Goal: Task Accomplishment & Management: Use online tool/utility

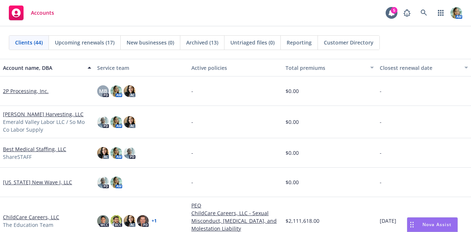
click at [438, 218] on button "Nova Assist" at bounding box center [432, 225] width 51 height 15
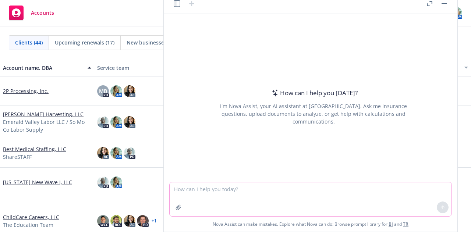
click at [385, 199] on textarea at bounding box center [311, 200] width 282 height 34
type textarea "who is the travelers excesss liability underwriter?"
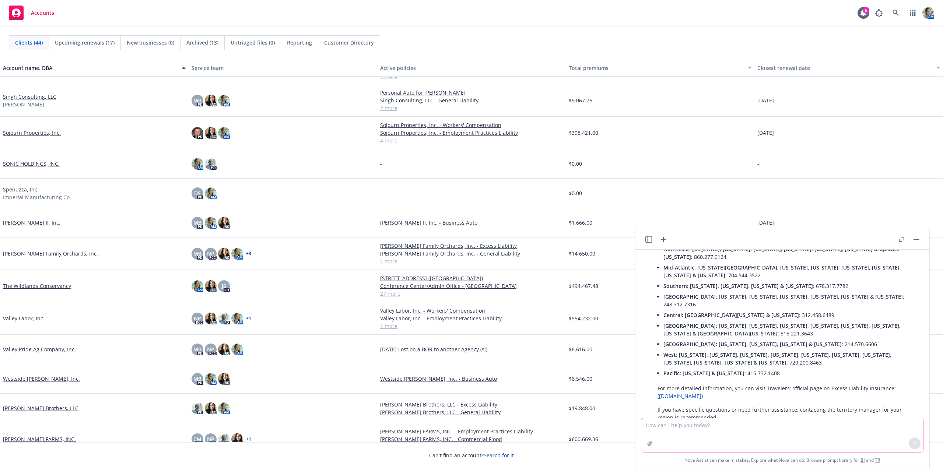
scroll to position [951, 0]
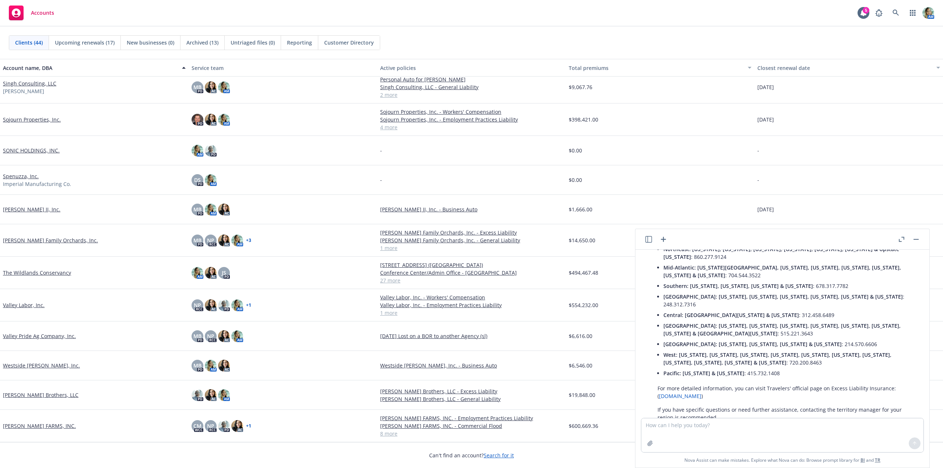
click at [67, 232] on link "The Wildlands Conservancy" at bounding box center [37, 273] width 68 height 8
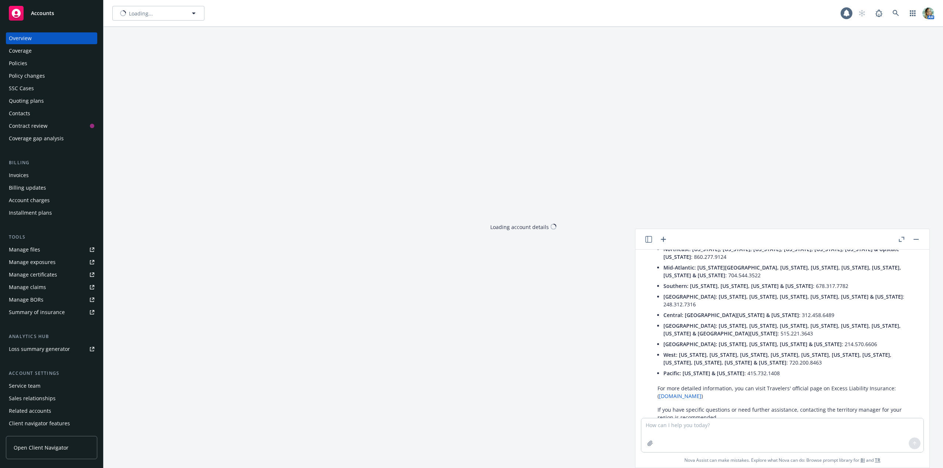
scroll to position [93, 0]
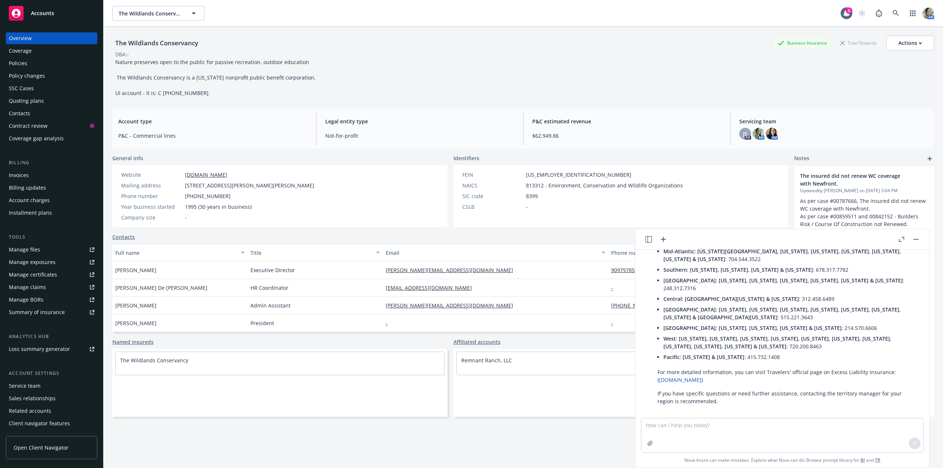
click at [44, 122] on div "Contract review" at bounding box center [28, 126] width 39 height 12
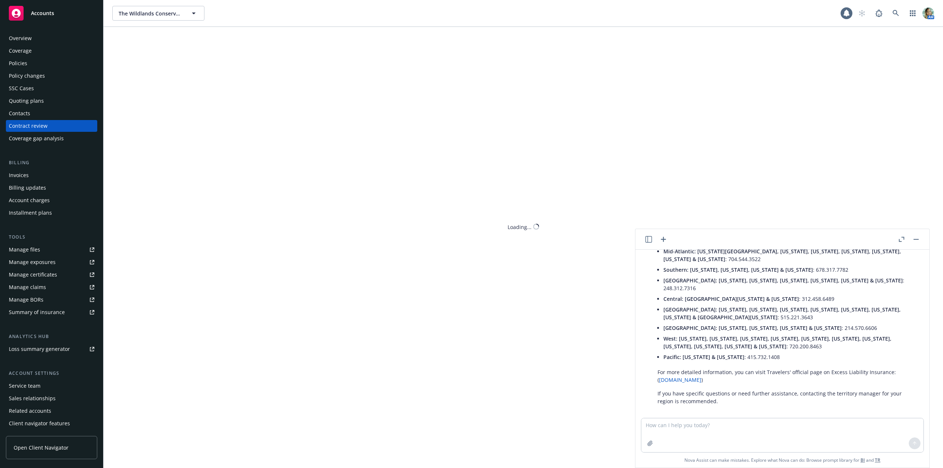
click at [36, 102] on div "Quoting plans" at bounding box center [26, 101] width 35 height 12
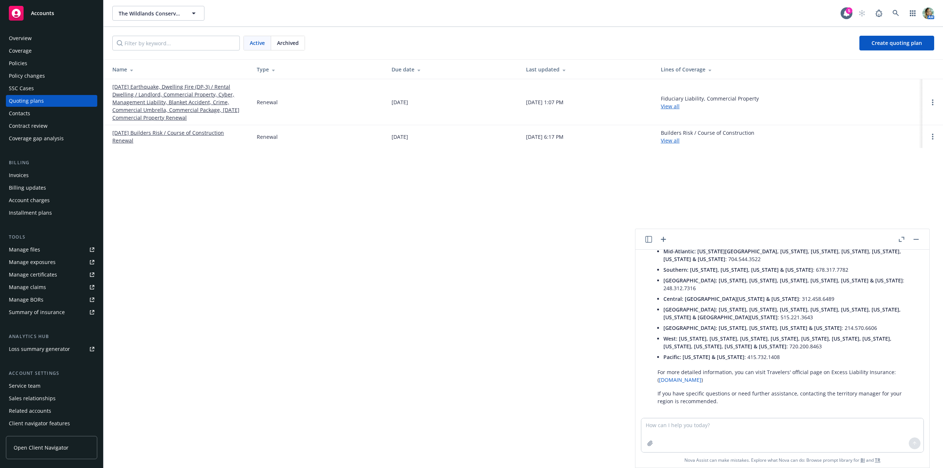
click at [155, 105] on link "09/03/25 Earthquake, Dwelling Fire (DP-3) / Rental Dwelling / Landlord, Commerc…" at bounding box center [178, 102] width 133 height 39
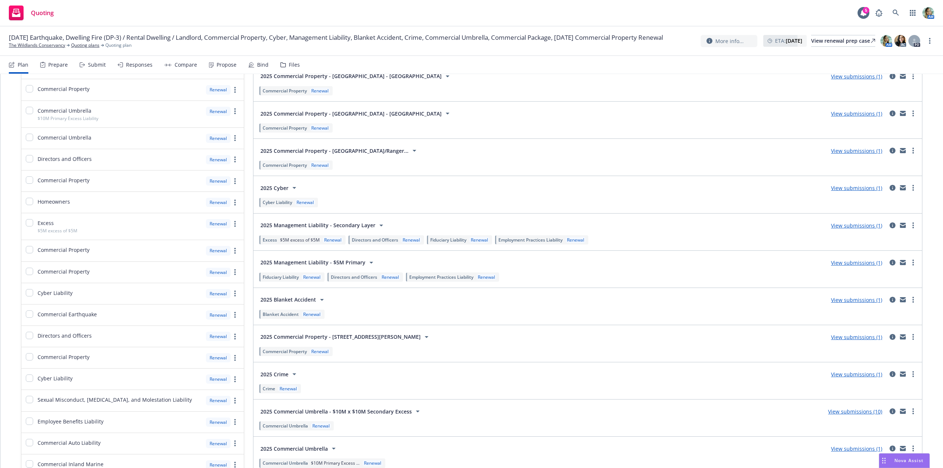
scroll to position [378, 0]
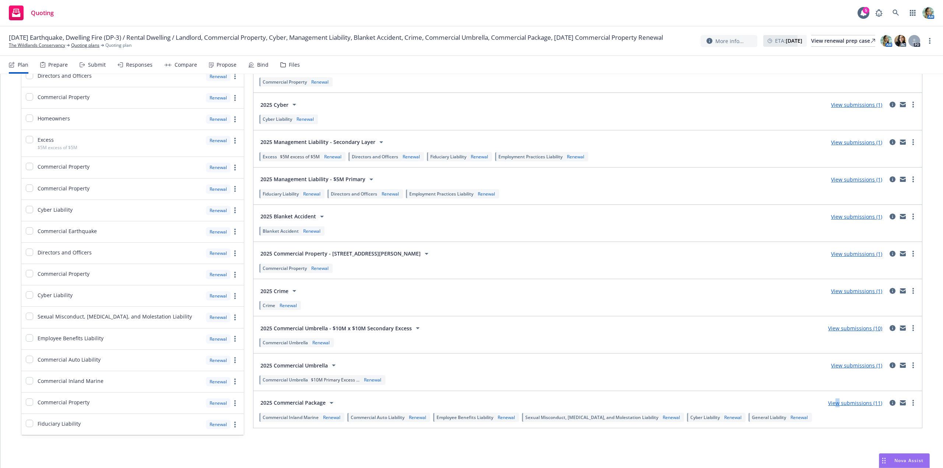
click at [833, 404] on link "View submissions (11)" at bounding box center [855, 403] width 54 height 7
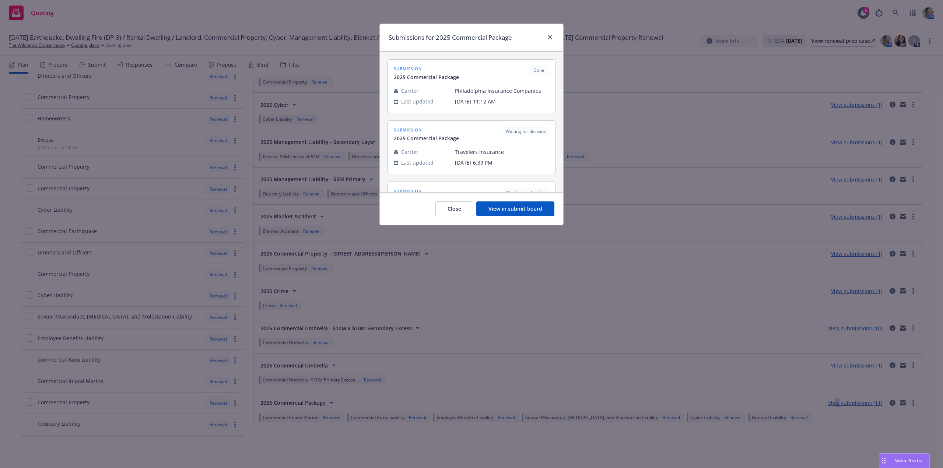
click at [506, 207] on button "View in submit board" at bounding box center [515, 208] width 78 height 15
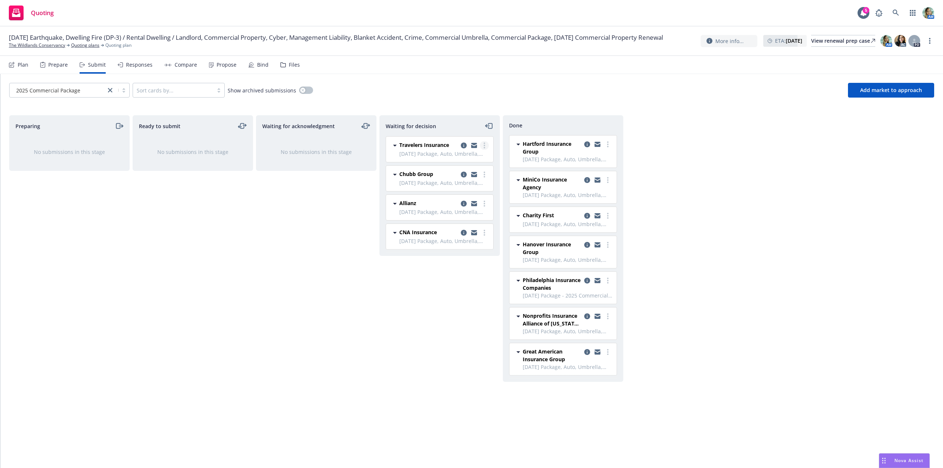
click at [484, 144] on icon "more" at bounding box center [484, 146] width 1 height 6
click at [455, 206] on span "Add declined decision" at bounding box center [451, 204] width 73 height 7
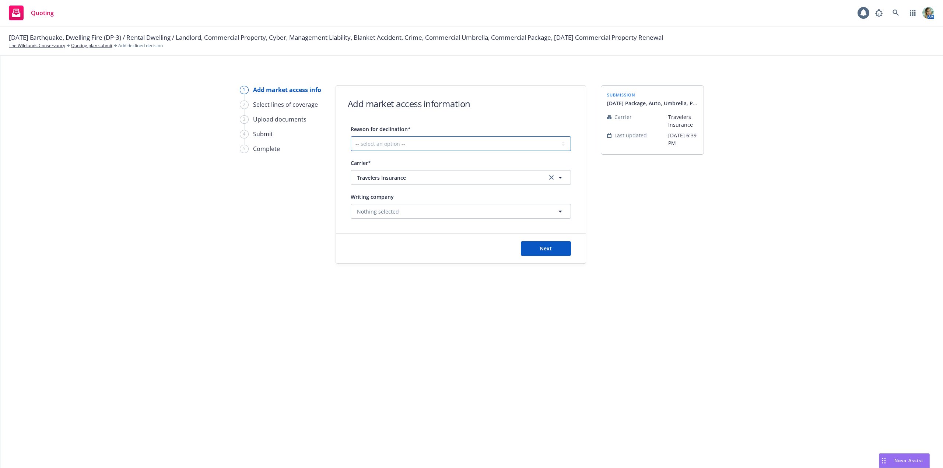
click at [434, 143] on select "-- select an option -- Cannot compete with other markets Carrier non-renewed Ca…" at bounding box center [461, 143] width 220 height 15
select select "DOES_NOT_FIT_UNDERWRITER_APPETITE"
click at [351, 136] on select "-- select an option -- Cannot compete with other markets Carrier non-renewed Ca…" at bounding box center [461, 143] width 220 height 15
click at [563, 255] on button "Next" at bounding box center [546, 248] width 50 height 15
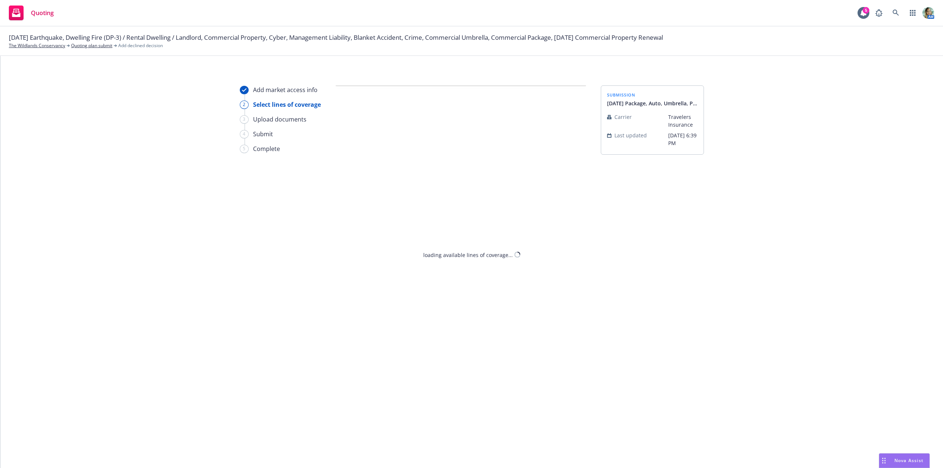
select select "DOES_NOT_FIT_UNDERWRITER_APPETITE"
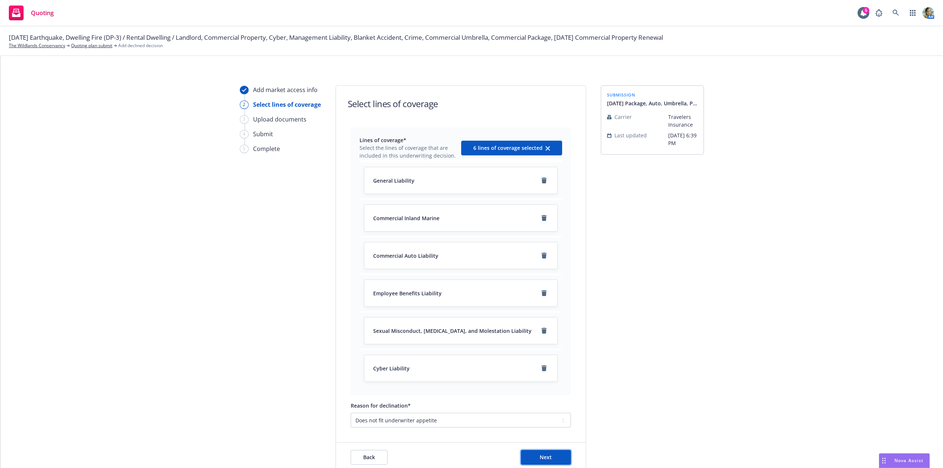
click at [529, 462] on button "Next" at bounding box center [546, 457] width 50 height 15
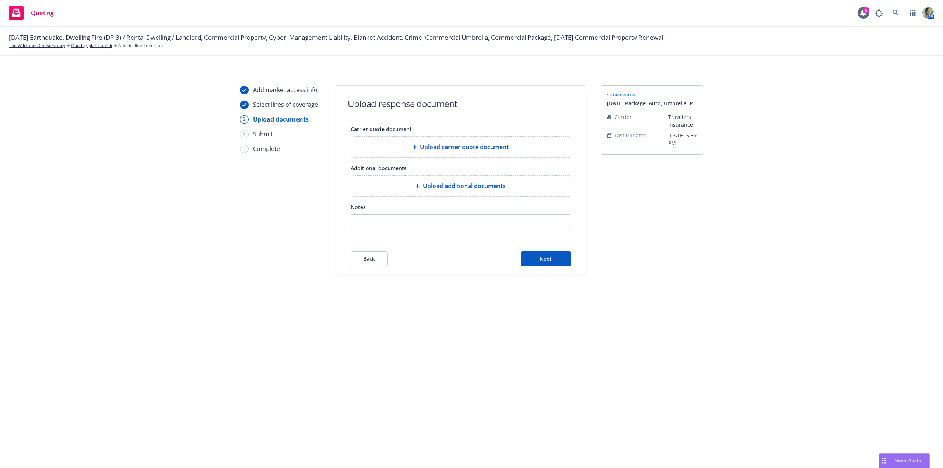
click at [434, 188] on span "Upload additional documents" at bounding box center [464, 186] width 83 height 9
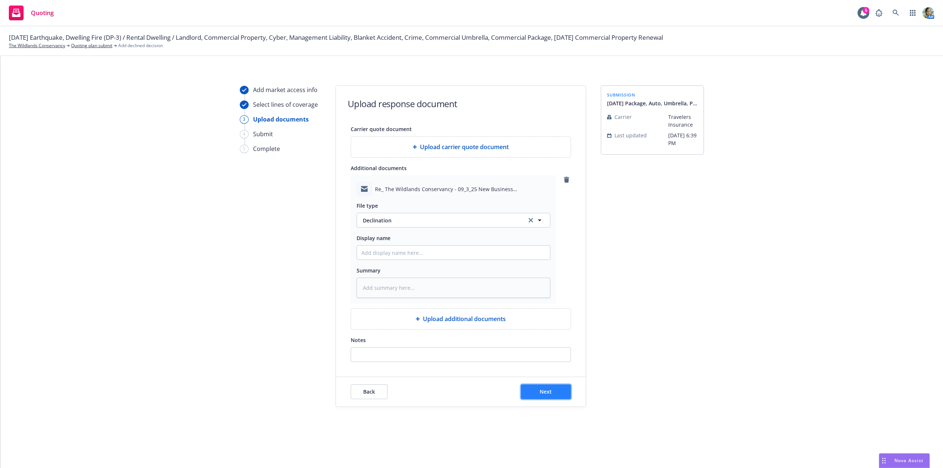
click at [547, 393] on span "Next" at bounding box center [546, 391] width 12 height 7
type textarea "x"
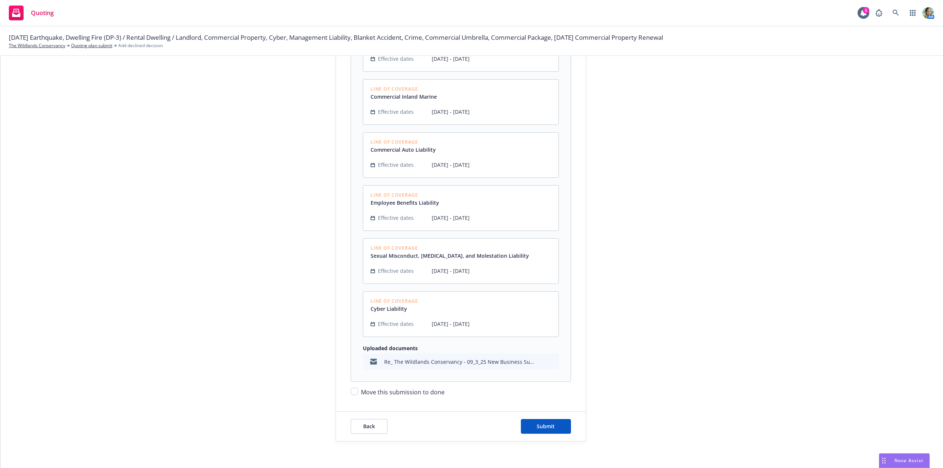
scroll to position [227, 0]
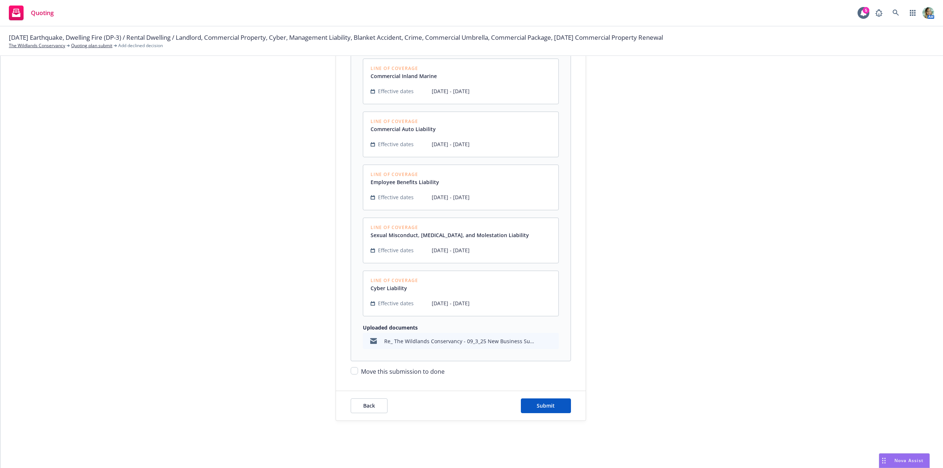
click at [541, 414] on div "Back Submit" at bounding box center [461, 405] width 250 height 29
click at [546, 409] on span "Submit" at bounding box center [546, 405] width 18 height 7
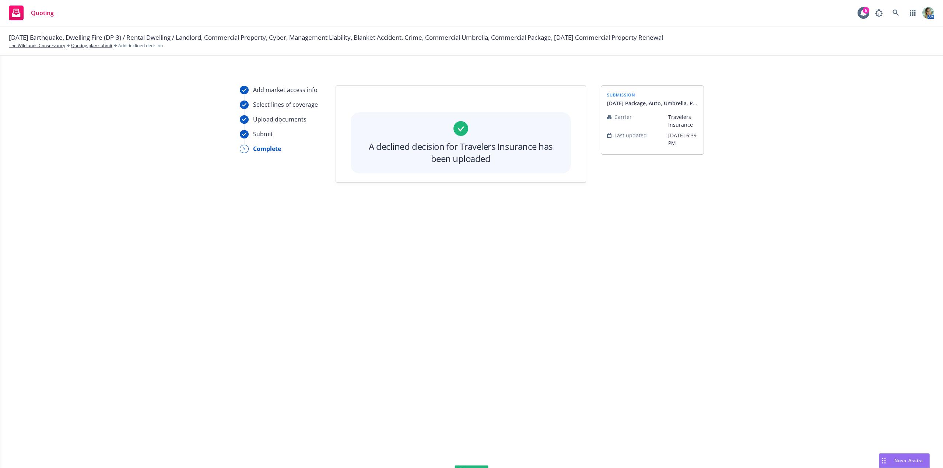
scroll to position [0, 0]
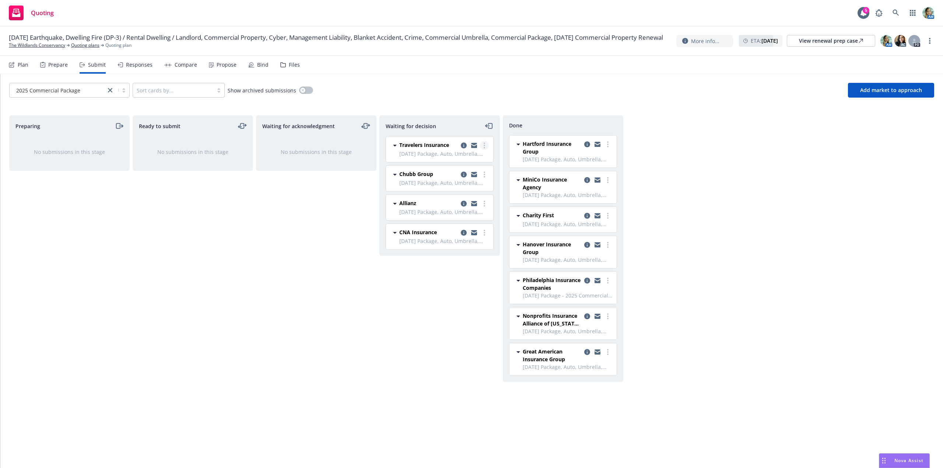
click at [486, 143] on link "more" at bounding box center [484, 145] width 9 height 9
click at [443, 171] on link "Move to done" at bounding box center [452, 175] width 74 height 15
click at [307, 234] on div "Waiting for acknowledgment No submissions in this stage" at bounding box center [316, 283] width 120 height 337
click at [483, 203] on link "more" at bounding box center [484, 203] width 9 height 9
click at [460, 259] on span "Add declined decision" at bounding box center [451, 262] width 73 height 7
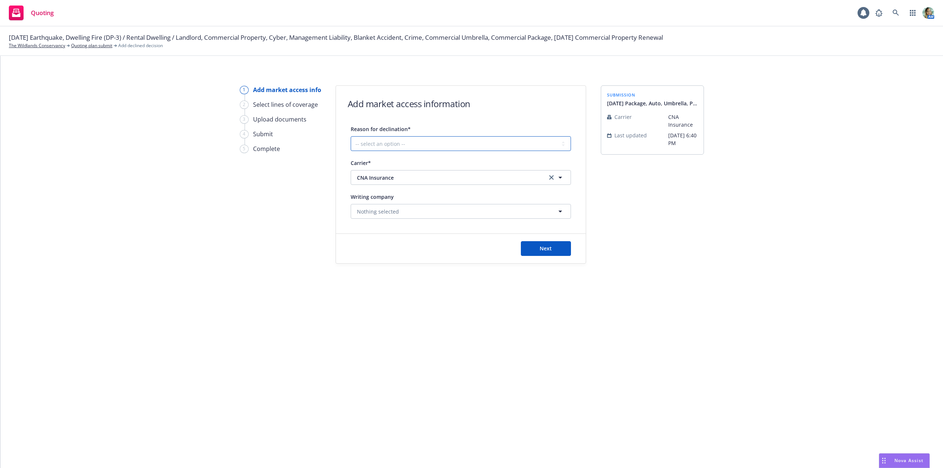
click at [419, 145] on select "-- select an option -- Cannot compete with other markets Carrier non-renewed Ca…" at bounding box center [461, 143] width 220 height 15
select select "DOES_NOT_FIT_UNDERWRITER_APPETITE"
click at [351, 136] on select "-- select an option -- Cannot compete with other markets Carrier non-renewed Ca…" at bounding box center [461, 143] width 220 height 15
click at [532, 254] on button "Next" at bounding box center [546, 248] width 50 height 15
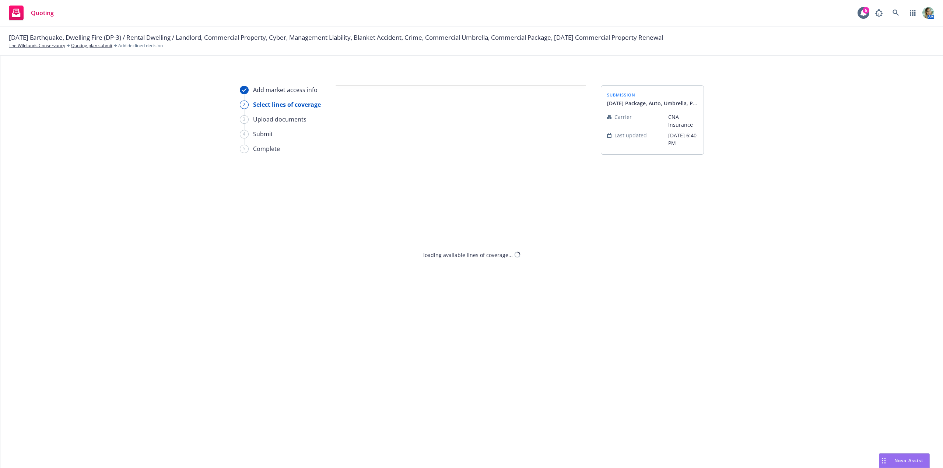
select select "DOES_NOT_FIT_UNDERWRITER_APPETITE"
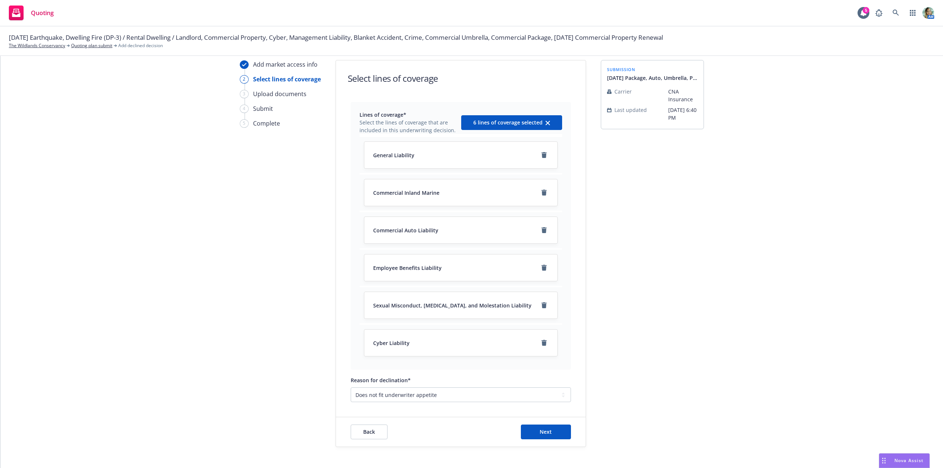
scroll to position [52, 0]
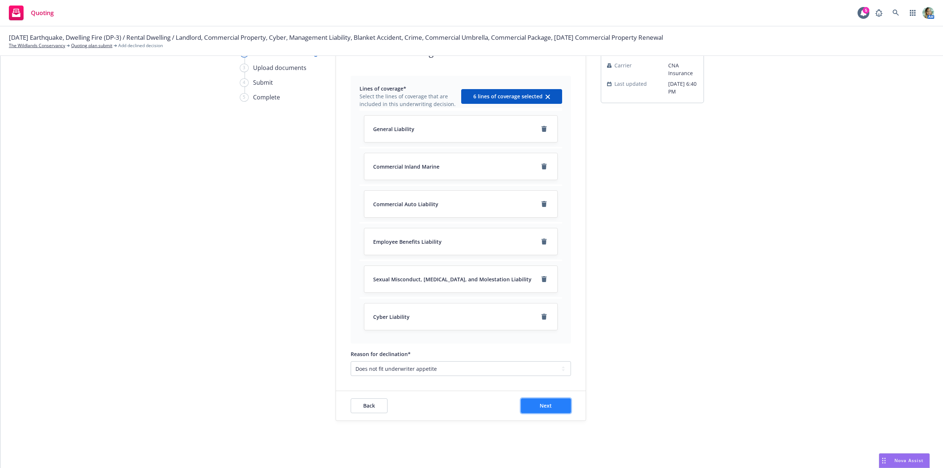
click at [553, 405] on button "Next" at bounding box center [546, 405] width 50 height 15
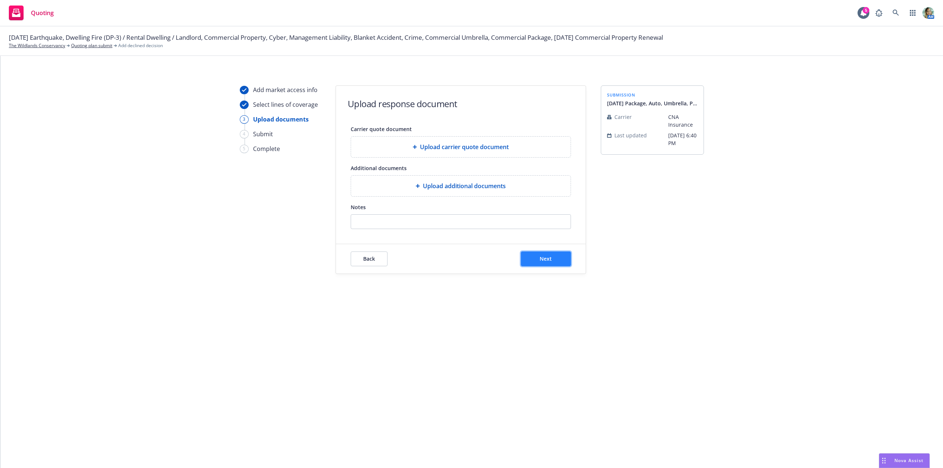
click at [552, 257] on button "Next" at bounding box center [546, 259] width 50 height 15
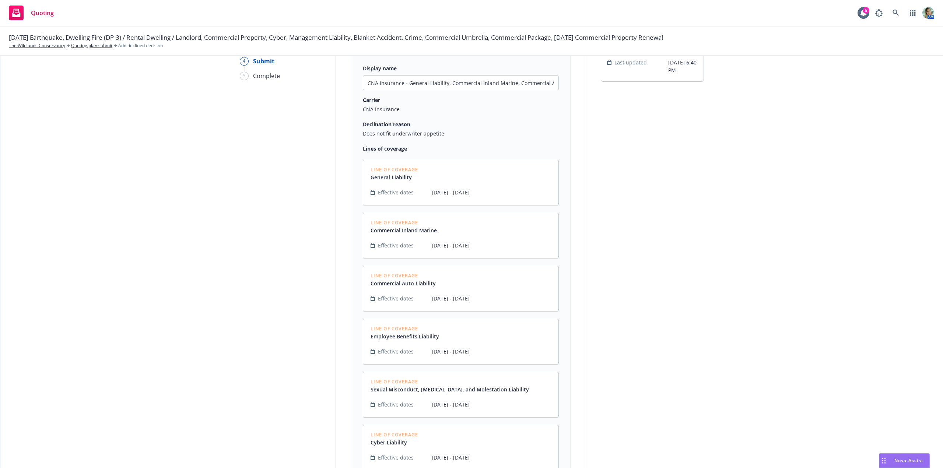
scroll to position [184, 0]
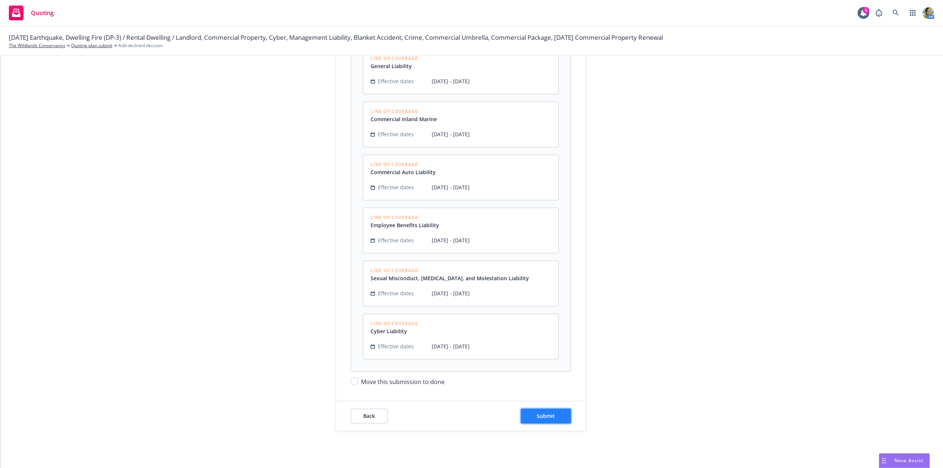
click at [553, 415] on button "Submit" at bounding box center [546, 416] width 50 height 15
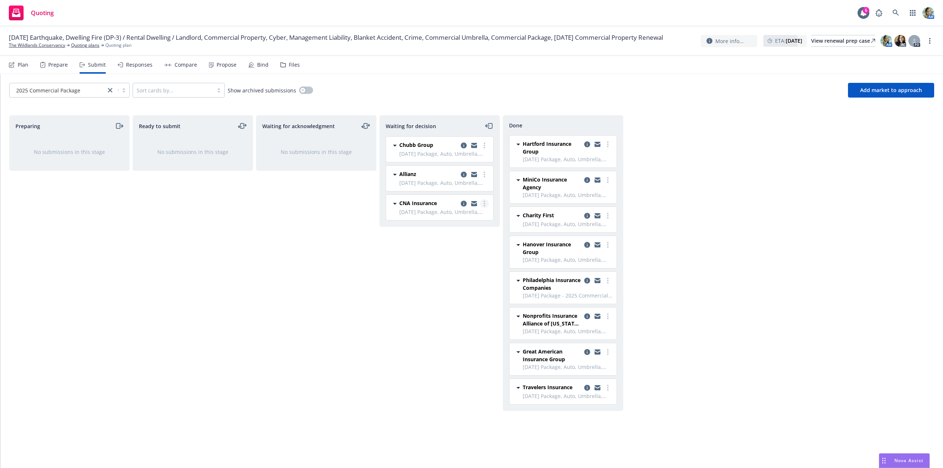
click at [482, 201] on link "more" at bounding box center [484, 203] width 9 height 9
click at [457, 232] on span "Move to done" at bounding box center [440, 233] width 51 height 7
click at [482, 172] on link "more" at bounding box center [484, 174] width 9 height 9
click at [440, 232] on span "Add declined decision" at bounding box center [451, 233] width 73 height 7
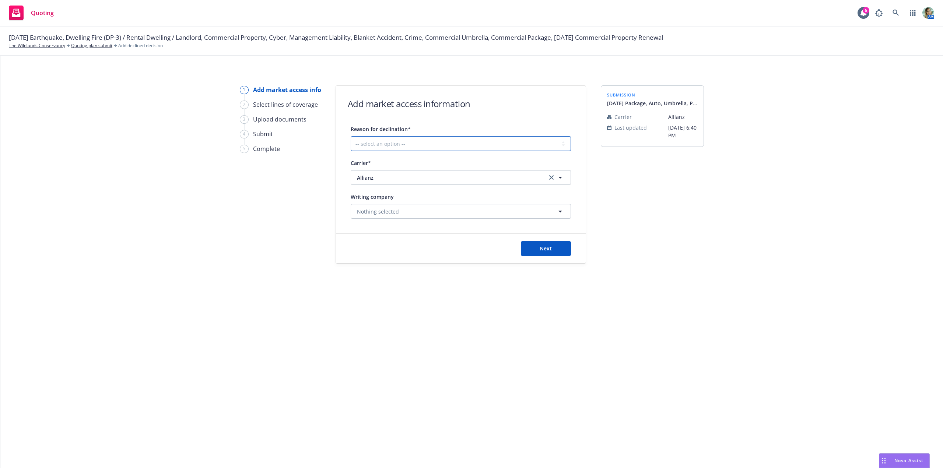
click at [447, 140] on select "-- select an option -- Cannot compete with other markets Carrier non-renewed Ca…" at bounding box center [461, 143] width 220 height 15
select select "DOES_NOT_FIT_UNDERWRITER_APPETITE"
click at [351, 136] on select "-- select an option -- Cannot compete with other markets Carrier non-renewed Ca…" at bounding box center [461, 143] width 220 height 15
click at [545, 242] on button "Next" at bounding box center [546, 248] width 50 height 15
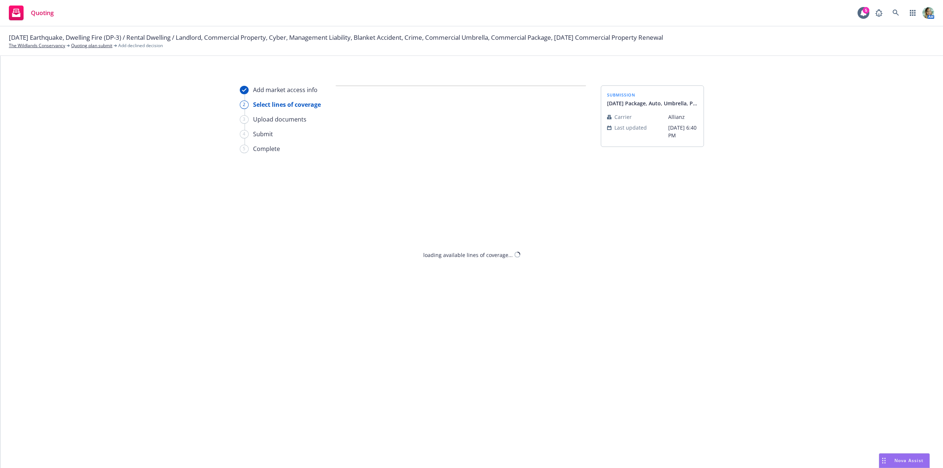
select select "DOES_NOT_FIT_UNDERWRITER_APPETITE"
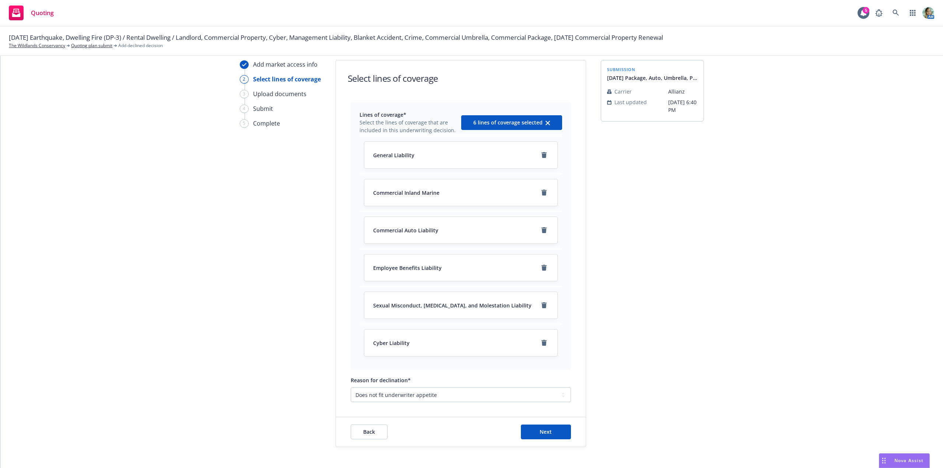
scroll to position [52, 0]
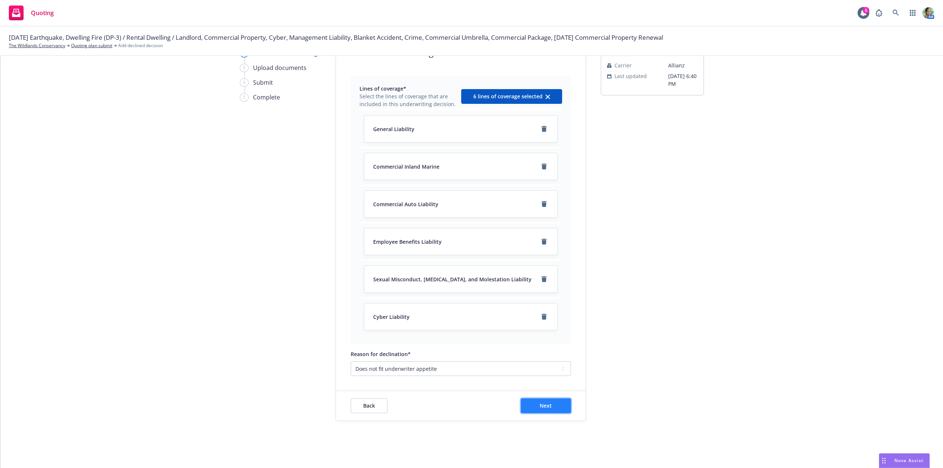
click at [548, 405] on span "Next" at bounding box center [546, 405] width 12 height 7
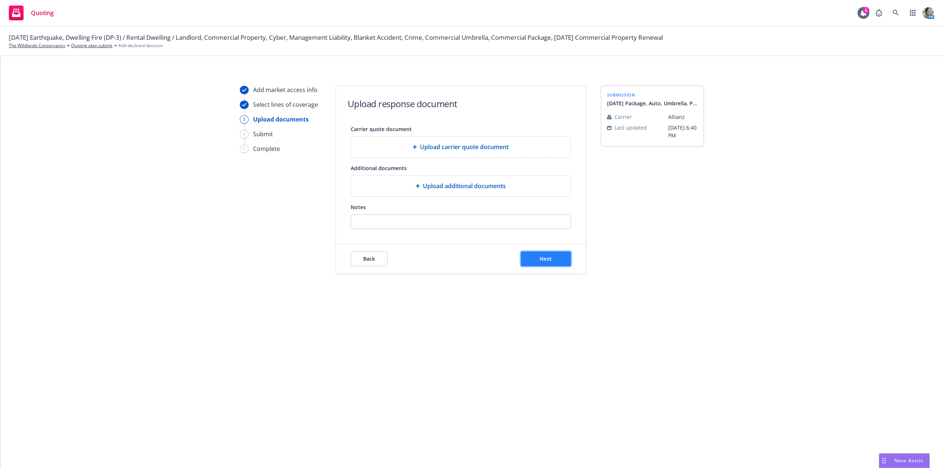
click at [556, 263] on button "Next" at bounding box center [546, 259] width 50 height 15
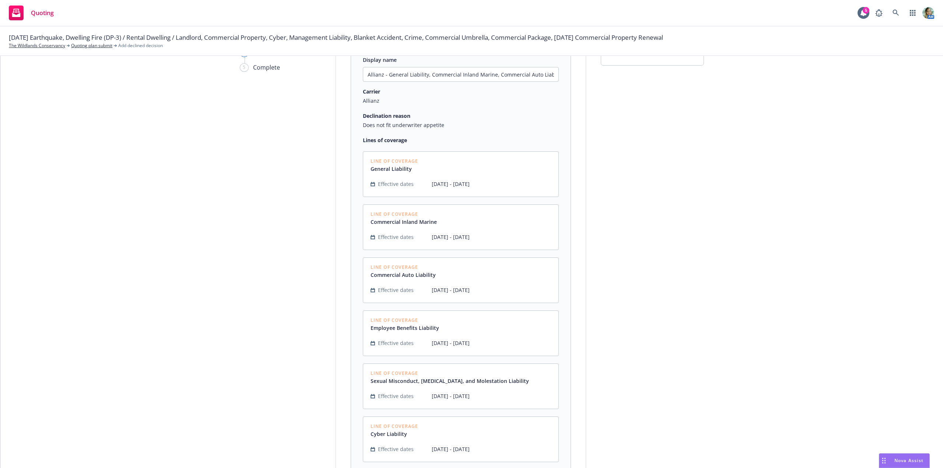
scroll to position [184, 0]
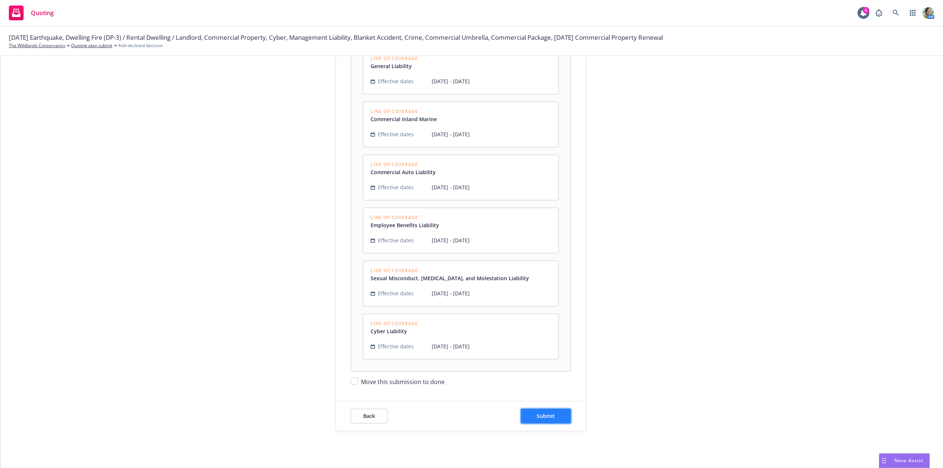
click at [544, 412] on span "Submit" at bounding box center [546, 415] width 18 height 7
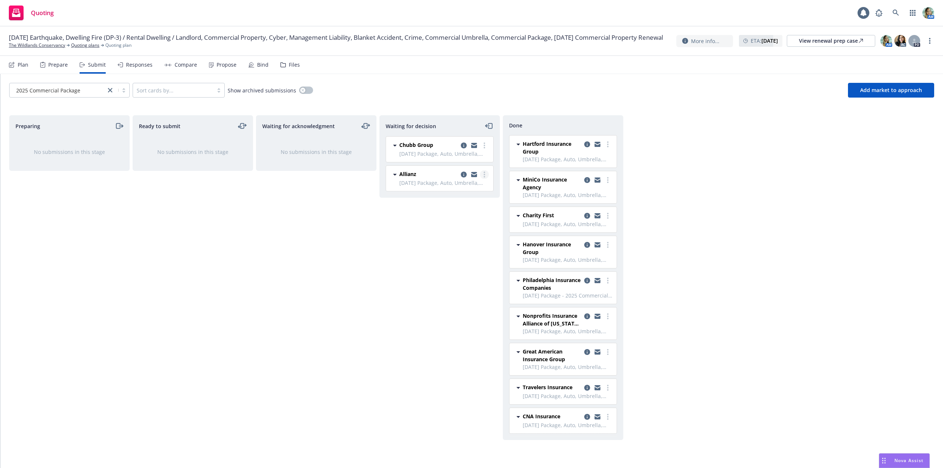
click at [484, 174] on icon "more" at bounding box center [484, 175] width 1 height 6
click at [461, 203] on span "Move to done" at bounding box center [440, 204] width 51 height 7
click at [485, 148] on link "more" at bounding box center [484, 145] width 9 height 9
click at [437, 204] on span "Add declined decision" at bounding box center [451, 204] width 73 height 7
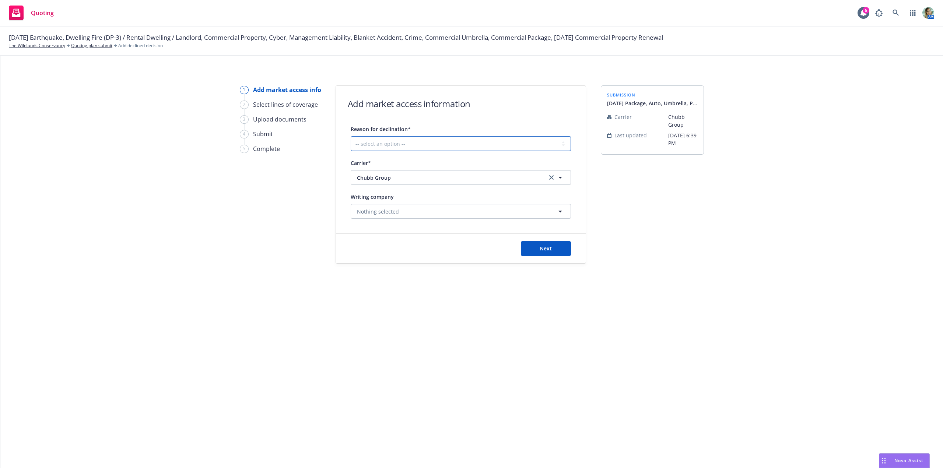
click at [403, 139] on select "-- select an option -- Cannot compete with other markets Carrier non-renewed Ca…" at bounding box center [461, 143] width 220 height 15
select select "DOES_NOT_FIT_UNDERWRITER_APPETITE"
click at [351, 136] on select "-- select an option -- Cannot compete with other markets Carrier non-renewed Ca…" at bounding box center [461, 143] width 220 height 15
click at [529, 247] on button "Next" at bounding box center [546, 248] width 50 height 15
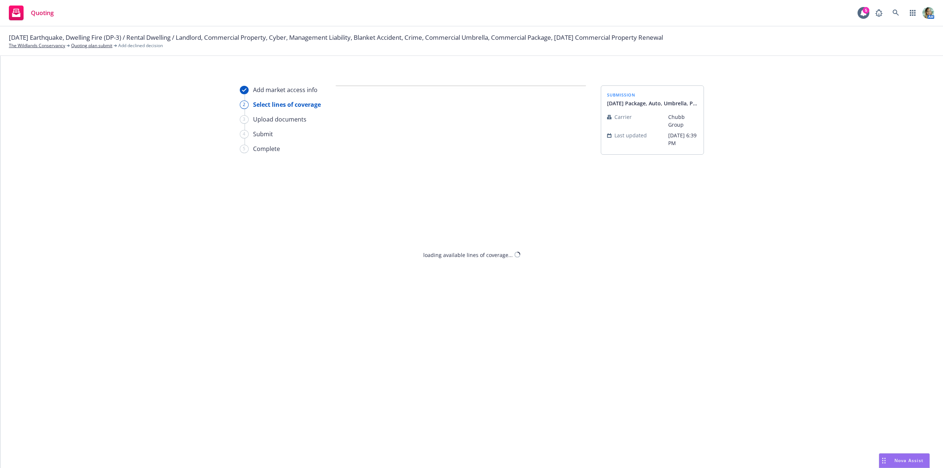
select select "DOES_NOT_FIT_UNDERWRITER_APPETITE"
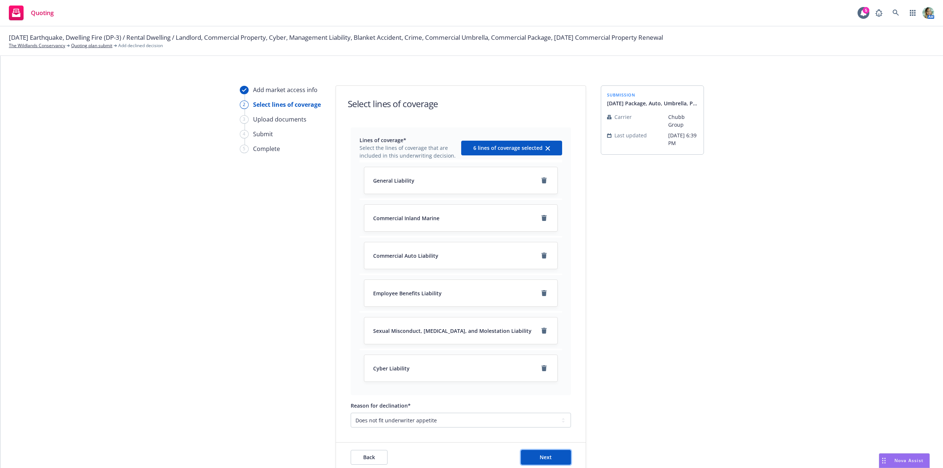
click at [533, 454] on button "Next" at bounding box center [546, 457] width 50 height 15
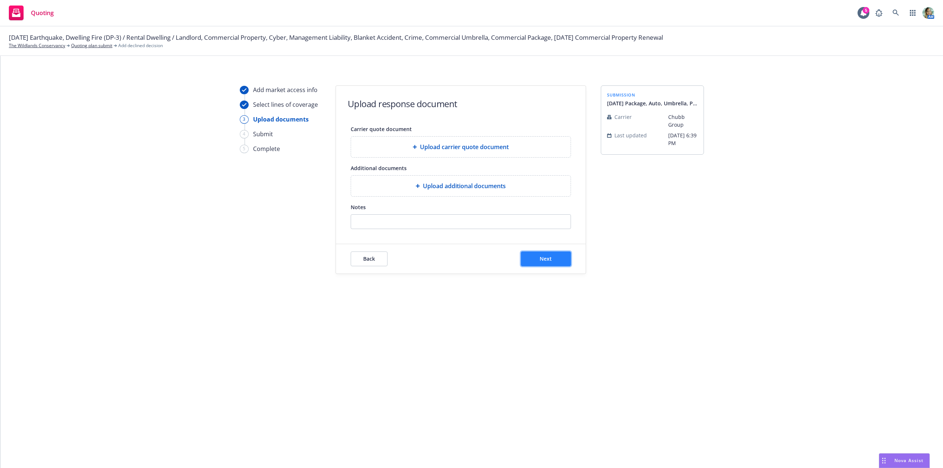
click at [562, 261] on button "Next" at bounding box center [546, 259] width 50 height 15
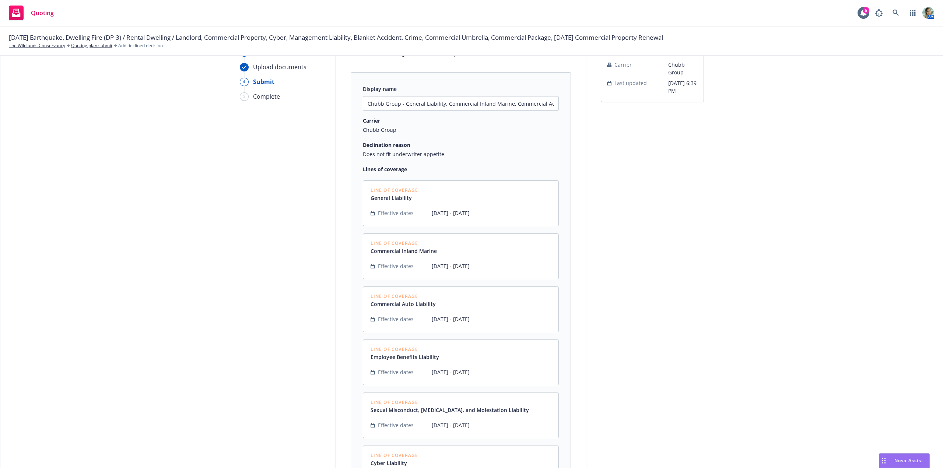
scroll to position [194, 0]
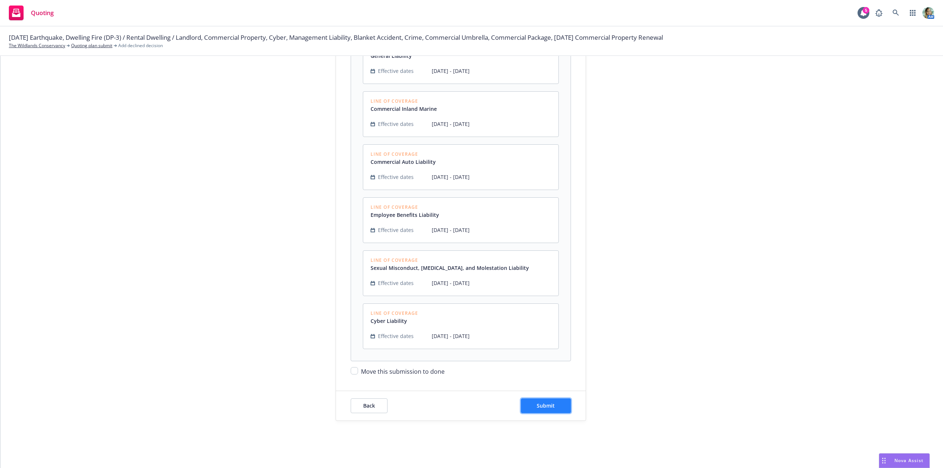
click at [554, 409] on button "Submit" at bounding box center [546, 405] width 50 height 15
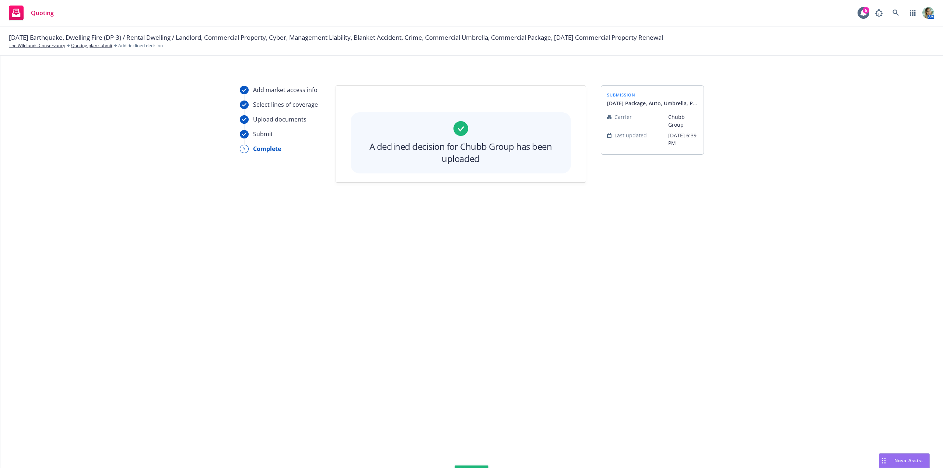
scroll to position [0, 0]
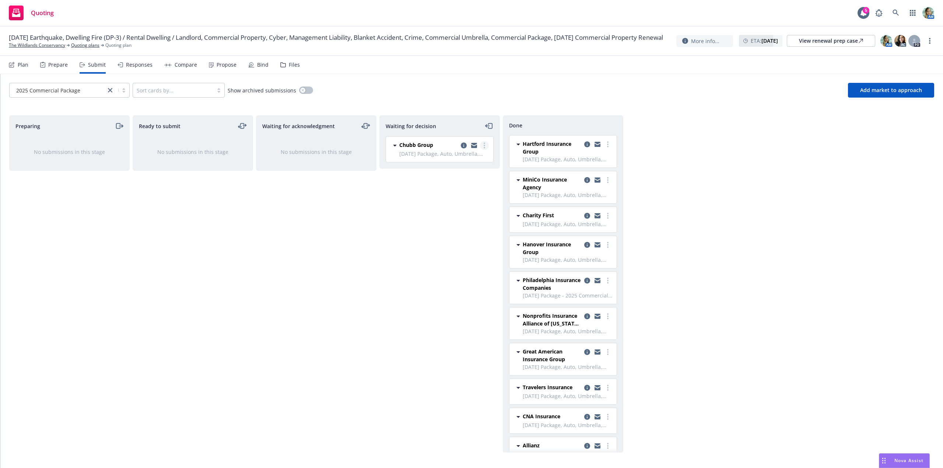
click at [482, 148] on link "more" at bounding box center [484, 145] width 9 height 9
click at [461, 172] on span "Move to done" at bounding box center [440, 175] width 51 height 7
click at [369, 277] on div "Waiting for acknowledgment No submissions in this stage" at bounding box center [316, 283] width 120 height 337
click at [335, 213] on div "Waiting for acknowledgment No submissions in this stage" at bounding box center [316, 283] width 120 height 337
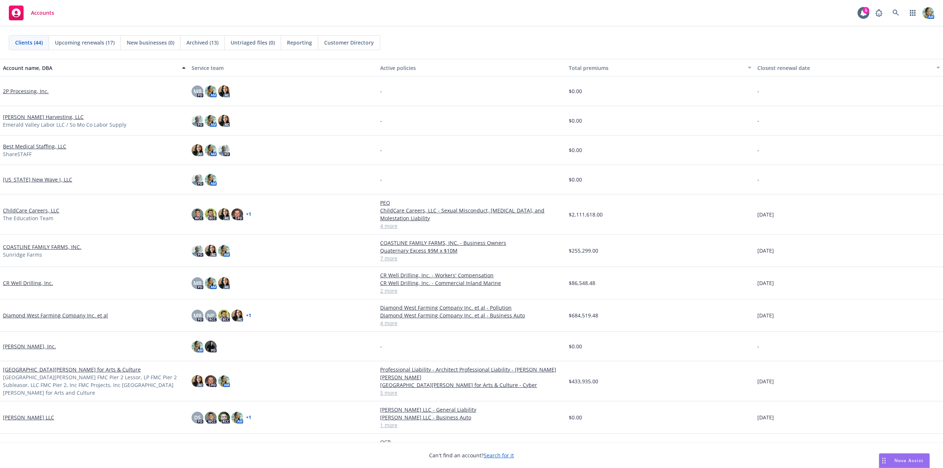
click at [120, 153] on div "Best Medical Staffing, LLC ShareSTAFF" at bounding box center [94, 150] width 183 height 15
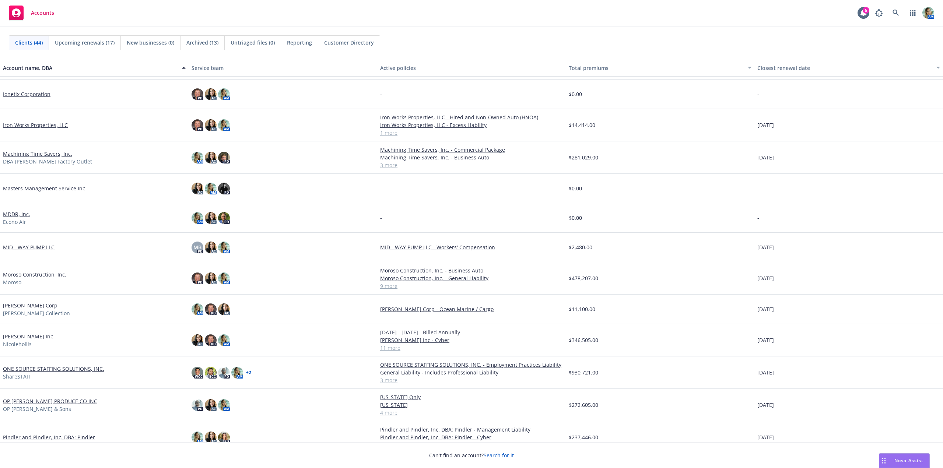
scroll to position [436, 0]
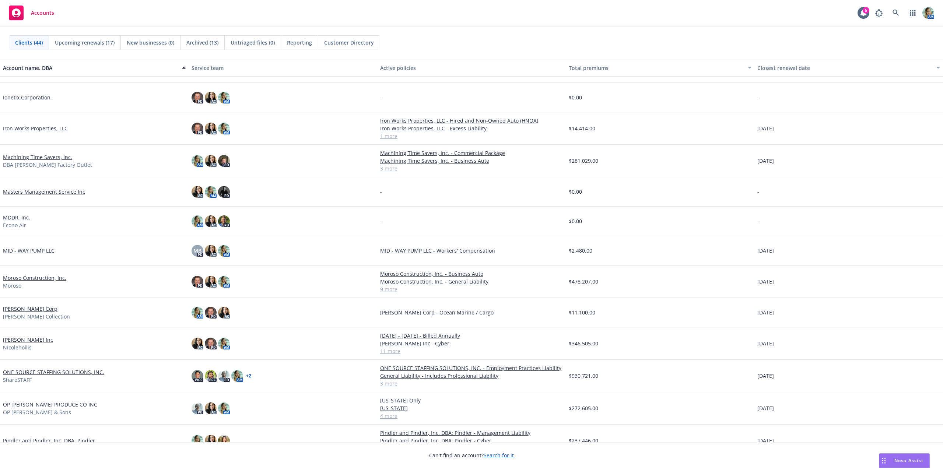
click at [41, 310] on link "[PERSON_NAME] Corp" at bounding box center [30, 309] width 55 height 8
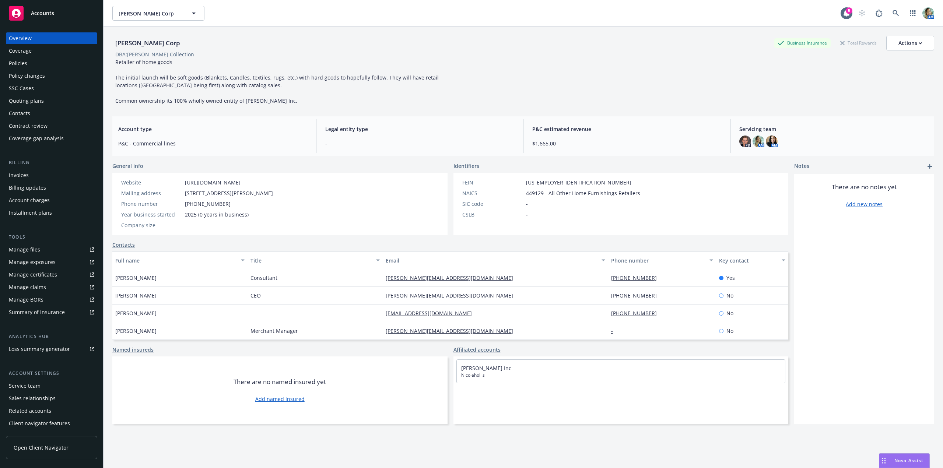
click at [30, 97] on div "Quoting plans" at bounding box center [26, 101] width 35 height 12
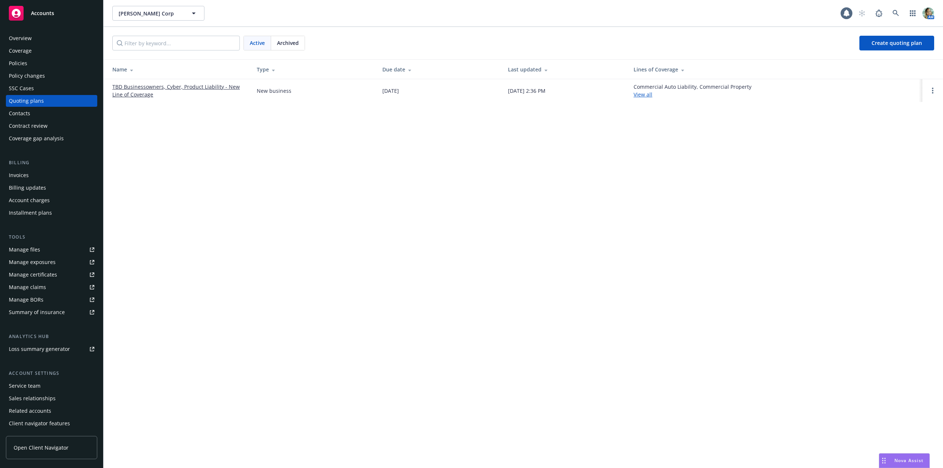
click at [194, 85] on link "TBD Businessowners, Cyber, Product Liability - New Line of Coverage" at bounding box center [178, 90] width 133 height 15
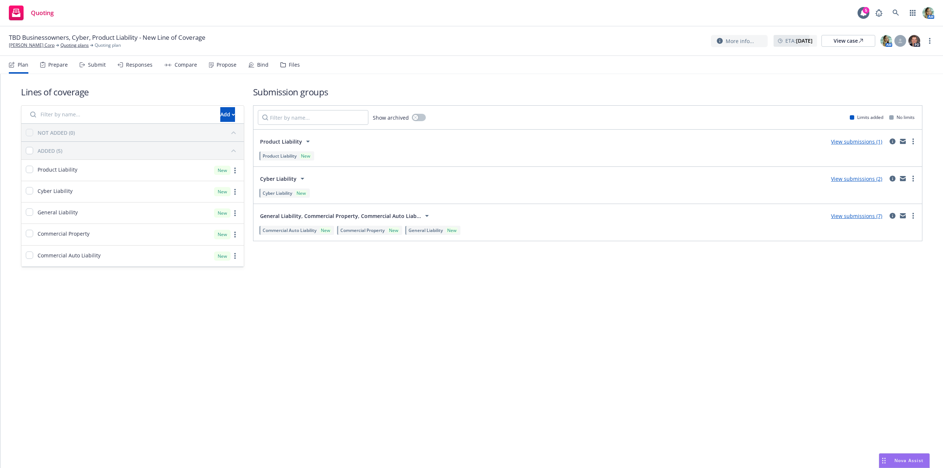
click at [839, 216] on link "View submissions (7)" at bounding box center [856, 216] width 51 height 7
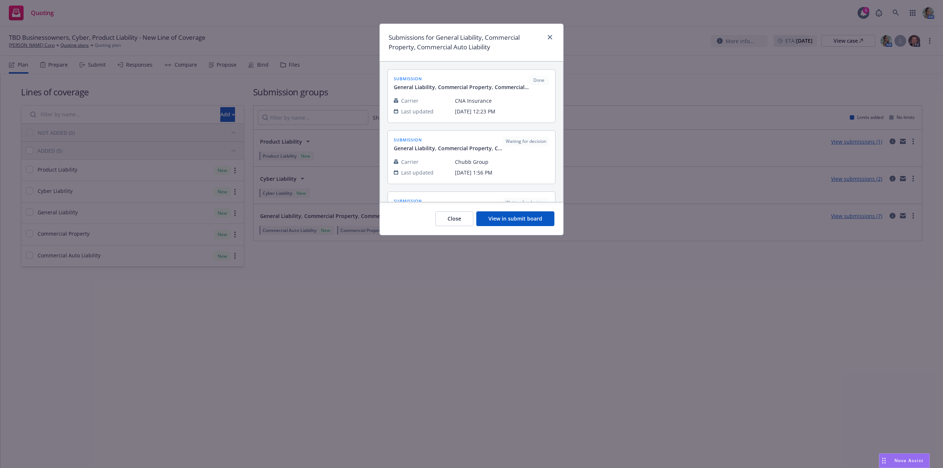
click at [509, 224] on button "View in submit board" at bounding box center [515, 218] width 78 height 15
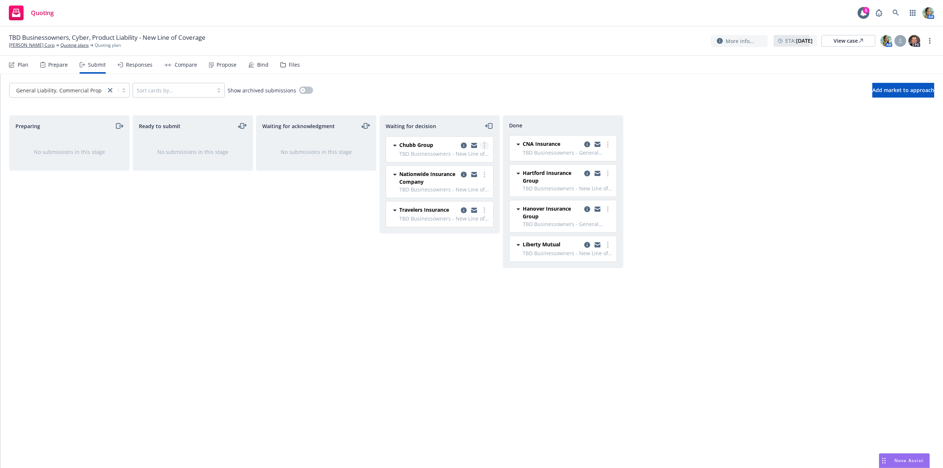
click at [485, 146] on link "more" at bounding box center [484, 145] width 9 height 9
click at [468, 189] on span "Add accepted decision" at bounding box center [452, 189] width 74 height 7
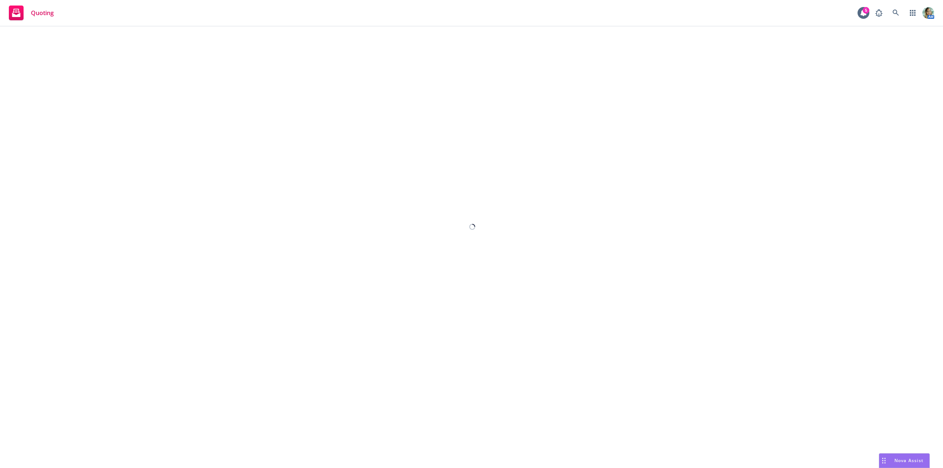
select select "12"
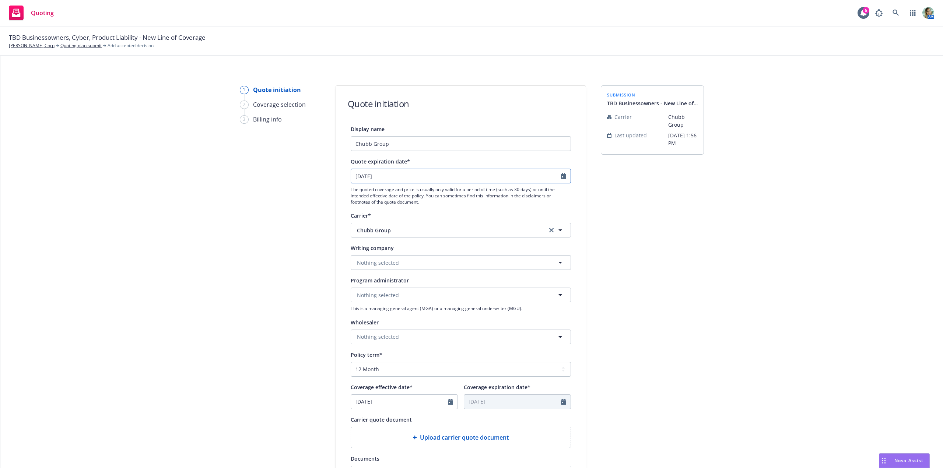
select select "9"
click at [405, 179] on input "[DATE]" at bounding box center [456, 176] width 210 height 14
click at [372, 220] on span "1" at bounding box center [369, 219] width 11 height 9
type input "[DATE]"
click at [377, 264] on span "Nothing selected" at bounding box center [378, 263] width 42 height 8
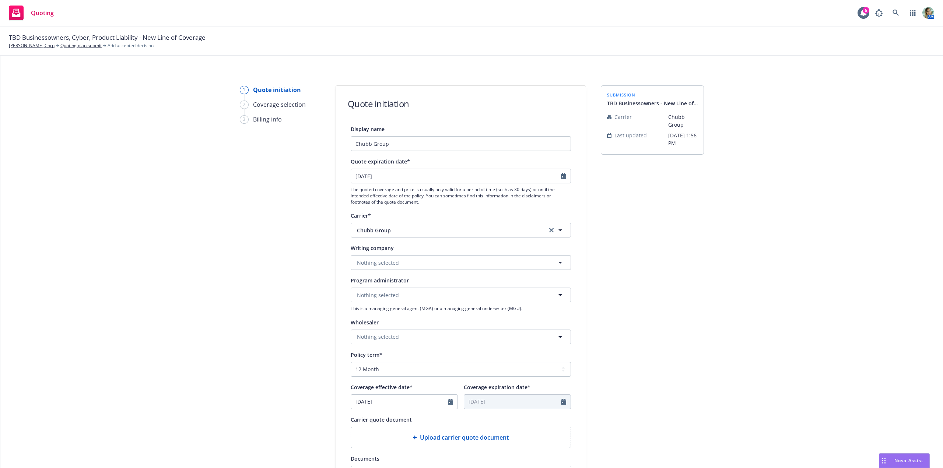
paste input "Westchester Fire Insurance"
type input "Westchester Fire Insurance"
click at [383, 283] on strong "Westchester Fire Insurance Company" at bounding box center [406, 283] width 94 height 7
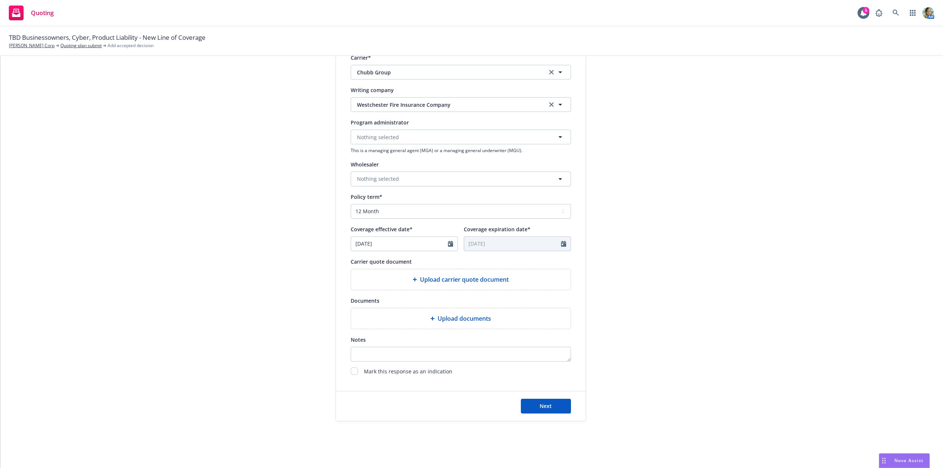
scroll to position [158, 0]
select select "8"
click at [389, 241] on input "[DATE]" at bounding box center [399, 243] width 97 height 14
click at [372, 342] on span "1" at bounding box center [371, 341] width 11 height 9
type input "[DATE]"
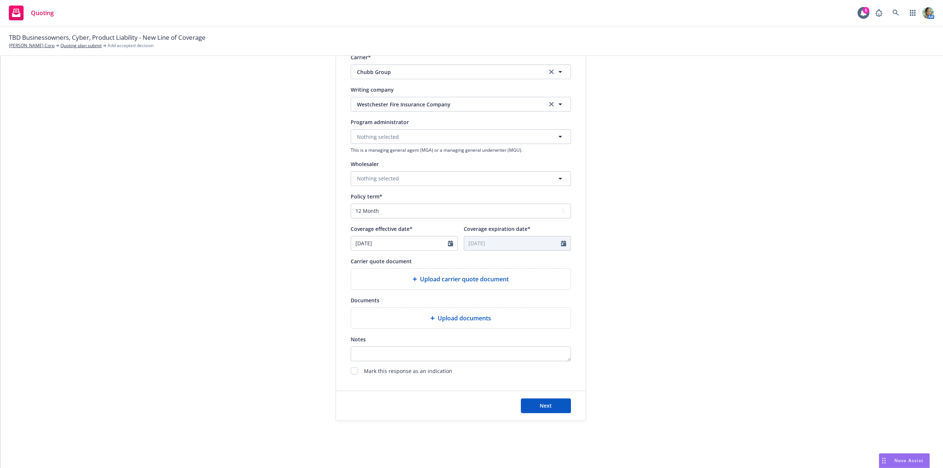
type input "[DATE]"
click at [414, 286] on div "Upload carrier quote document" at bounding box center [461, 279] width 220 height 21
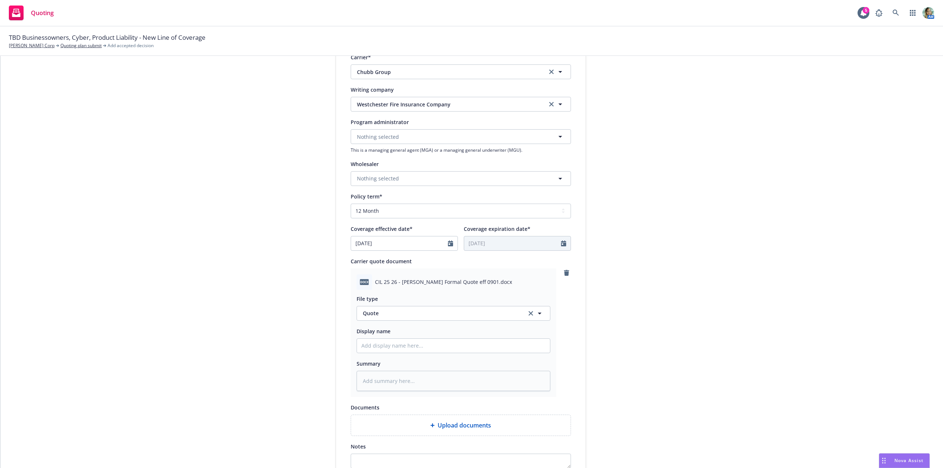
scroll to position [266, 0]
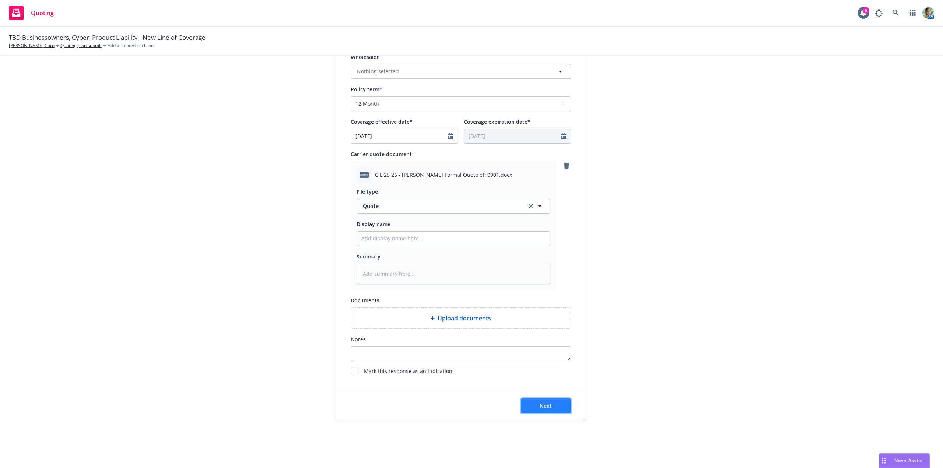
click at [529, 409] on button "Next" at bounding box center [546, 405] width 50 height 15
type textarea "x"
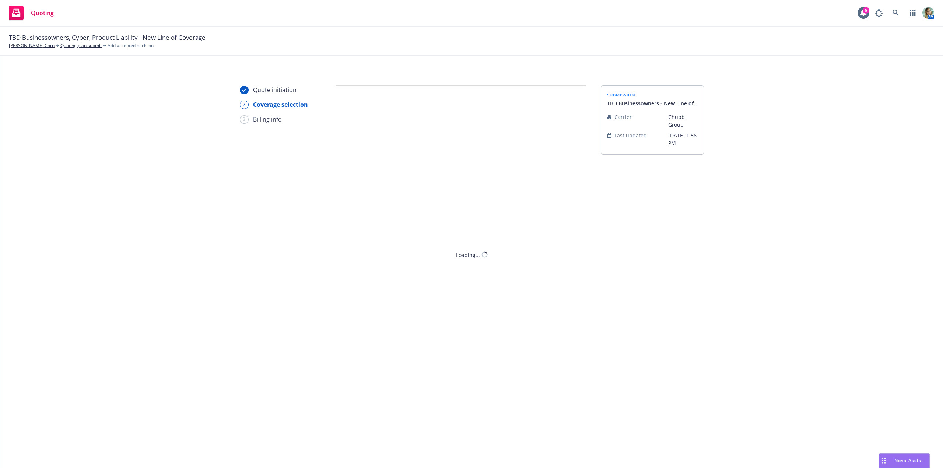
scroll to position [0, 0]
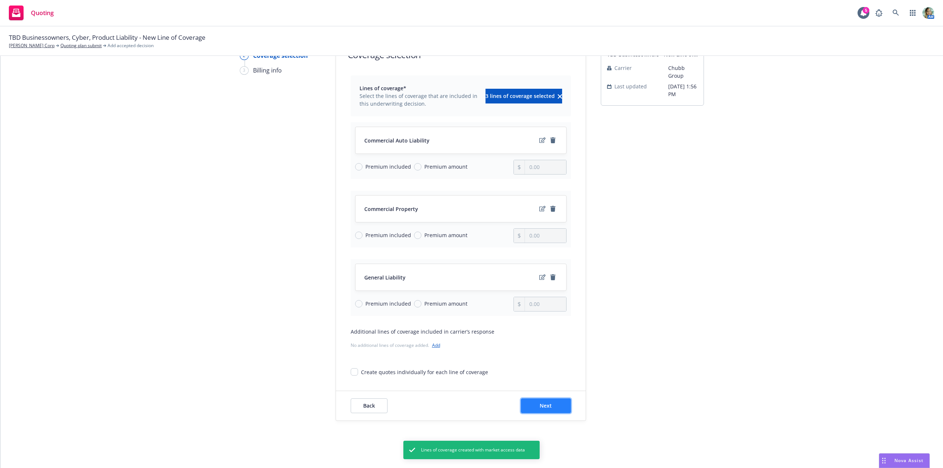
click at [529, 408] on button "Next" at bounding box center [546, 405] width 50 height 15
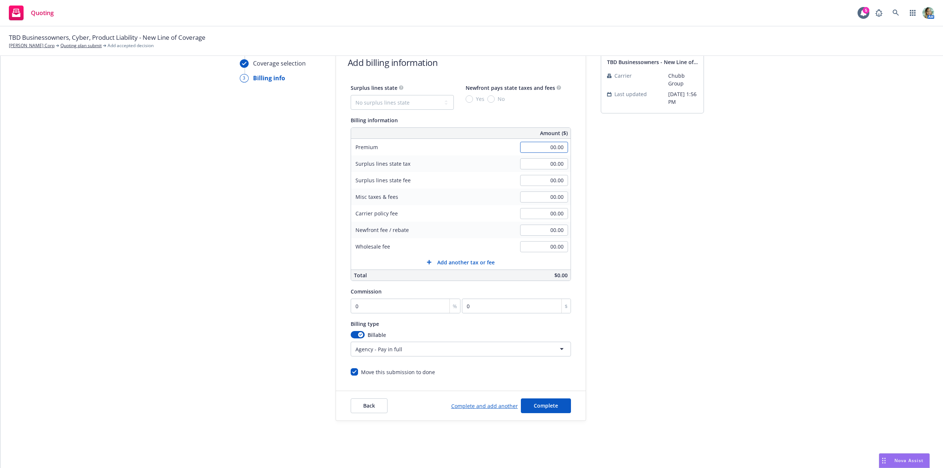
click at [542, 147] on input "00.00" at bounding box center [544, 147] width 48 height 11
type input "3,816.00"
click at [715, 187] on div "Quote initiation Coverage selection 3 Billing info Add billing information Surp…" at bounding box center [471, 232] width 925 height 377
click at [359, 308] on input "0" at bounding box center [406, 306] width 110 height 15
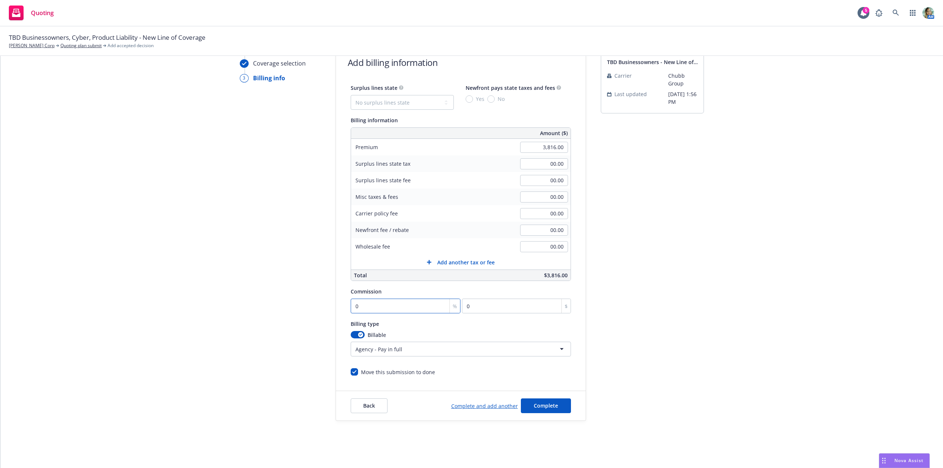
type input "1"
type input "38.16"
type input "15"
type input "572.4"
type input "15"
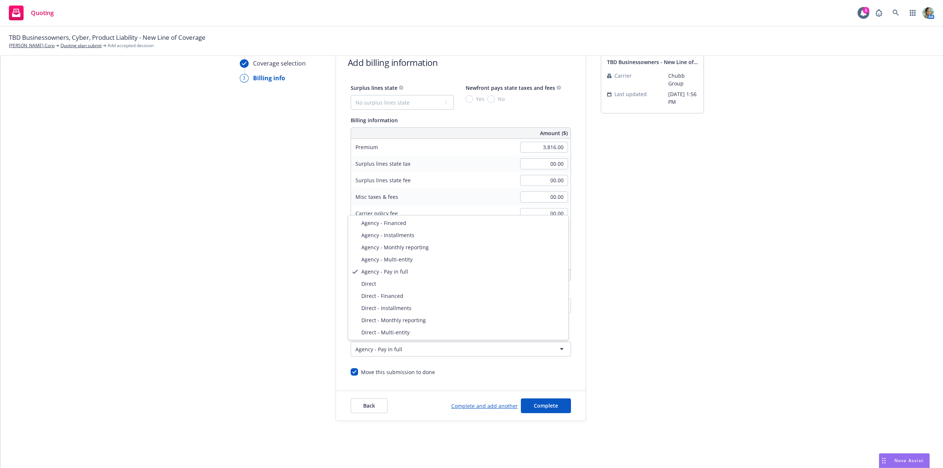
click at [376, 348] on html "Quoting 5 AM TBD Businessowners, Cyber, Product Liability - New Line of Coverag…" at bounding box center [471, 234] width 943 height 468
select select "DIRECT"
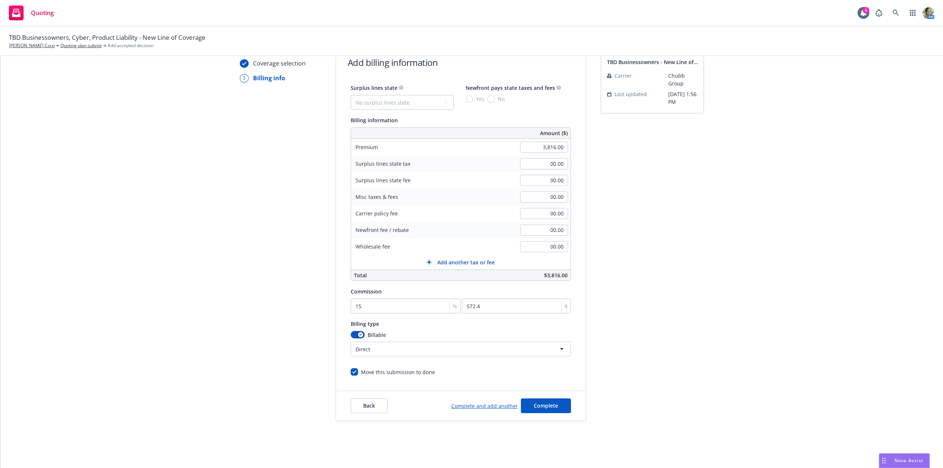
click at [712, 376] on div "Quote initiation Coverage selection 3 Billing info Add billing information Surp…" at bounding box center [471, 232] width 925 height 377
click at [552, 402] on span "Complete" at bounding box center [546, 405] width 24 height 7
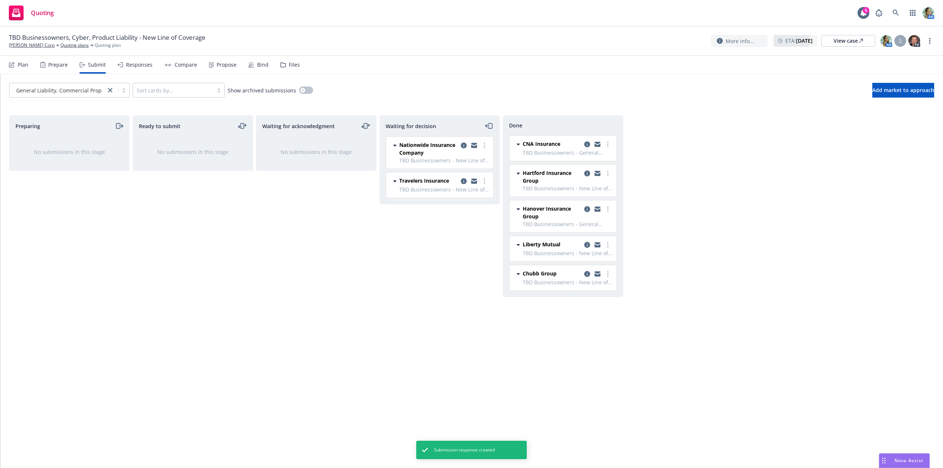
click at [480, 308] on div "Waiting for decision Nationwide Insurance Company TBD Businessowners - New Line…" at bounding box center [439, 283] width 120 height 337
click at [484, 147] on circle "more" at bounding box center [484, 147] width 1 height 1
click at [333, 246] on div "Waiting for acknowledgment No submissions in this stage" at bounding box center [316, 283] width 120 height 337
click at [484, 145] on icon "more" at bounding box center [484, 146] width 1 height 6
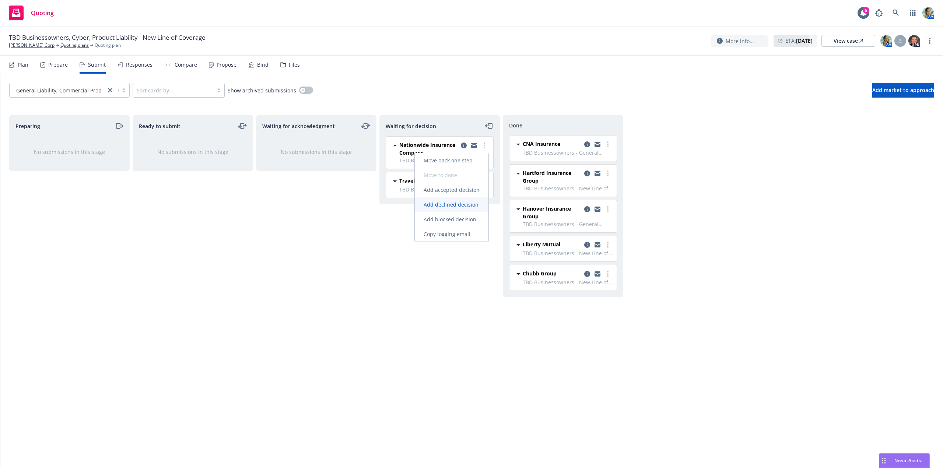
click at [456, 204] on span "Add declined decision" at bounding box center [451, 204] width 73 height 7
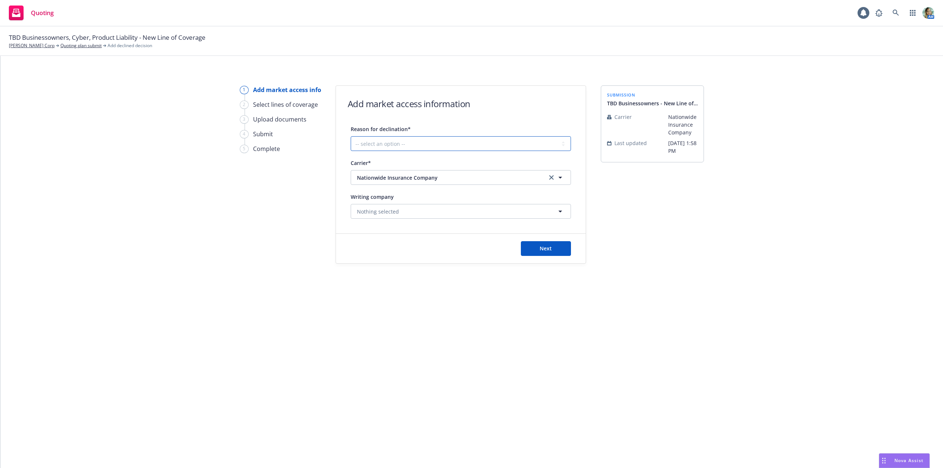
click at [441, 144] on select "-- select an option -- Cannot compete with other markets Carrier non-renewed Ca…" at bounding box center [461, 143] width 220 height 15
select select "CANNOT_COMPETE_WITH_OTHER_MARKETS"
click at [351, 136] on select "-- select an option -- Cannot compete with other markets Carrier non-renewed Ca…" at bounding box center [461, 143] width 220 height 15
click at [552, 244] on button "Next" at bounding box center [546, 248] width 50 height 15
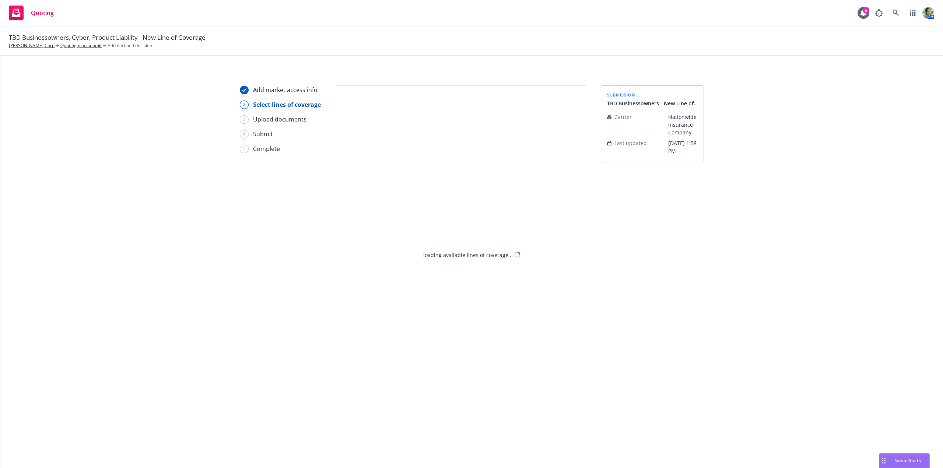
select select "CANNOT_COMPETE_WITH_OTHER_MARKETS"
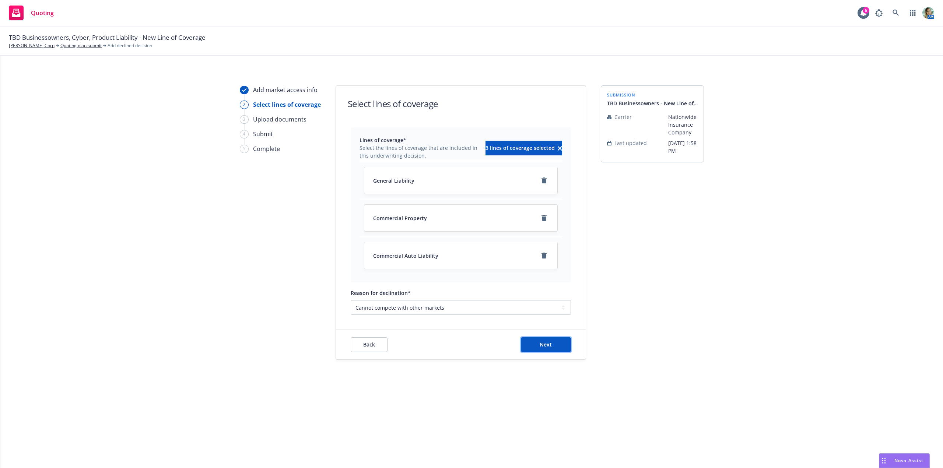
click at [545, 344] on span "Next" at bounding box center [546, 344] width 12 height 7
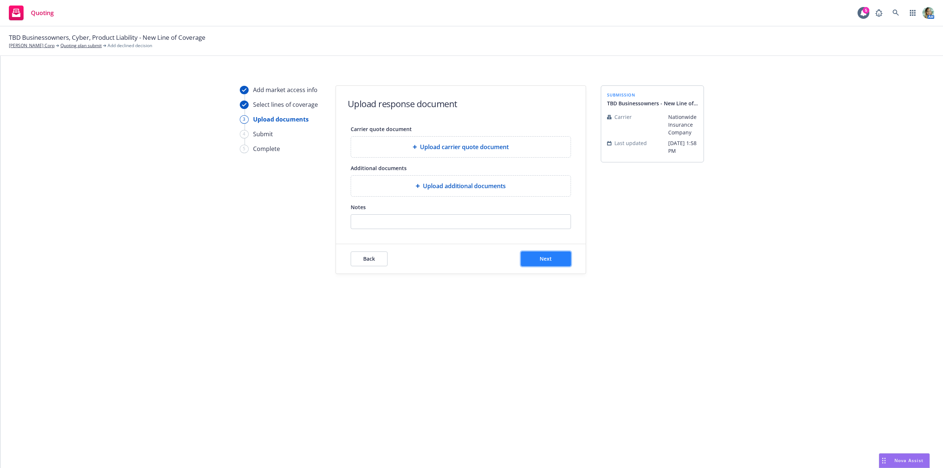
click at [547, 266] on button "Next" at bounding box center [546, 259] width 50 height 15
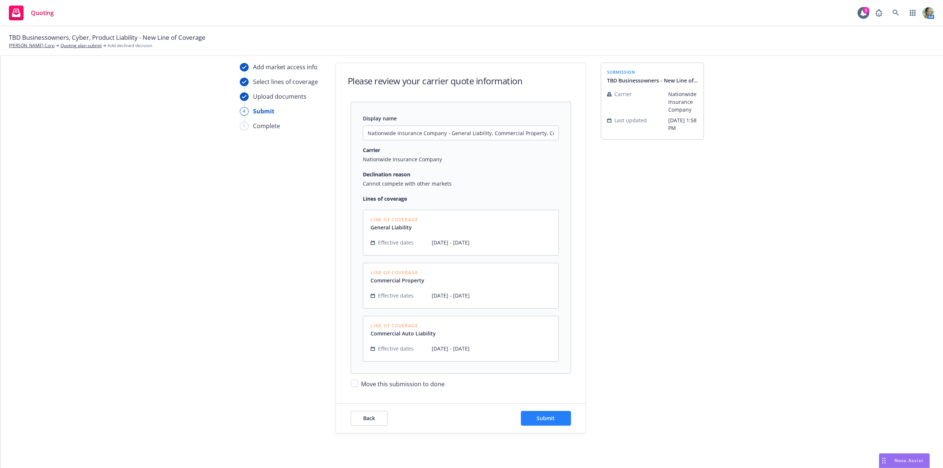
scroll to position [35, 0]
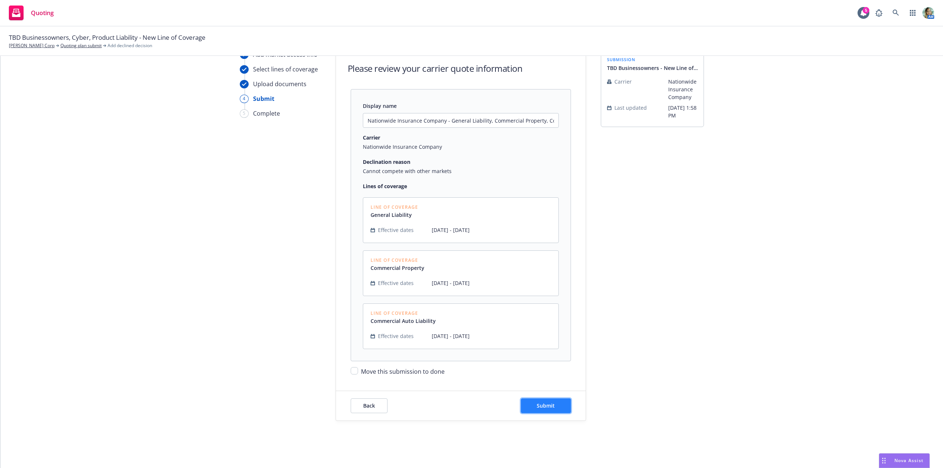
click at [541, 406] on span "Submit" at bounding box center [546, 405] width 18 height 7
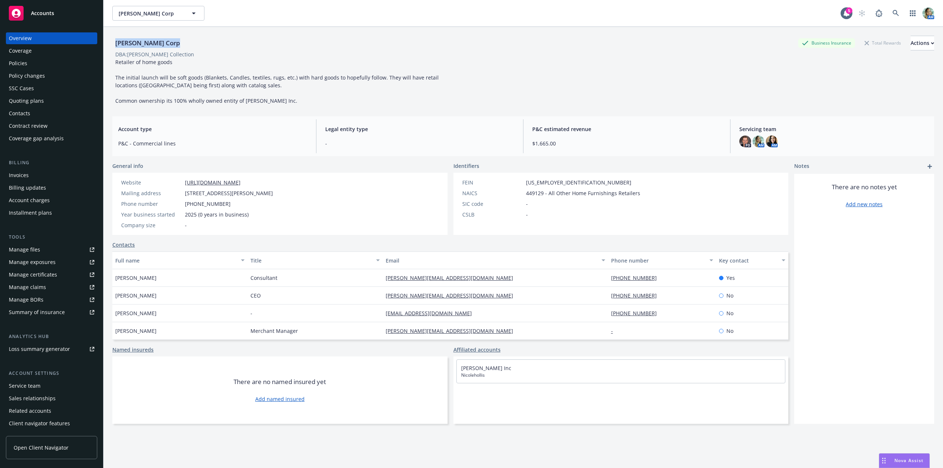
drag, startPoint x: 117, startPoint y: 45, endPoint x: 171, endPoint y: 45, distance: 54.5
click at [171, 45] on div "[PERSON_NAME] Corp" at bounding box center [147, 43] width 71 height 10
copy div "[PERSON_NAME] Corp"
drag, startPoint x: 181, startPoint y: 55, endPoint x: 170, endPoint y: 57, distance: 11.6
click at [147, 55] on div "DBA: Nicole Hollis Collection" at bounding box center [154, 54] width 79 height 8
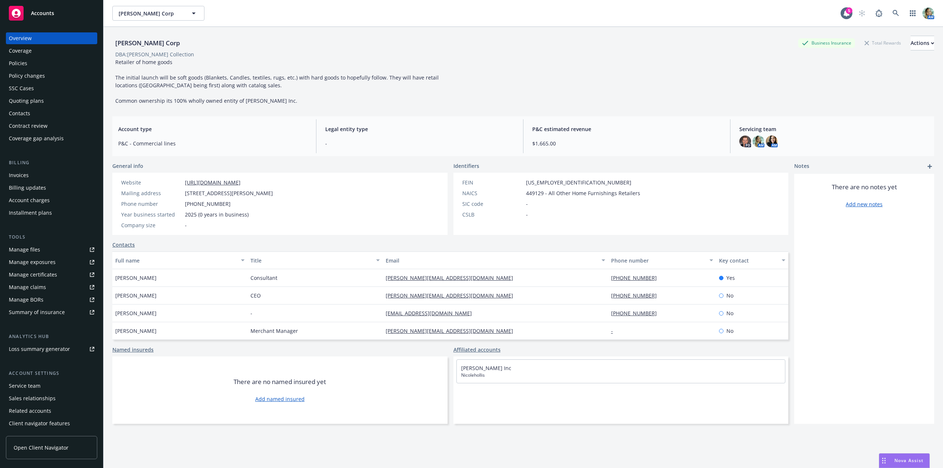
click at [190, 56] on div "DBA: Nicole Hollis Collection" at bounding box center [523, 54] width 822 height 8
drag, startPoint x: 184, startPoint y: 53, endPoint x: 115, endPoint y: 57, distance: 68.6
click at [115, 57] on span "DBA: Nicole Hollis Collection" at bounding box center [154, 54] width 85 height 8
copy div "DBA: Nicole Hollis Collection"
click at [199, 64] on div "Retailer of home goods The initial launch will be soft goods (Blankets, Candles…" at bounding box center [277, 81] width 331 height 46
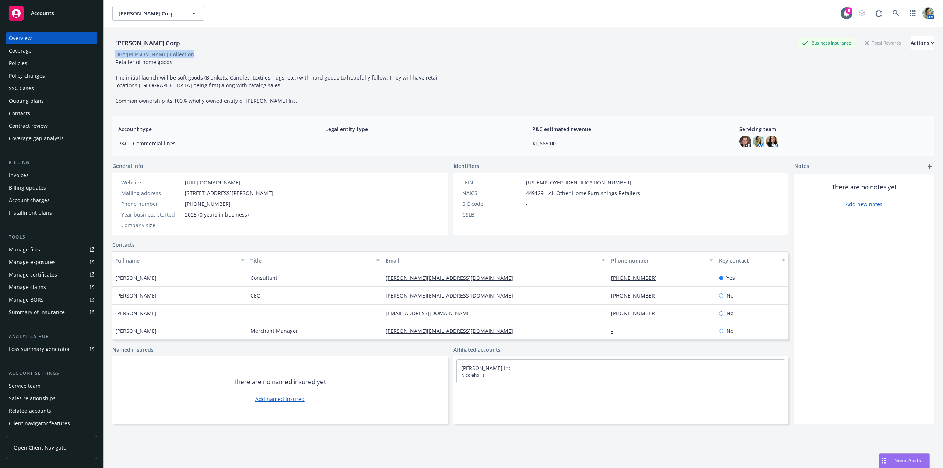
drag, startPoint x: 186, startPoint y: 56, endPoint x: 116, endPoint y: 57, distance: 70.0
click at [116, 57] on span "DBA: Nicole Hollis Collection" at bounding box center [154, 54] width 85 height 8
copy div "DBA: Nicole Hollis Collection"
drag, startPoint x: 185, startPoint y: 192, endPoint x: 321, endPoint y: 188, distance: 136.0
click at [276, 188] on div "Website https://www.nicolehollis.com/ Mailing address 1000 Brannan Street, Ste#…" at bounding box center [197, 204] width 158 height 50
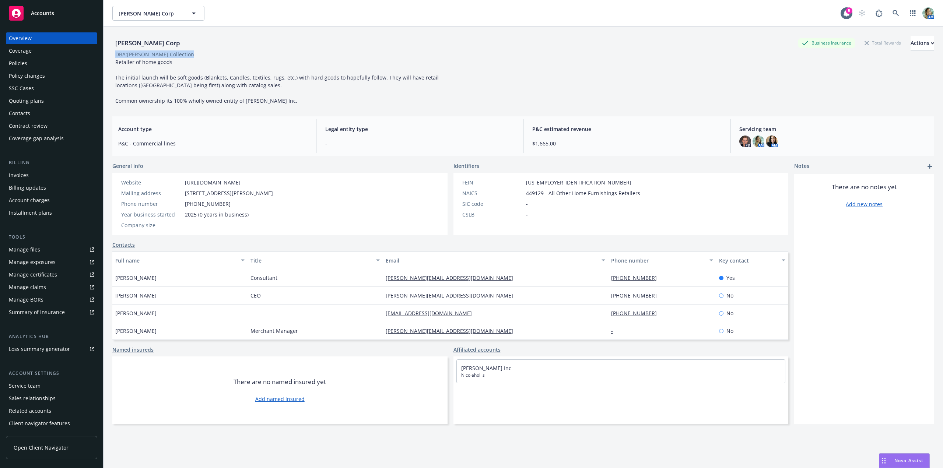
copy span "1000 Brannan Street, Ste#503 , San Francisco, CA, 94103"
click at [33, 94] on div "Overview Coverage Policies Policy changes SSC Cases Quoting plans Contacts Cont…" at bounding box center [51, 88] width 91 height 112
click at [34, 99] on div "Quoting plans" at bounding box center [26, 101] width 35 height 12
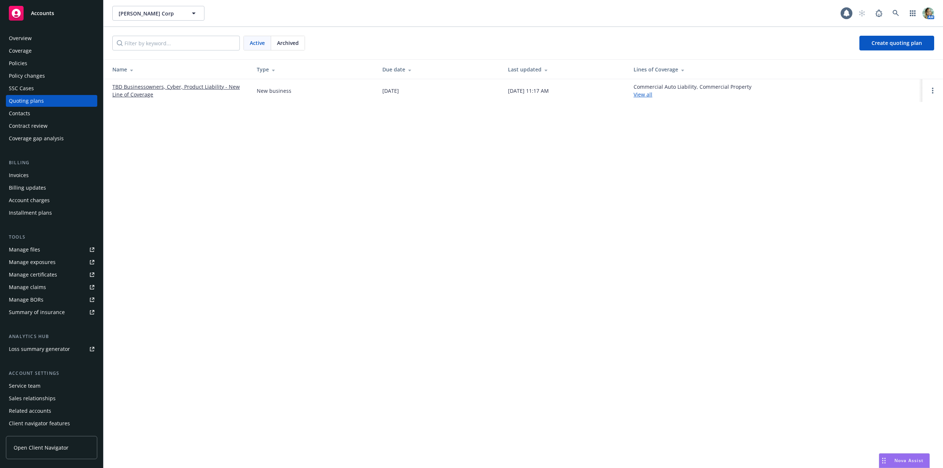
click at [202, 87] on link "TBD Businessowners, Cyber, Product Liability - New Line of Coverage" at bounding box center [178, 90] width 133 height 15
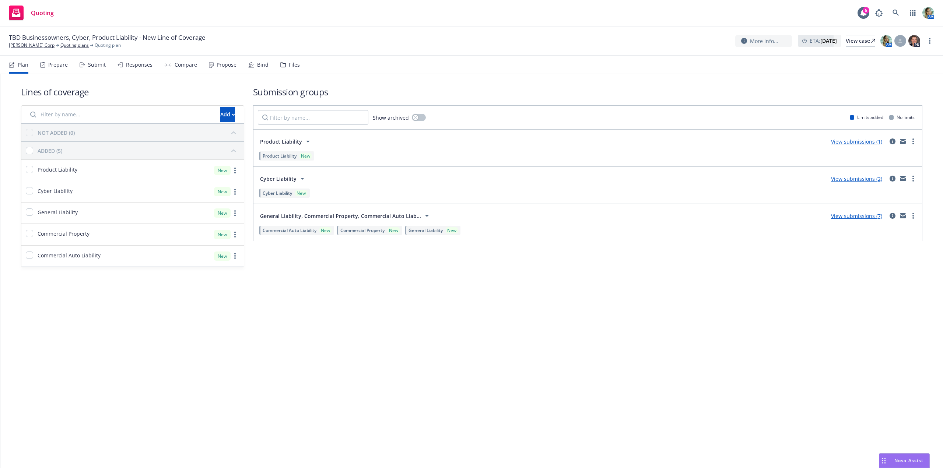
click at [460, 297] on div "Lines of coverage Add NOT ADDED (0) ADDED (5) Product Liability New Cyber Liabi…" at bounding box center [471, 187] width 942 height 226
click at [849, 219] on link "View submissions (7)" at bounding box center [856, 216] width 51 height 7
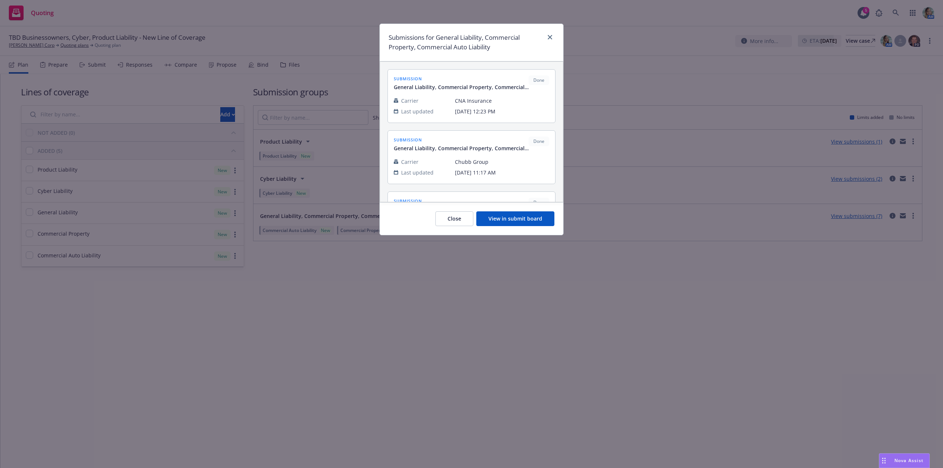
click at [500, 225] on button "View in submit board" at bounding box center [515, 218] width 78 height 15
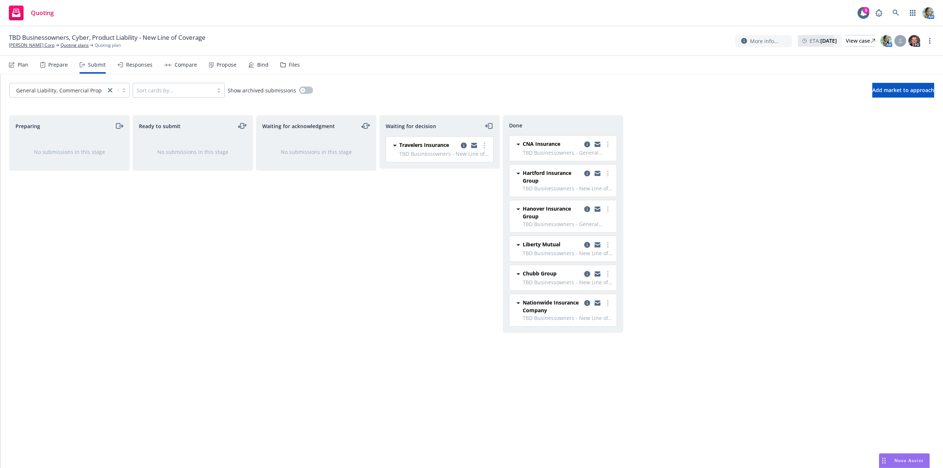
click at [588, 274] on icon "copy logging email" at bounding box center [587, 274] width 6 height 6
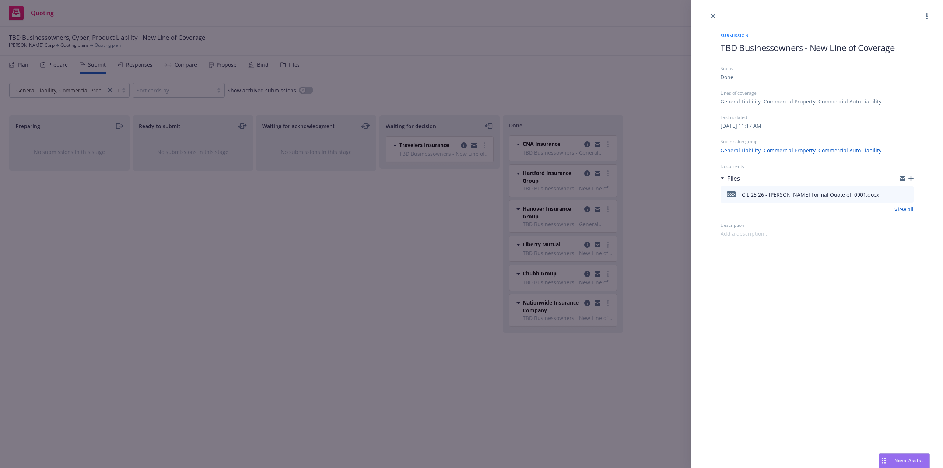
click at [860, 45] on span "TBD Businessowners - New Line of Coverage" at bounding box center [807, 48] width 174 height 12
drag, startPoint x: 802, startPoint y: 49, endPoint x: 713, endPoint y: 48, distance: 88.4
click at [713, 48] on div "Submission TBD Businessowners - New Line of Coverage Status Done Lines of cover…" at bounding box center [817, 129] width 217 height 217
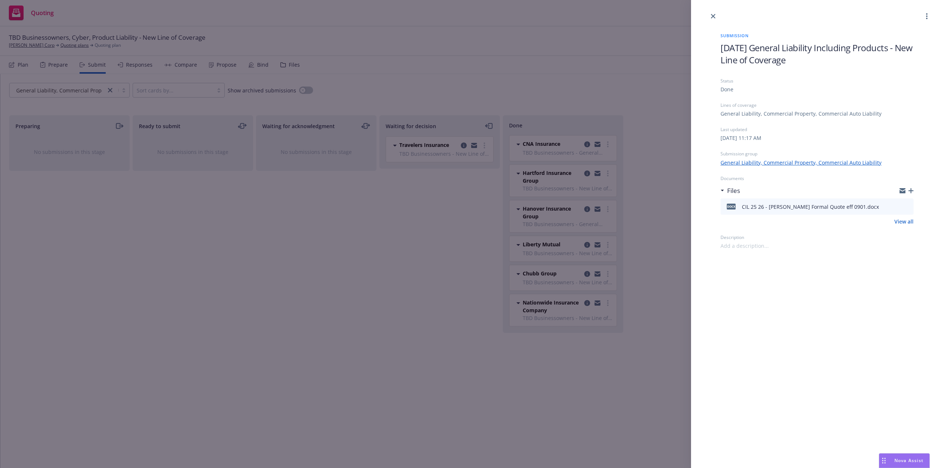
click at [762, 365] on div "Submission [DATE] General Liability Including Products - New Line of Coverage S…" at bounding box center [817, 234] width 252 height 468
click at [711, 15] on icon "close" at bounding box center [713, 16] width 4 height 4
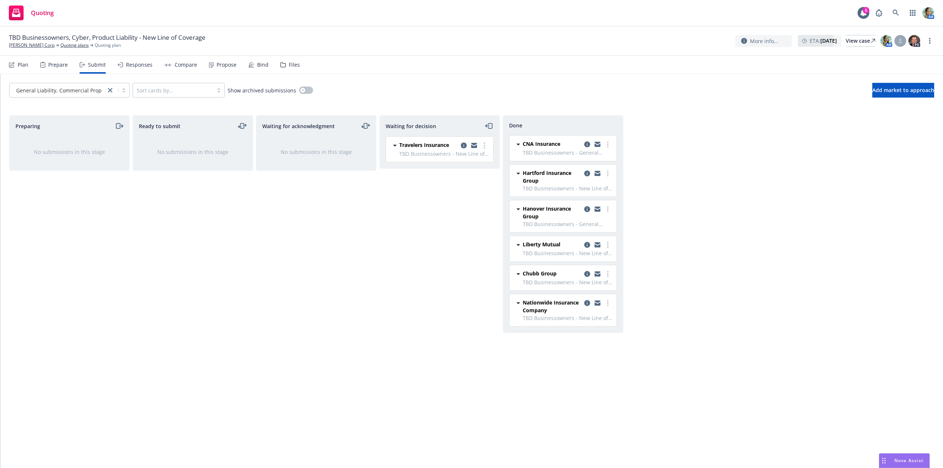
click at [431, 224] on div "Waiting for decision Travelers Insurance TBD Businessowners - New Line of Cover…" at bounding box center [439, 283] width 120 height 337
click at [930, 41] on circle "more" at bounding box center [929, 40] width 1 height 1
click at [868, 70] on link "Rename quoting plan" at bounding box center [892, 70] width 82 height 15
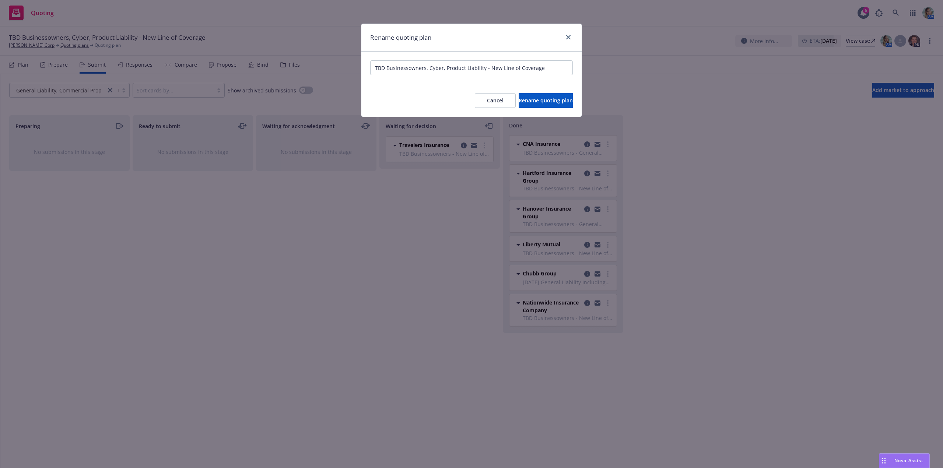
click at [455, 69] on input "TBD Businessowners, Cyber, Product Liability - New Line of Coverage" at bounding box center [471, 67] width 203 height 15
drag, startPoint x: 425, startPoint y: 69, endPoint x: 366, endPoint y: 65, distance: 58.7
click at [366, 65] on div "TBD Businessowners, Cyber, Product Liability - New Line of Coverage" at bounding box center [471, 68] width 220 height 32
click at [429, 70] on input "9/1/25 General Liability, Auto, Cyber, Product Liability - New Line of Coverage" at bounding box center [471, 67] width 203 height 15
click at [430, 71] on input "9/1/25 General Liability, Auto, Cyber, Product Liability - New Line of Coverage" at bounding box center [471, 67] width 203 height 15
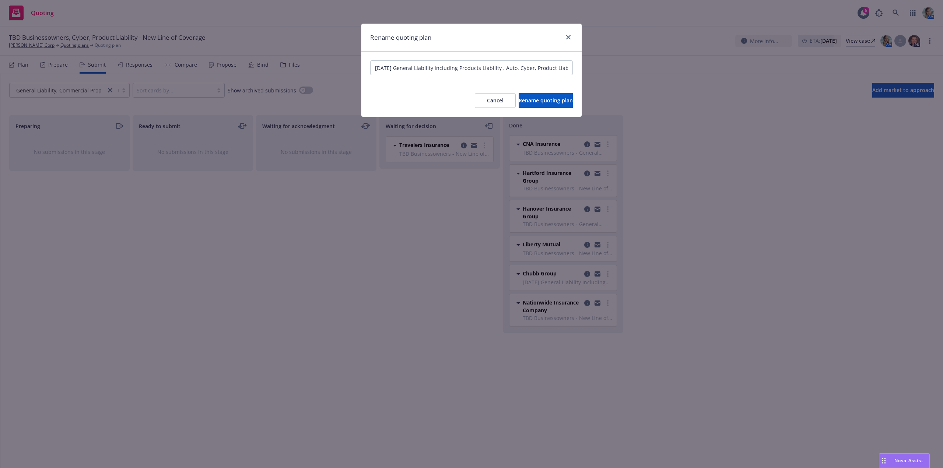
drag, startPoint x: 531, startPoint y: 70, endPoint x: 549, endPoint y: 73, distance: 18.6
click at [549, 73] on input "9/1/25 General Liability including Products Liability , Auto, Cyber, Product Li…" at bounding box center [471, 67] width 203 height 15
type input "9/1/25 General Liability including Products Liability , Auto, Cyber, Excess Lia…"
click at [542, 101] on span "Rename quoting plan" at bounding box center [546, 100] width 54 height 7
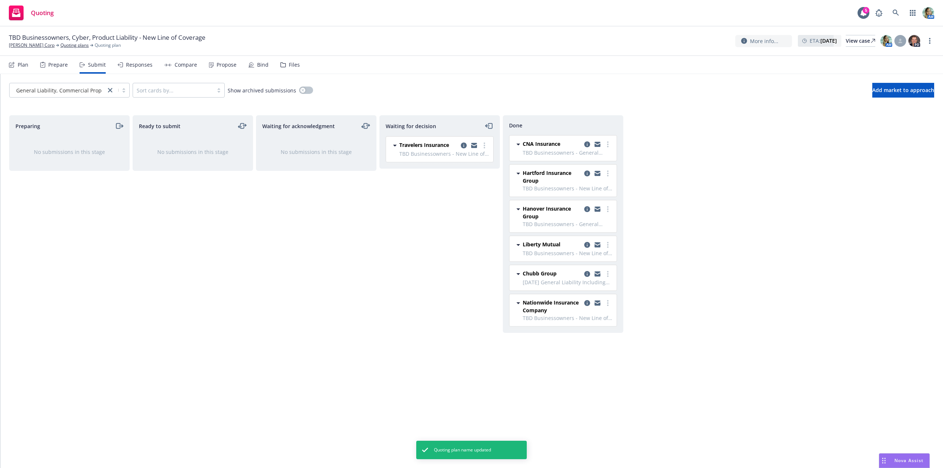
click at [357, 256] on div "Waiting for acknowledgment No submissions in this stage" at bounding box center [316, 283] width 120 height 337
click at [350, 224] on div "Waiting for acknowledgment No submissions in this stage" at bounding box center [316, 283] width 120 height 337
click at [349, 225] on div "Waiting for acknowledgment No submissions in this stage" at bounding box center [316, 283] width 120 height 337
click at [24, 66] on div "Plan" at bounding box center [23, 65] width 11 height 6
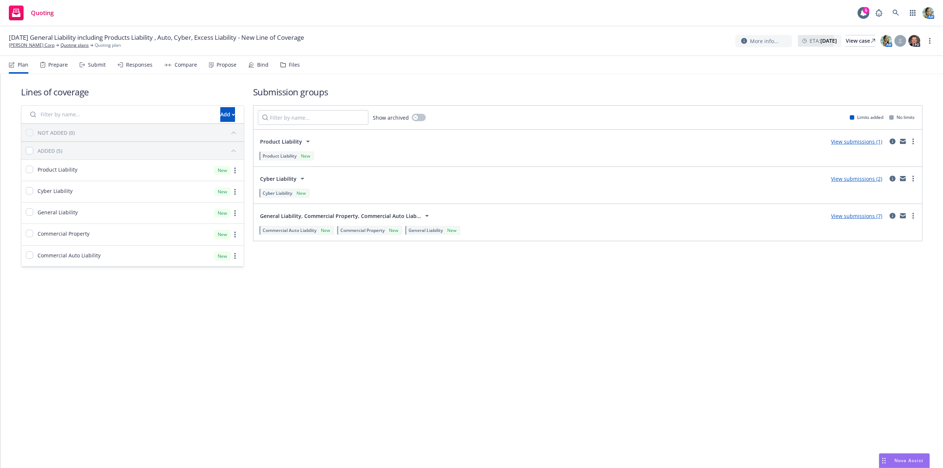
click at [439, 303] on div "Lines of coverage Add NOT ADDED (0) ADDED (5) Product Liability New Cyber Liabi…" at bounding box center [471, 271] width 942 height 394
click at [499, 307] on div "Lines of coverage Add NOT ADDED (0) ADDED (5) Product Liability New Cyber Liabi…" at bounding box center [471, 271] width 942 height 394
click at [120, 114] on input "Filter by name..." at bounding box center [121, 114] width 190 height 15
click at [220, 113] on div "Add" at bounding box center [227, 115] width 15 height 14
click at [258, 134] on span "Create new business lines of coverage" at bounding box center [252, 133] width 112 height 7
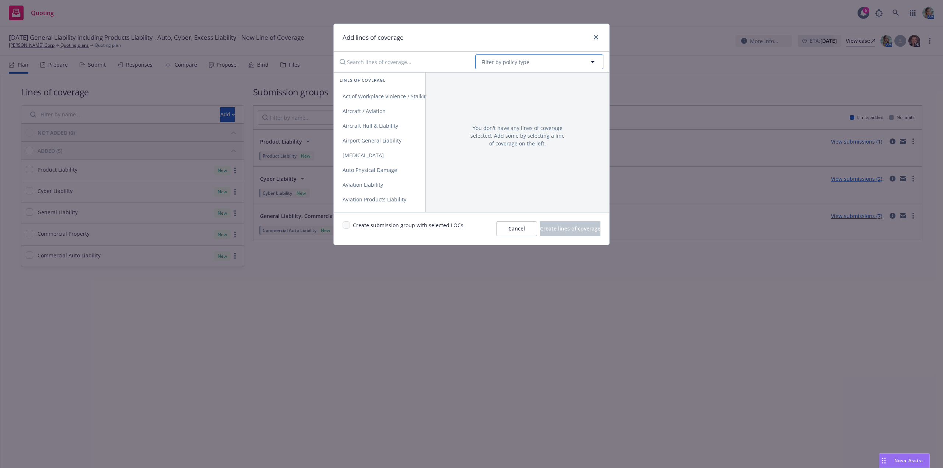
click at [499, 63] on span "Filter by policy type" at bounding box center [505, 62] width 48 height 8
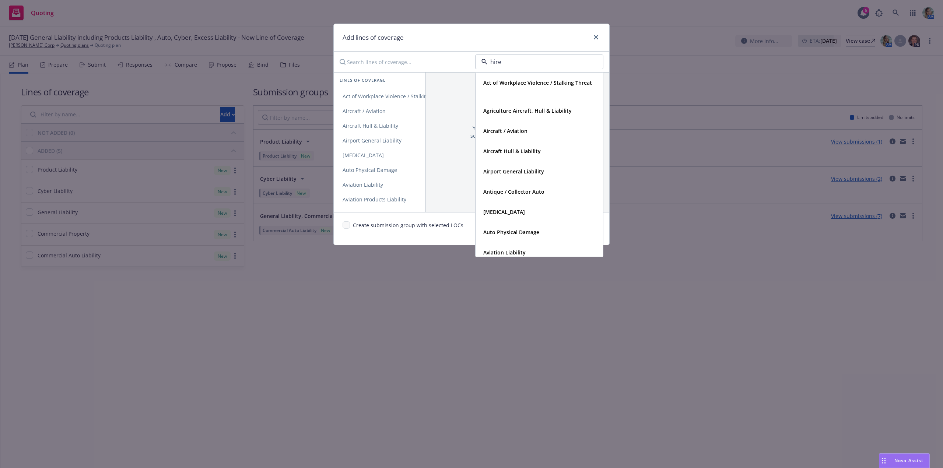
type input "hired"
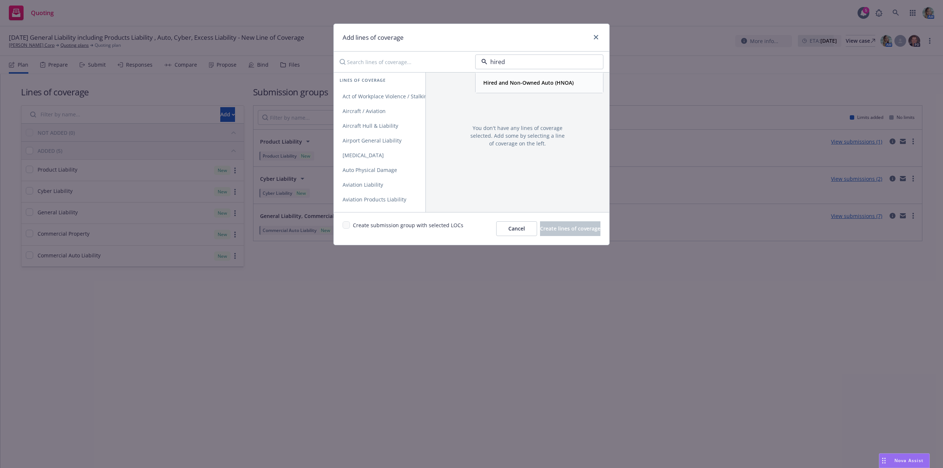
click at [506, 81] on strong "Hired and Non-Owned Auto (HNOA)" at bounding box center [528, 82] width 90 height 7
click at [386, 94] on span "Commercial Auto Liability" at bounding box center [374, 96] width 81 height 7
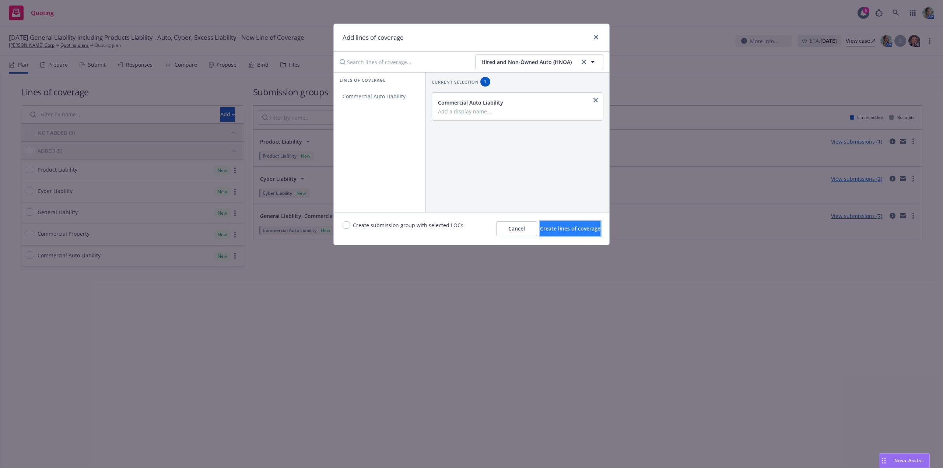
click at [550, 229] on span "Create lines of coverage" at bounding box center [570, 228] width 60 height 7
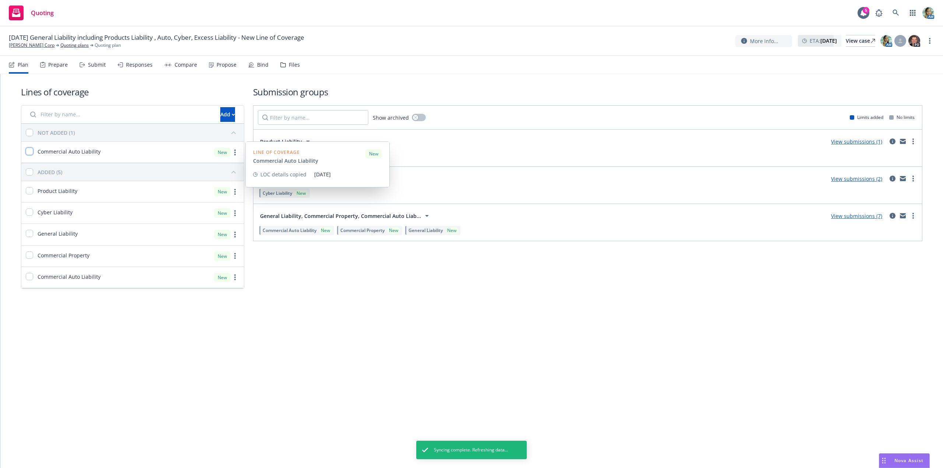
click at [30, 150] on input "checkbox" at bounding box center [29, 151] width 7 height 7
checkbox input "true"
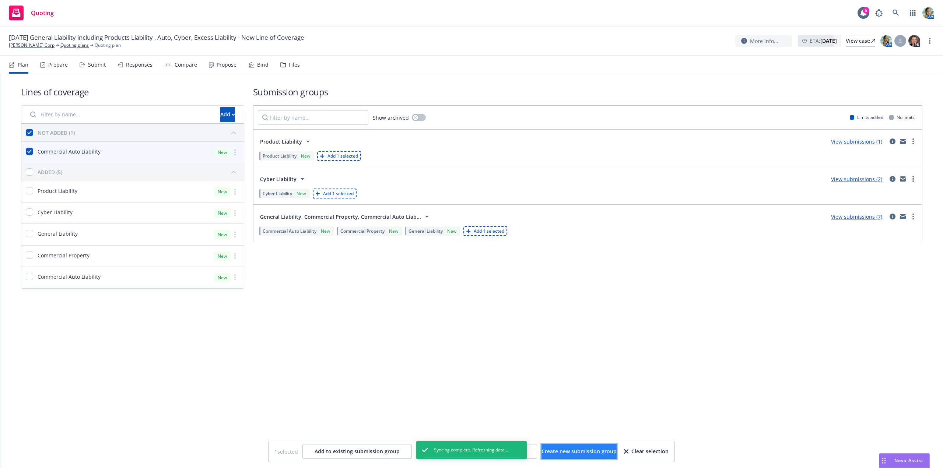
click at [562, 450] on span "Create new submission group" at bounding box center [578, 451] width 75 height 7
checkbox input "false"
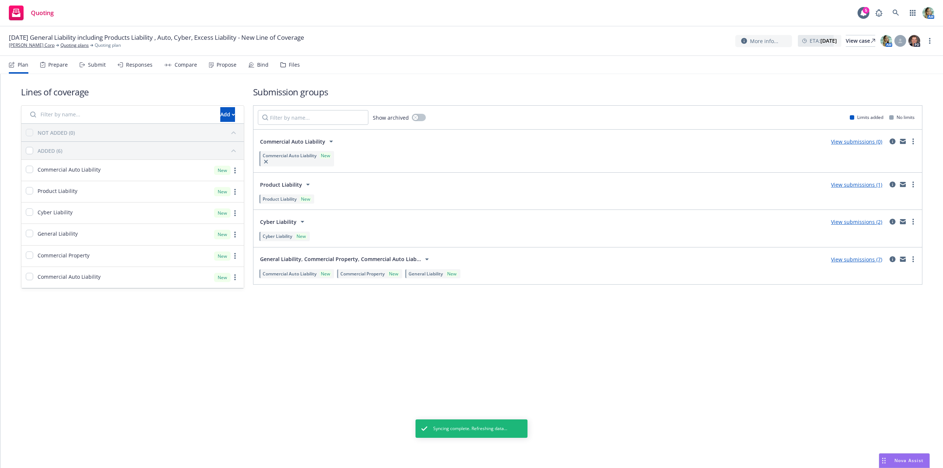
click at [859, 141] on link "View submissions (0)" at bounding box center [856, 141] width 51 height 7
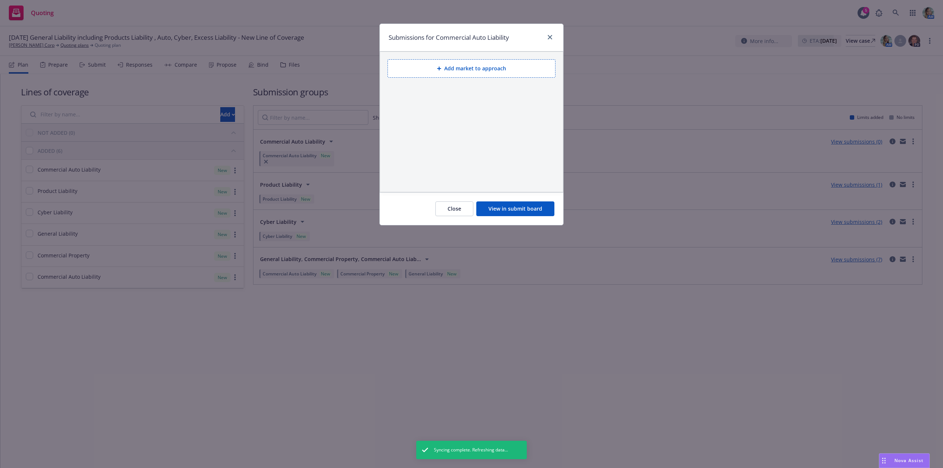
click at [492, 211] on button "View in submit board" at bounding box center [515, 208] width 78 height 15
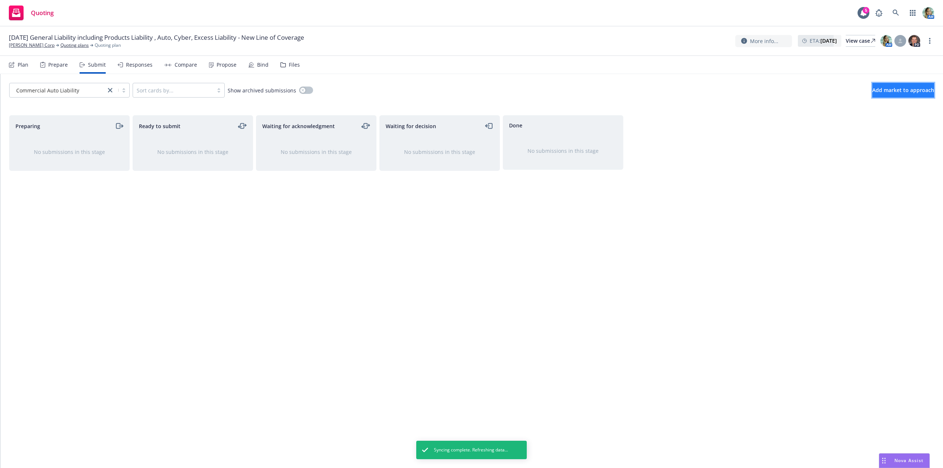
click at [902, 87] on span "Add market to approach" at bounding box center [903, 90] width 62 height 7
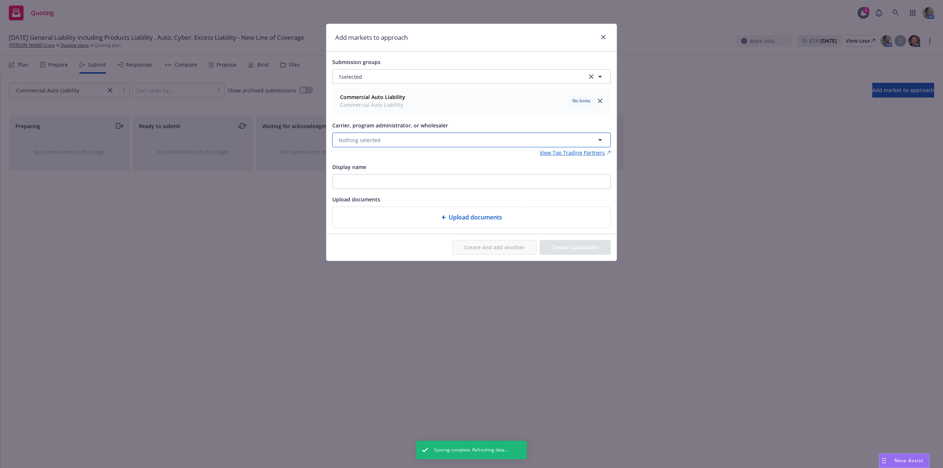
click at [389, 135] on button "Nothing selected" at bounding box center [471, 140] width 278 height 15
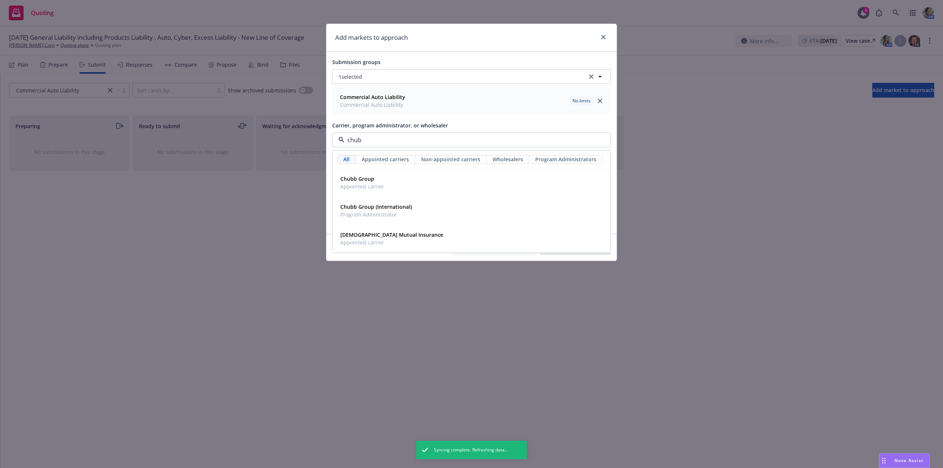
type input "chubb"
click at [372, 187] on span "Appointed carrier" at bounding box center [362, 187] width 44 height 8
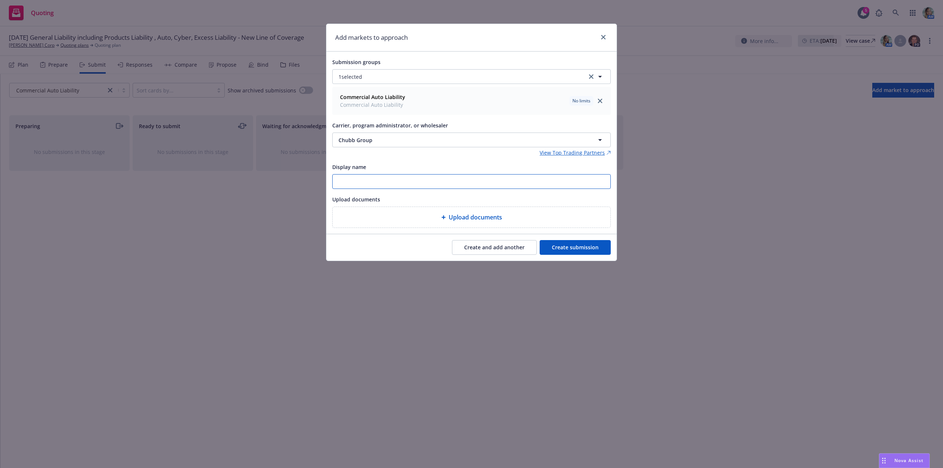
click at [379, 183] on input "Display name" at bounding box center [472, 182] width 278 height 14
type input "9/1/25 Business Auto (HNOA Only)"
click at [552, 244] on button "Create submission" at bounding box center [575, 247] width 71 height 15
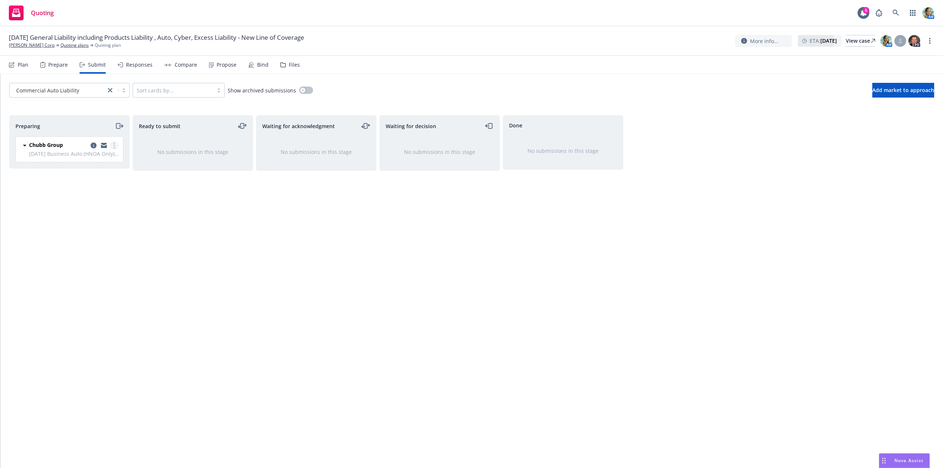
click at [113, 146] on link "more" at bounding box center [114, 145] width 9 height 9
click at [91, 173] on span "Log acknowledgement" at bounding box center [81, 175] width 73 height 7
click at [489, 147] on div "Chubb Group 9/1/25 Business Auto (HNOA Only) - Commercial Auto Liability Wednes…" at bounding box center [439, 149] width 107 height 25
click at [487, 147] on link "more" at bounding box center [484, 145] width 9 height 9
click at [460, 187] on span "Add accepted decision" at bounding box center [452, 189] width 74 height 7
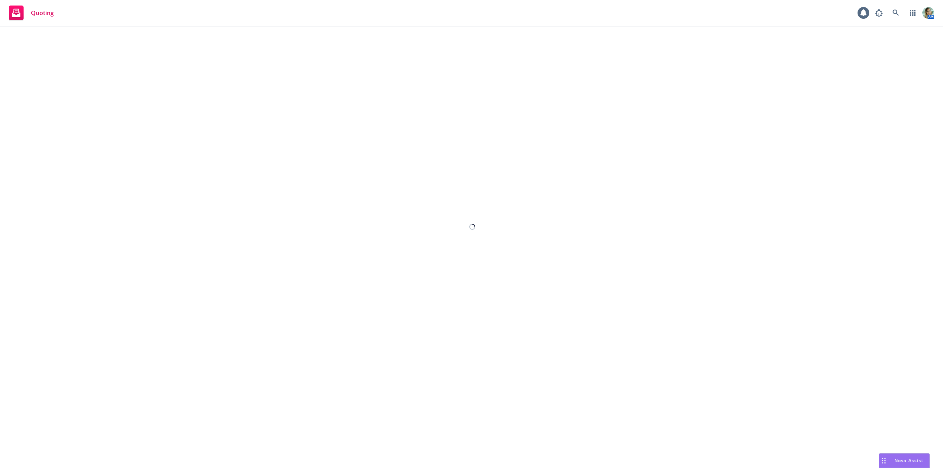
select select "12"
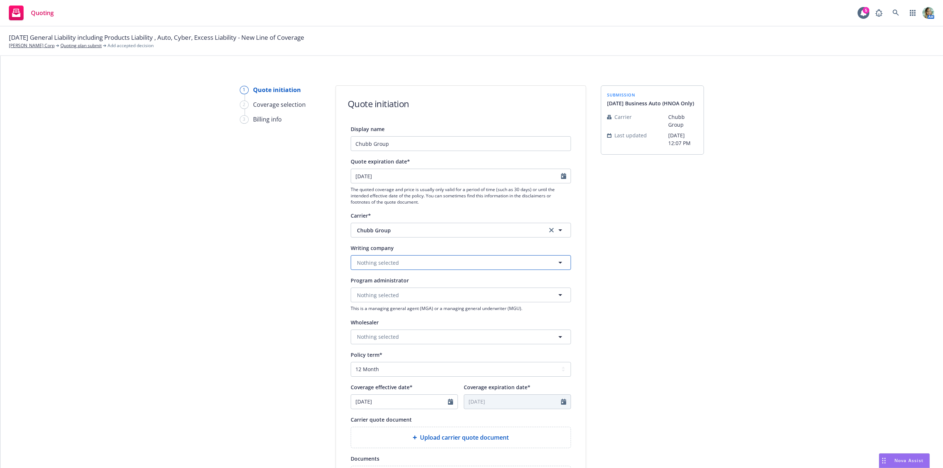
click at [407, 263] on button "Nothing selected" at bounding box center [461, 262] width 220 height 15
type input "fe"
click at [399, 286] on strong "Federal Insurance Company" at bounding box center [394, 283] width 70 height 7
select select "9"
click at [398, 170] on input "09/19/2025" at bounding box center [456, 176] width 210 height 14
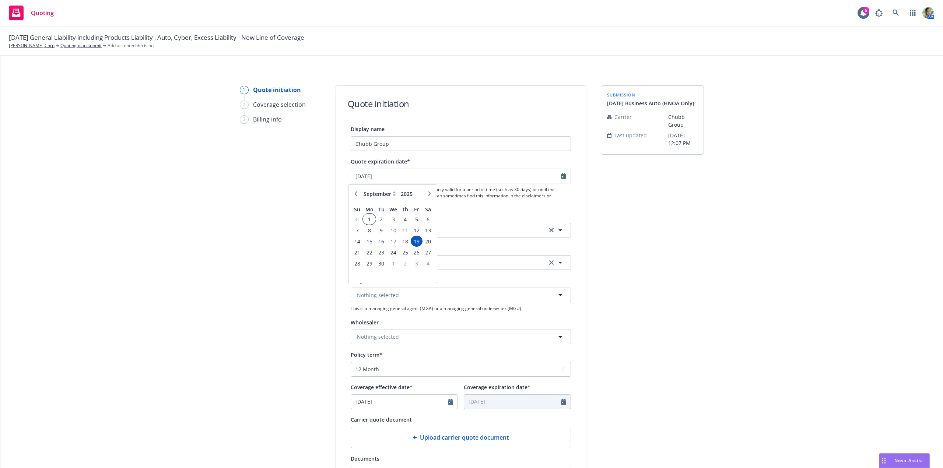
click at [370, 220] on span "1" at bounding box center [369, 219] width 11 height 9
type input "09/01/2025"
select select "8"
click at [394, 405] on input "08/20/2025" at bounding box center [399, 402] width 97 height 14
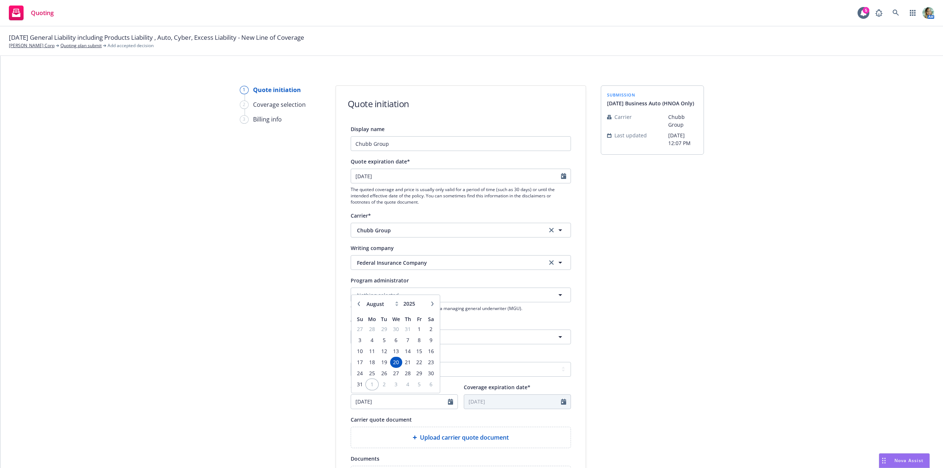
click at [368, 384] on span "1" at bounding box center [371, 384] width 11 height 9
type input "09/01/2025"
type input "09/01/2026"
click at [421, 443] on div "Upload carrier quote document" at bounding box center [461, 437] width 220 height 21
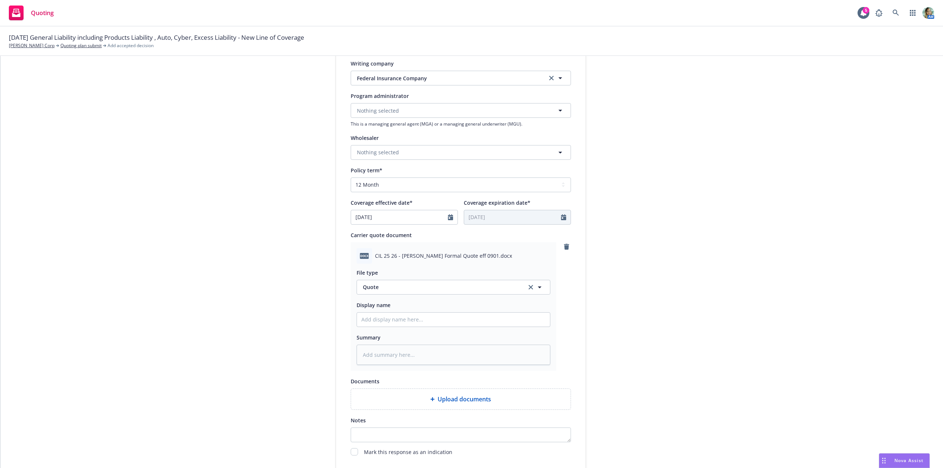
scroll to position [266, 0]
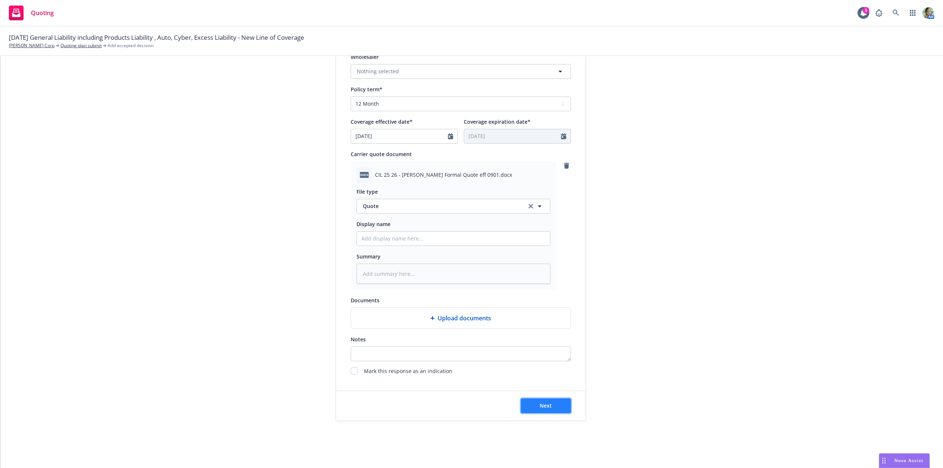
click at [533, 403] on button "Next" at bounding box center [546, 405] width 50 height 15
type textarea "x"
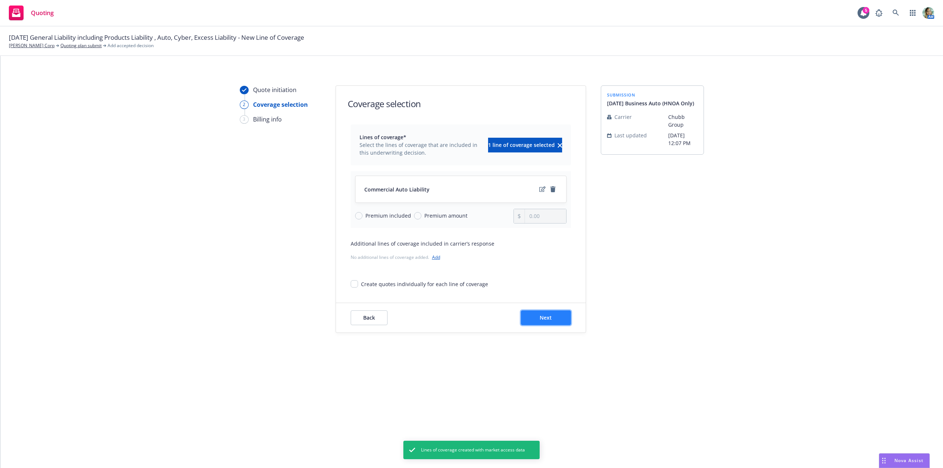
click at [547, 320] on span "Next" at bounding box center [546, 317] width 12 height 7
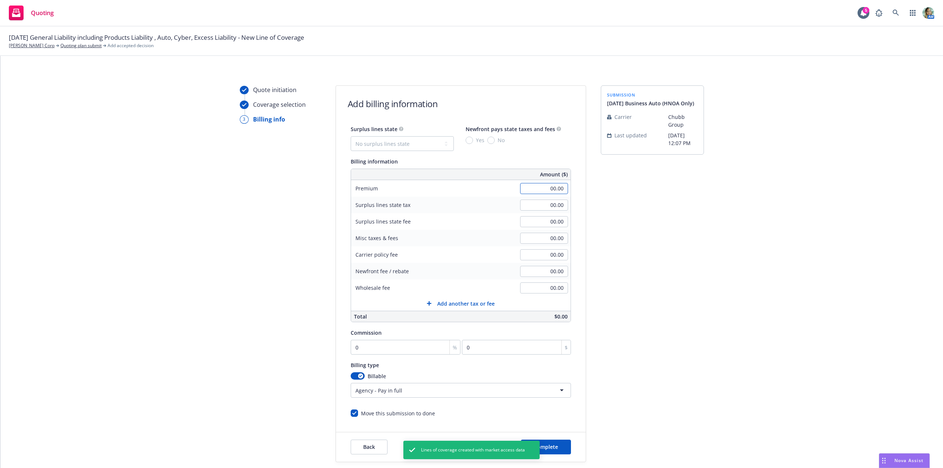
click at [541, 192] on input "00.00" at bounding box center [544, 188] width 48 height 11
type input "872.00"
click at [759, 235] on div "Quote initiation Coverage selection 3 Billing info Add billing information Surp…" at bounding box center [471, 273] width 925 height 377
click at [371, 343] on input "0" at bounding box center [406, 347] width 110 height 15
type input "1"
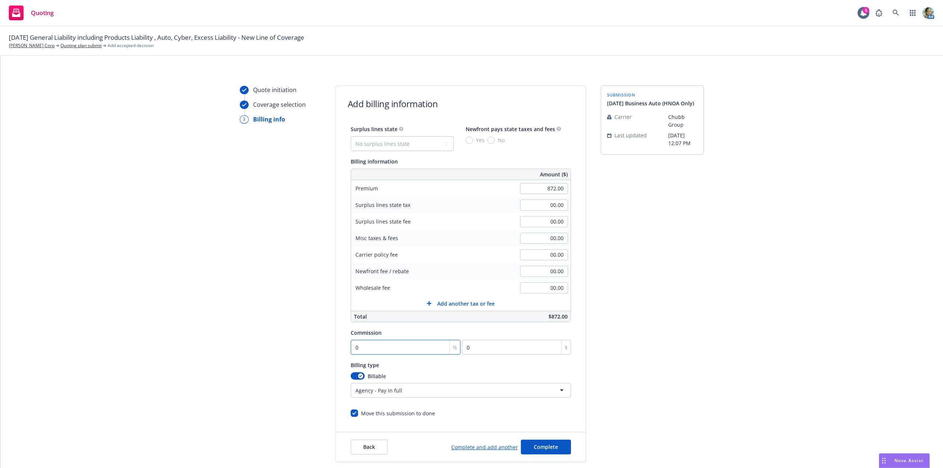
type input "8.72"
type input "12"
type input "104.64"
type input "12.5"
type input "109"
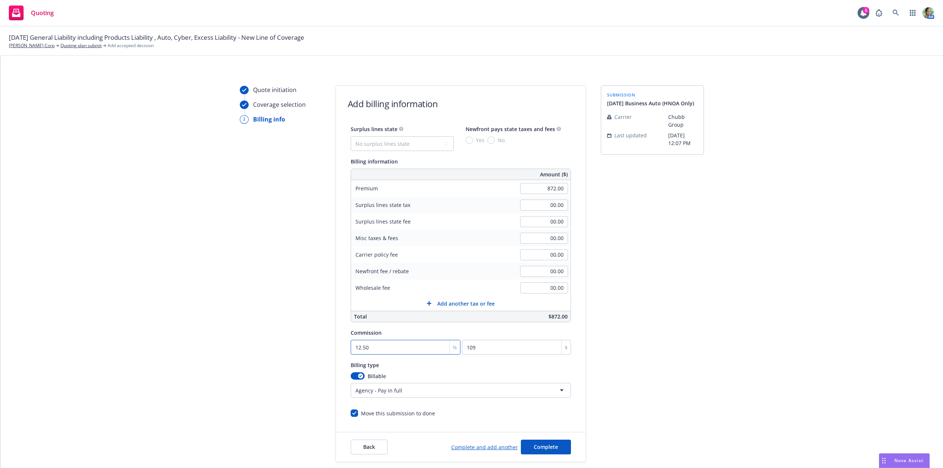
type input "12.50"
click at [292, 362] on div "Quote initiation Coverage selection 3 Billing info" at bounding box center [280, 273] width 81 height 377
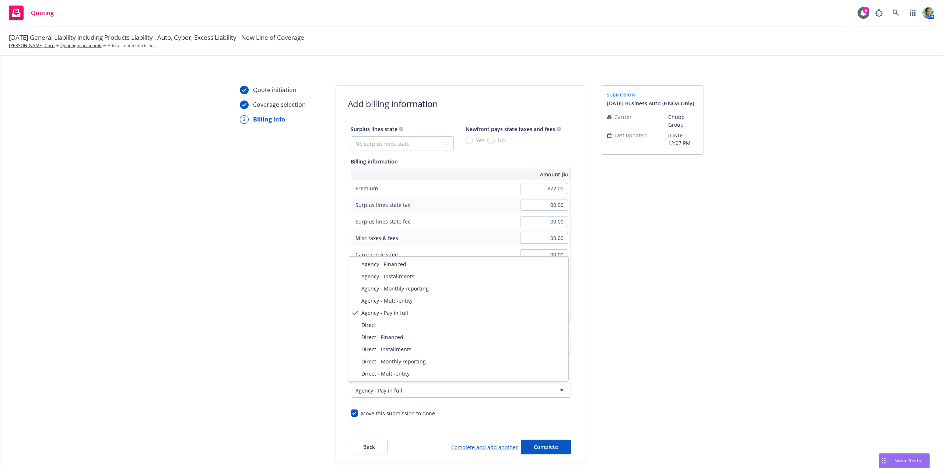
click at [395, 390] on html "Quoting 5 AM 9/1/25 General Liability including Products Liability , Auto, Cybe…" at bounding box center [471, 234] width 943 height 468
select select "DIRECT"
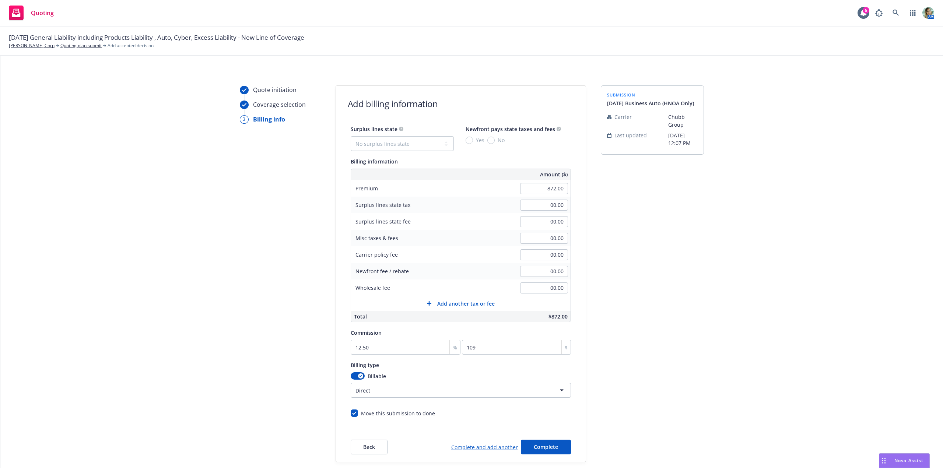
click at [256, 339] on div "Quote initiation Coverage selection 3 Billing info" at bounding box center [280, 273] width 81 height 377
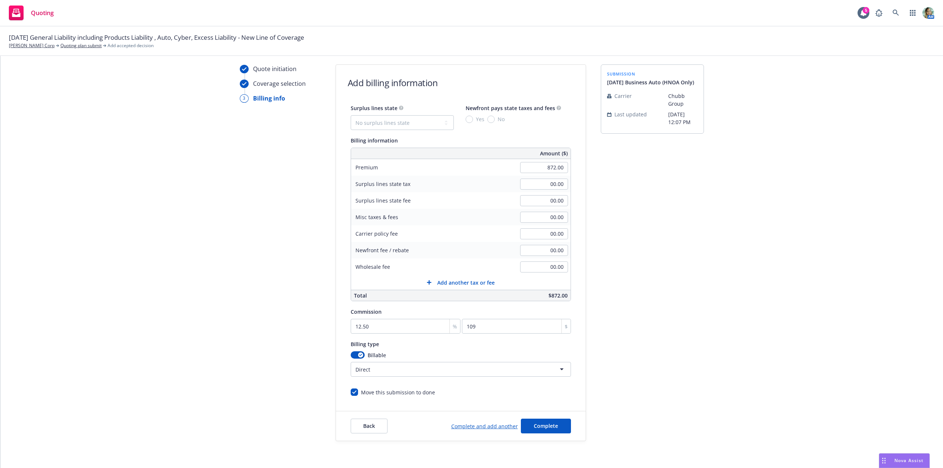
scroll to position [41, 0]
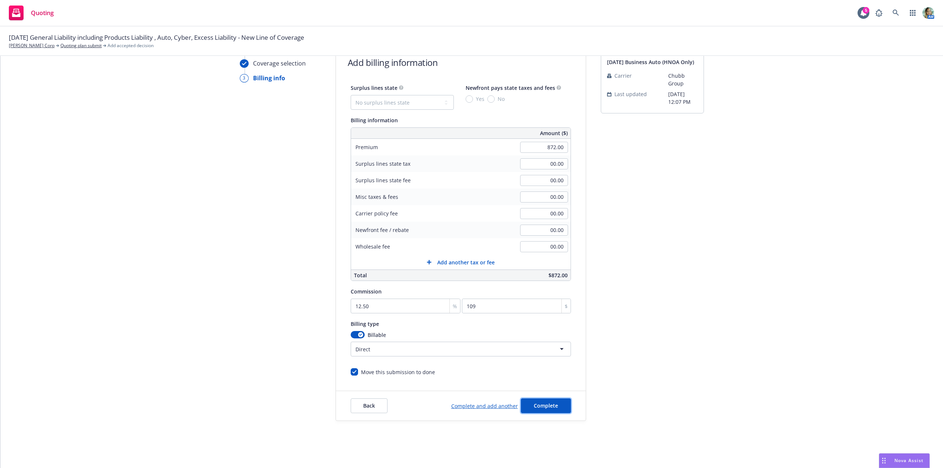
click at [551, 410] on button "Complete" at bounding box center [546, 405] width 50 height 15
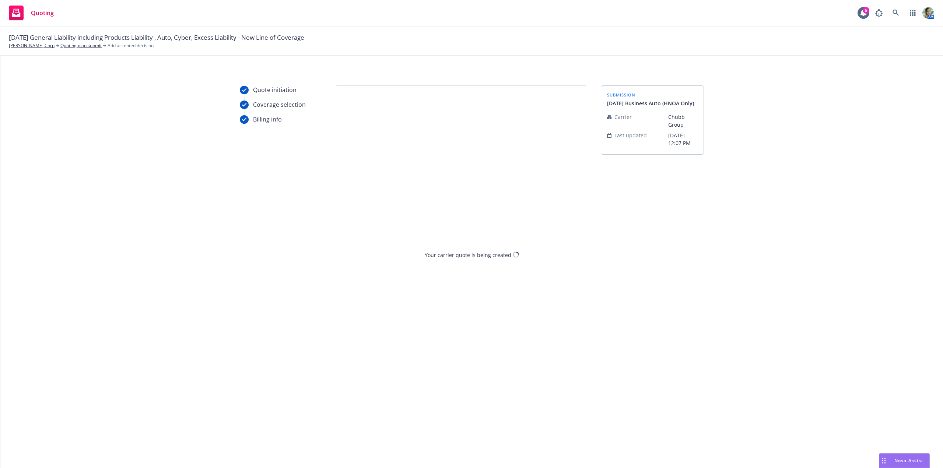
scroll to position [0, 0]
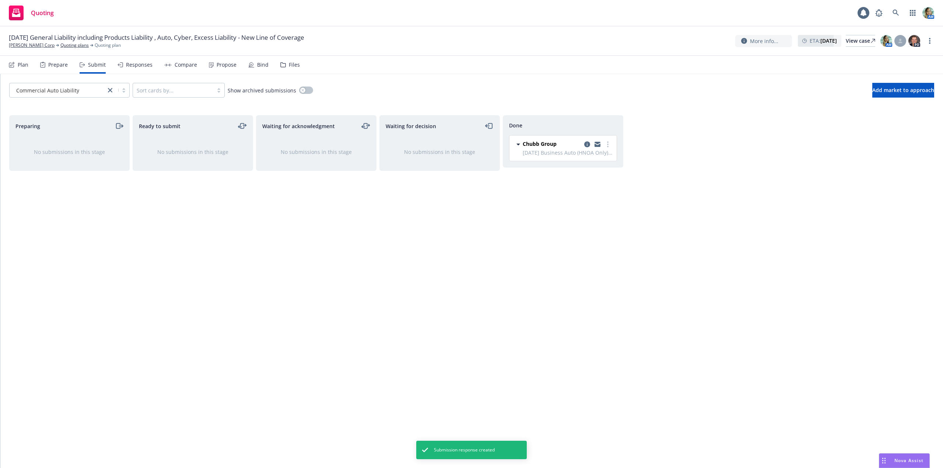
click at [571, 302] on div "Done Chubb Group 9/1/25 Business Auto (HNOA Only) - Commercial Auto Liability W…" at bounding box center [563, 283] width 120 height 337
click at [531, 257] on div "Done Chubb Group 9/1/25 Business Auto (HNOA Only) - Commercial Auto Liability W…" at bounding box center [563, 283] width 120 height 337
click at [64, 46] on link "Quoting plans" at bounding box center [74, 45] width 28 height 7
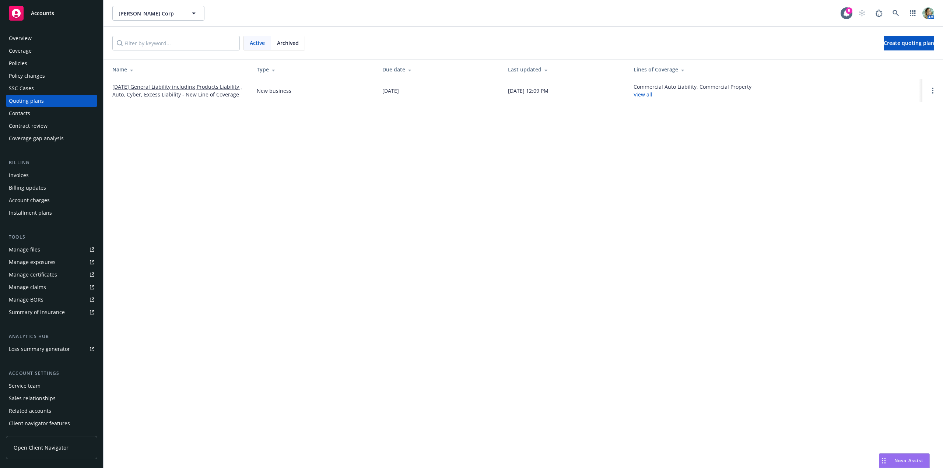
click at [157, 92] on link "[DATE] General Liability including Products Liability , Auto, Cyber, Excess Lia…" at bounding box center [178, 90] width 133 height 15
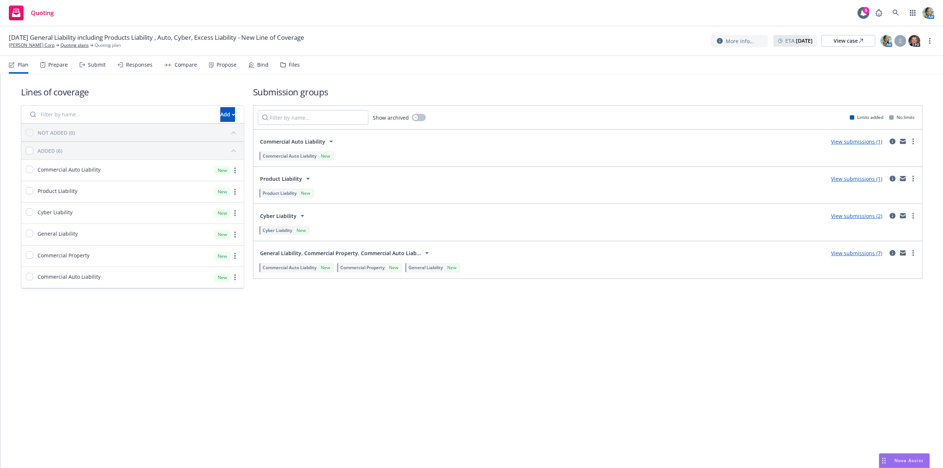
click at [387, 364] on div "Lines of coverage Add NOT ADDED (0) ADDED (6) Commercial Auto Liability New Pro…" at bounding box center [471, 271] width 942 height 394
click at [220, 114] on div "Add" at bounding box center [227, 115] width 15 height 14
click at [238, 135] on span "Create new business lines of coverage" at bounding box center [252, 133] width 112 height 7
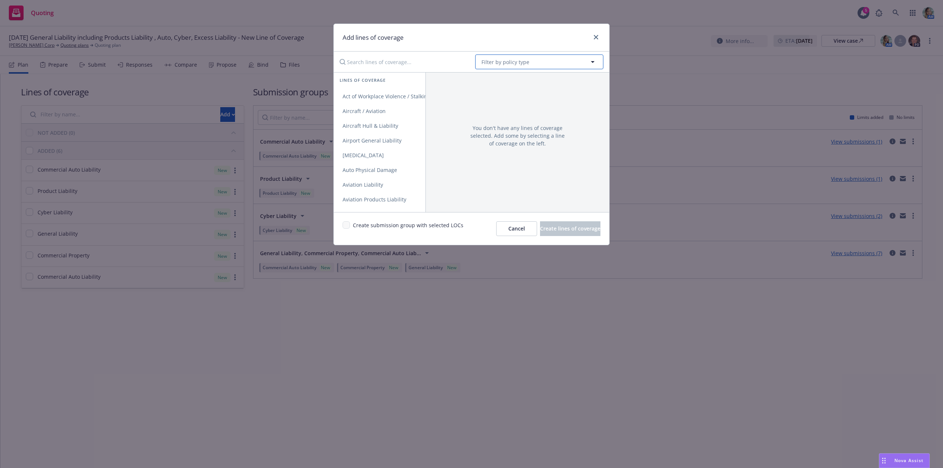
click at [494, 62] on span "Filter by policy type" at bounding box center [505, 62] width 48 height 8
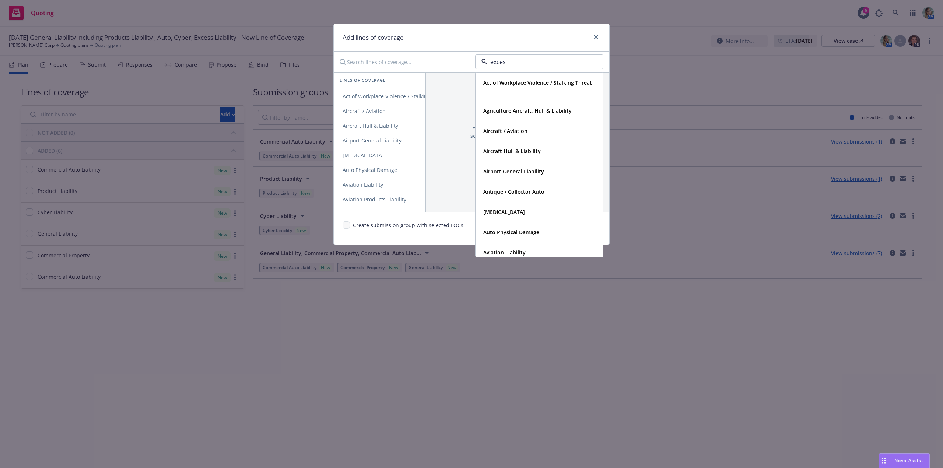
type input "excess"
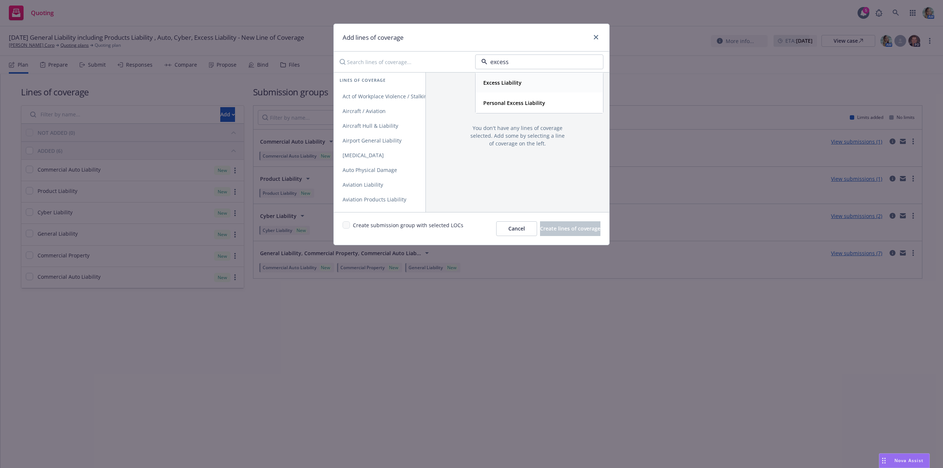
click at [500, 89] on div "Excess Liability" at bounding box center [539, 83] width 127 height 20
click at [375, 102] on link "Excess" at bounding box center [380, 96] width 92 height 15
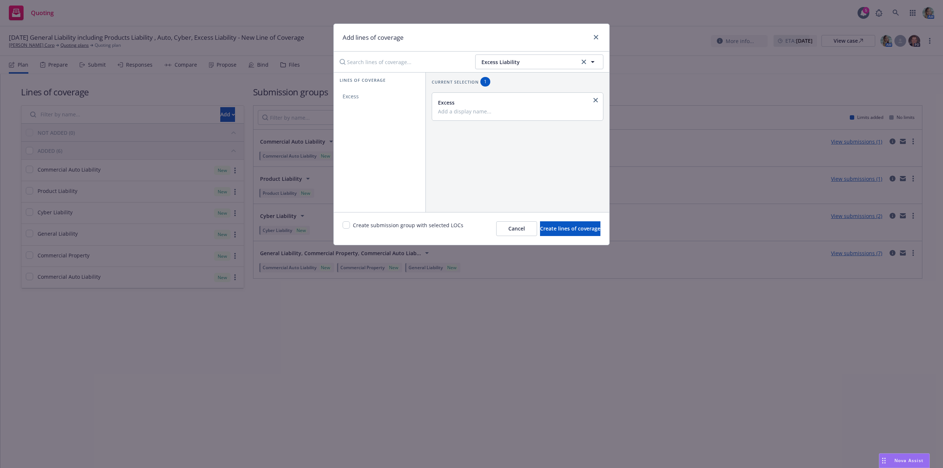
click at [551, 237] on div "Create submission group with selected LOCs Cancel Create lines of coverage" at bounding box center [471, 228] width 275 height 33
click at [554, 232] on span "Create lines of coverage" at bounding box center [570, 228] width 60 height 7
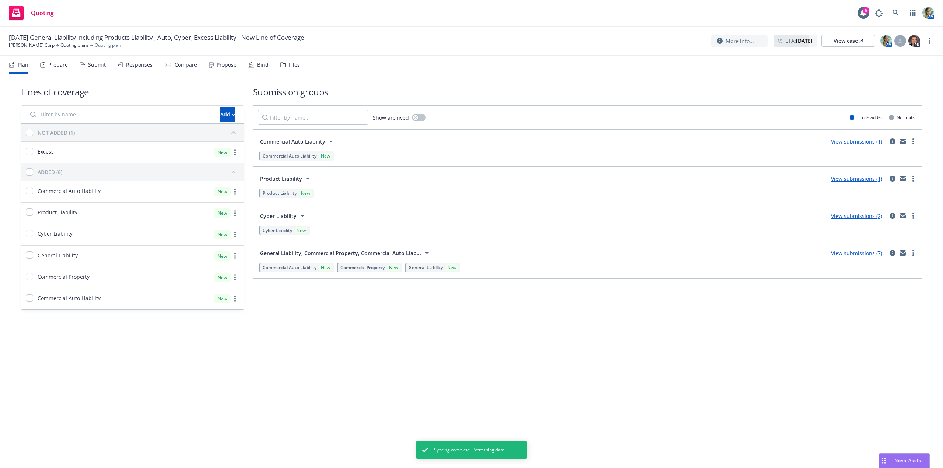
click at [36, 152] on div "Excess" at bounding box center [40, 152] width 28 height 9
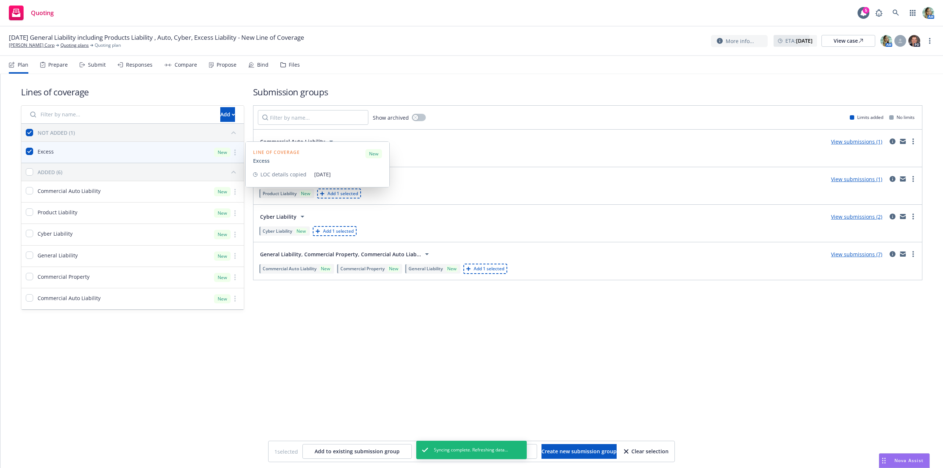
checkbox input "true"
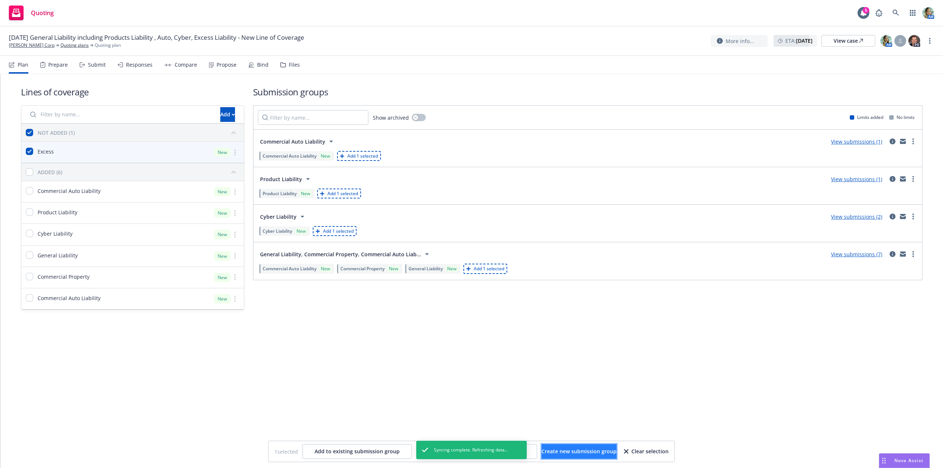
click at [583, 453] on span "Create new submission group" at bounding box center [578, 451] width 75 height 7
checkbox input "false"
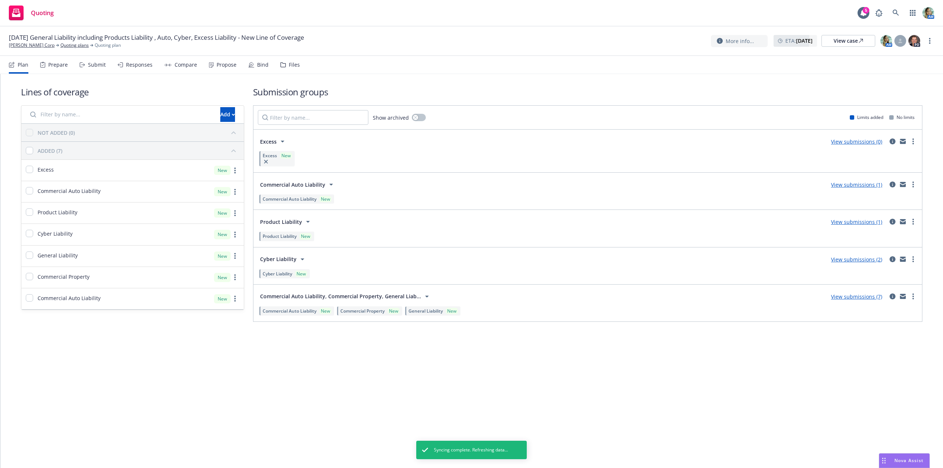
click at [865, 143] on link "View submissions (0)" at bounding box center [856, 141] width 51 height 7
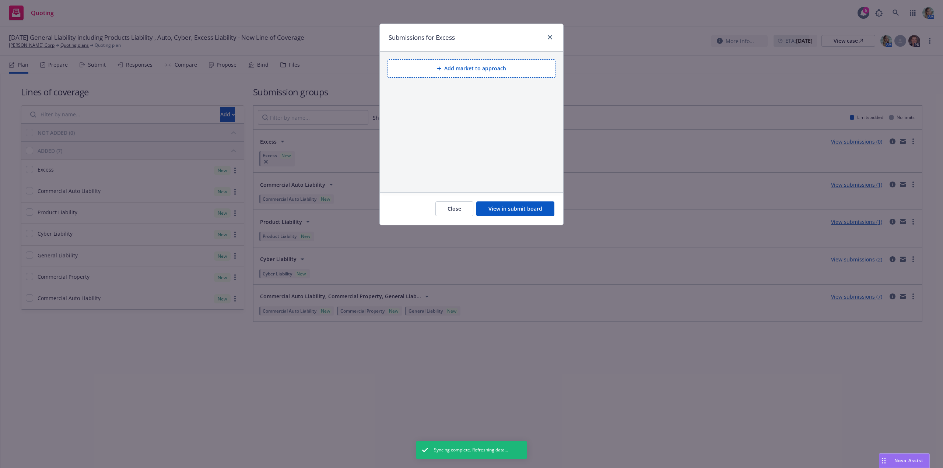
click at [505, 74] on button "Add market to approach" at bounding box center [471, 68] width 168 height 18
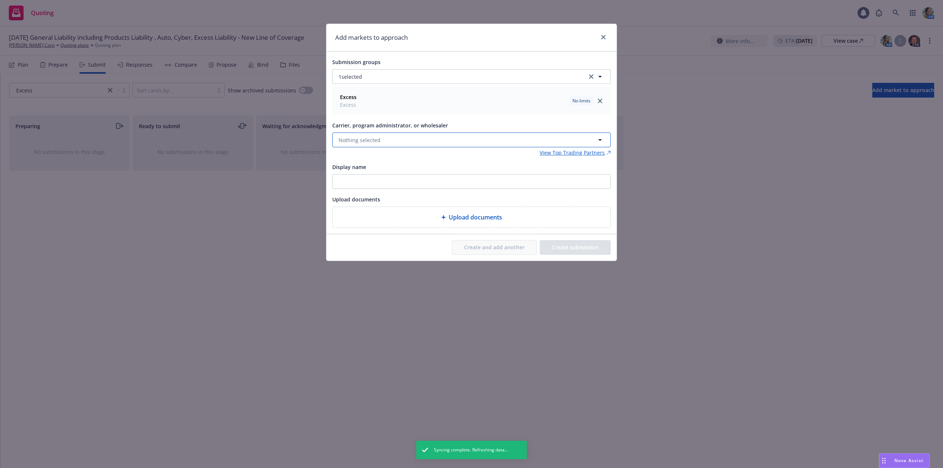
click at [376, 139] on span "Nothing selected" at bounding box center [359, 140] width 42 height 8
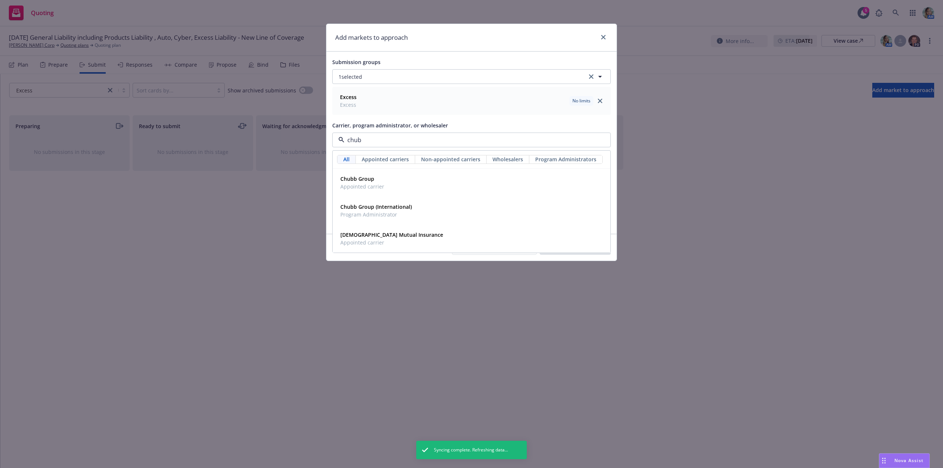
type input "chubb"
click at [365, 191] on div "Chubb Group Appointed carrier" at bounding box center [361, 182] width 48 height 18
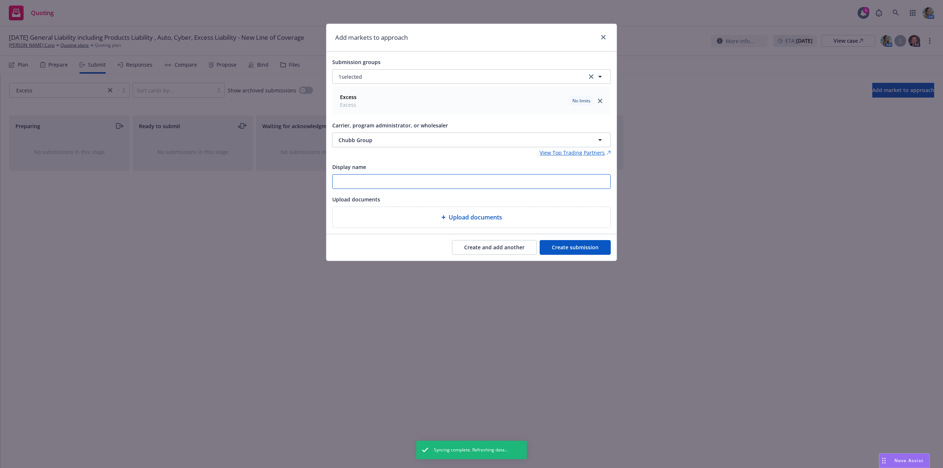
click at [370, 181] on input "Display name" at bounding box center [472, 182] width 278 height 14
type input "9/1/25 Excess Liability"
click at [594, 246] on button "Create submission" at bounding box center [575, 247] width 71 height 15
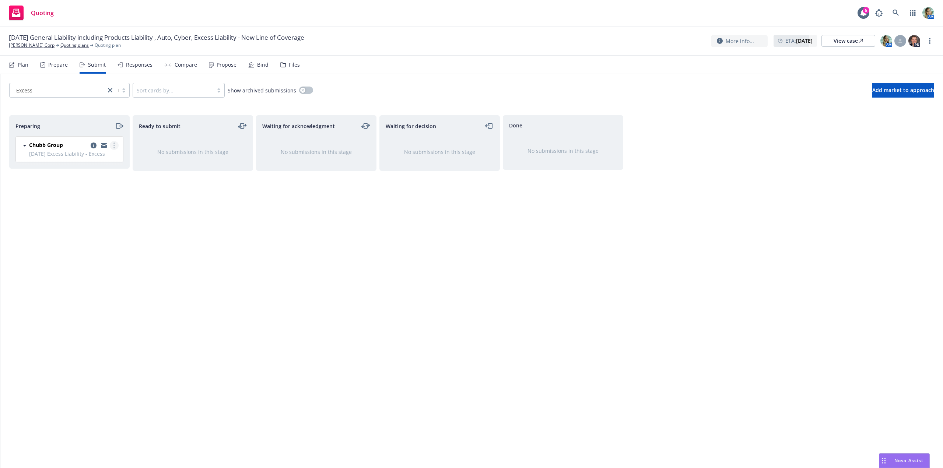
click at [115, 148] on circle "more" at bounding box center [113, 147] width 1 height 1
click at [96, 173] on span "Log acknowledgement" at bounding box center [81, 175] width 73 height 7
click at [458, 249] on div "Waiting for decision Chubb Group 9/1/25 Excess Liability - Excess Wednesday, Au…" at bounding box center [439, 283] width 120 height 337
click at [27, 63] on div "Plan" at bounding box center [23, 65] width 11 height 6
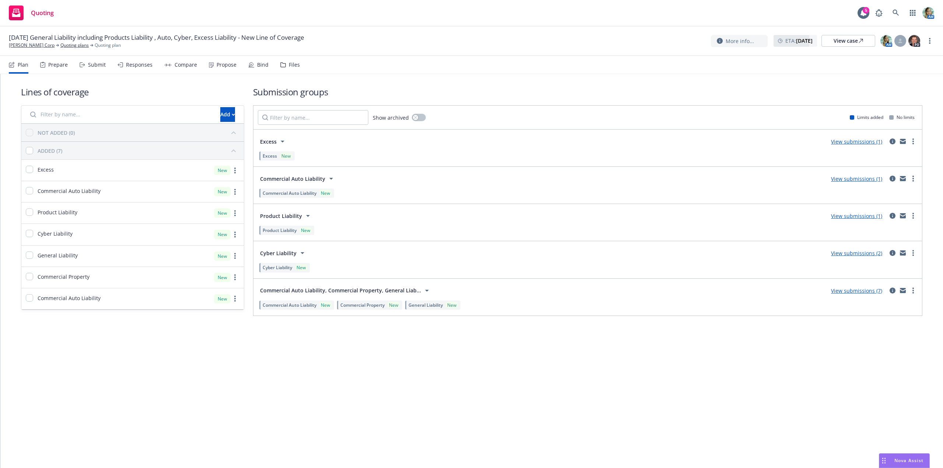
click at [858, 178] on link "View submissions (1)" at bounding box center [856, 178] width 51 height 7
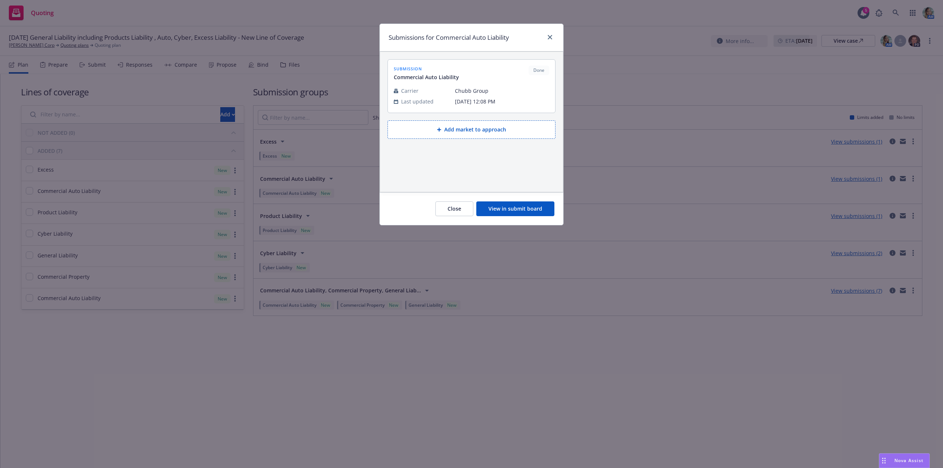
click at [499, 208] on button "View in submit board" at bounding box center [515, 208] width 78 height 15
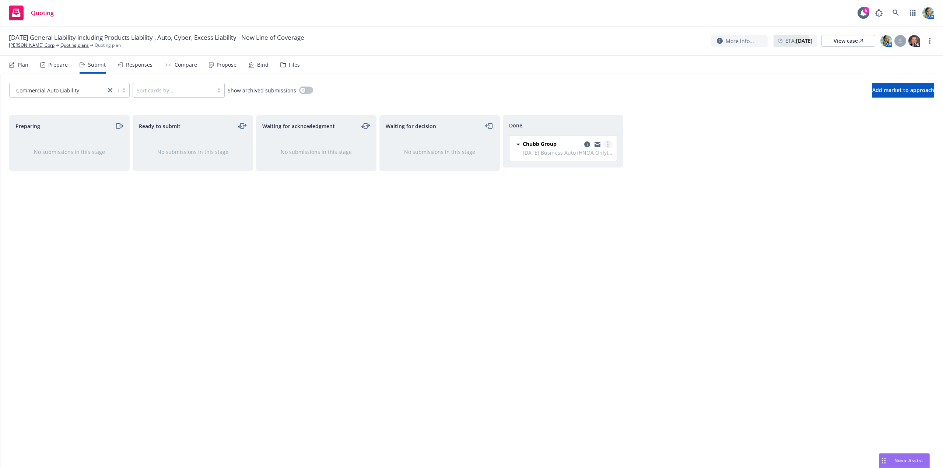
click at [610, 145] on link "more" at bounding box center [607, 144] width 9 height 9
click at [650, 153] on div "Preparing No submissions in this stage Ready to submit No submissions in this s…" at bounding box center [471, 283] width 925 height 337
click at [586, 144] on icon "copy logging email" at bounding box center [587, 144] width 6 height 6
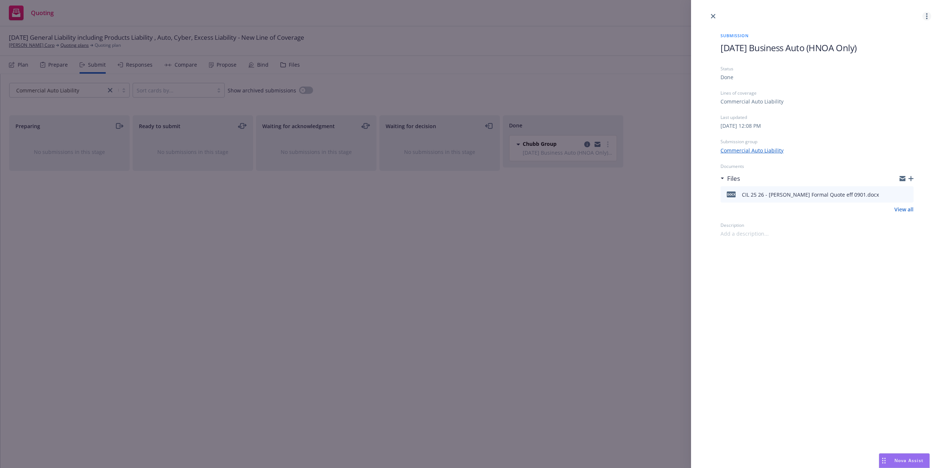
click at [927, 18] on circle "more" at bounding box center [926, 18] width 1 height 1
click at [713, 16] on icon "close" at bounding box center [713, 16] width 4 height 4
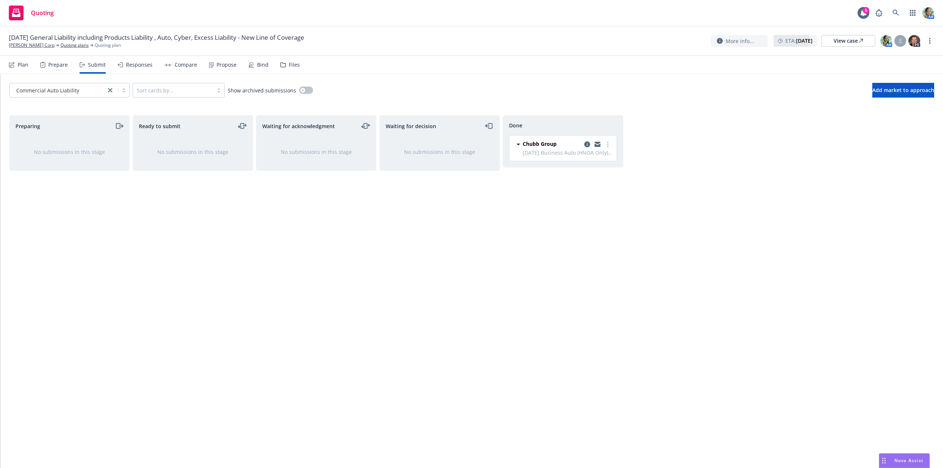
click at [336, 199] on div "Waiting for acknowledgment No submissions in this stage" at bounding box center [316, 283] width 120 height 337
click at [534, 144] on span "Chubb Group" at bounding box center [540, 144] width 34 height 8
click at [533, 161] on span "Wednesday, August 20, 2025 at 12:08 PM" at bounding box center [543, 158] width 41 height 8
click at [586, 142] on icon "copy logging email" at bounding box center [587, 144] width 6 height 6
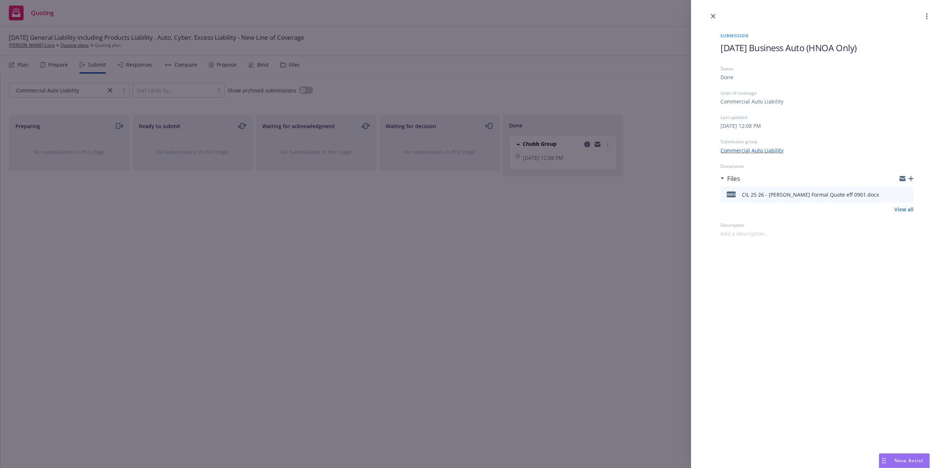
click at [713, 13] on link "close" at bounding box center [713, 16] width 9 height 9
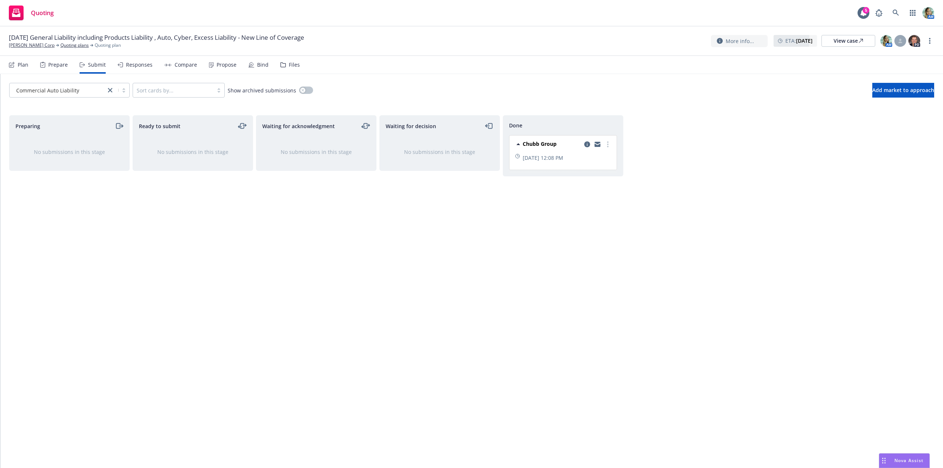
click at [28, 66] on div "Plan" at bounding box center [23, 65] width 11 height 6
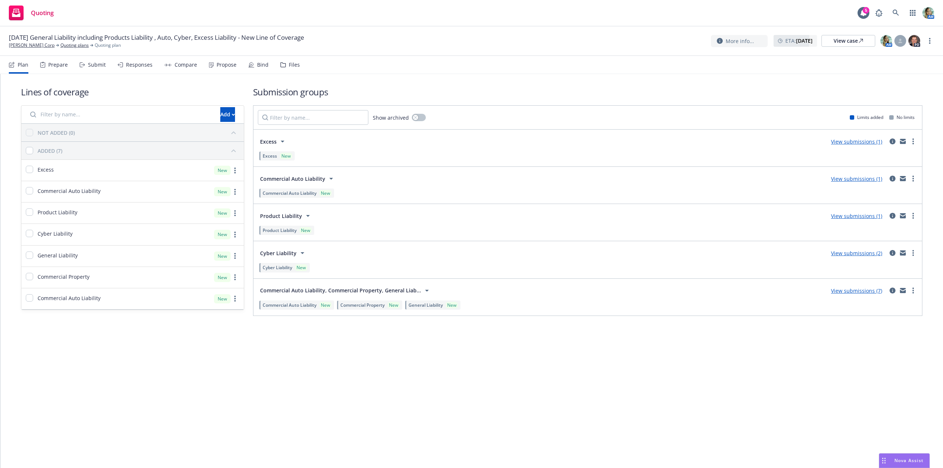
click at [833, 143] on link "View submissions (1)" at bounding box center [856, 141] width 51 height 7
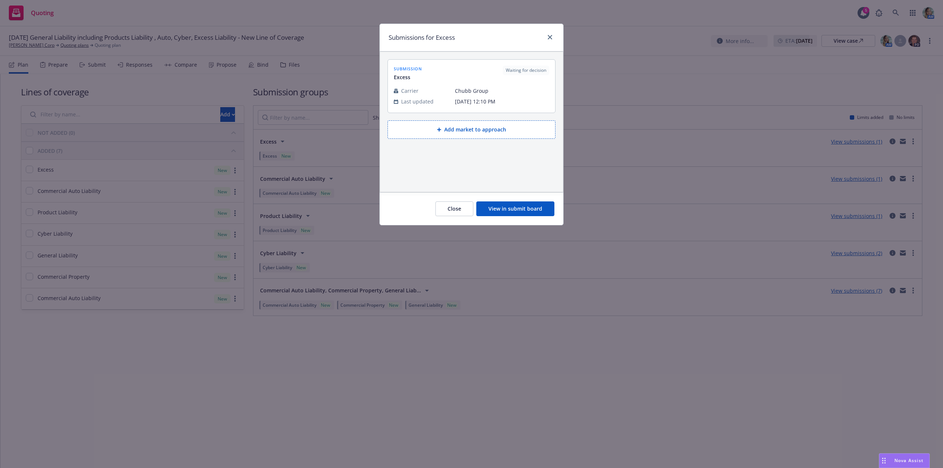
click at [538, 210] on button "View in submit board" at bounding box center [515, 208] width 78 height 15
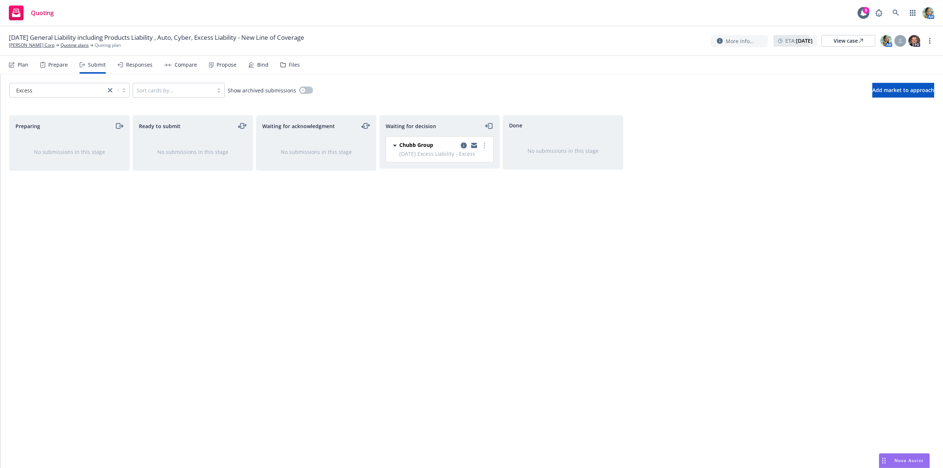
click at [463, 144] on icon "copy logging email" at bounding box center [464, 146] width 6 height 6
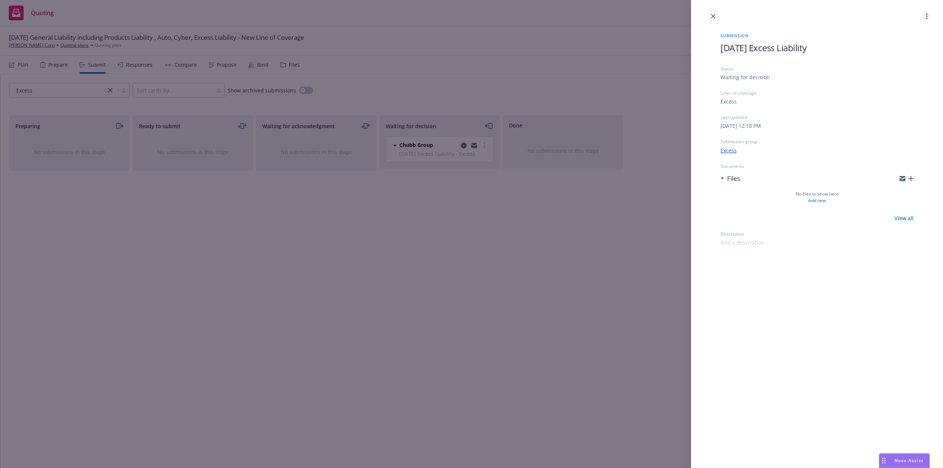
click at [927, 15] on link "more" at bounding box center [926, 16] width 9 height 9
click at [714, 15] on icon "close" at bounding box center [713, 16] width 4 height 4
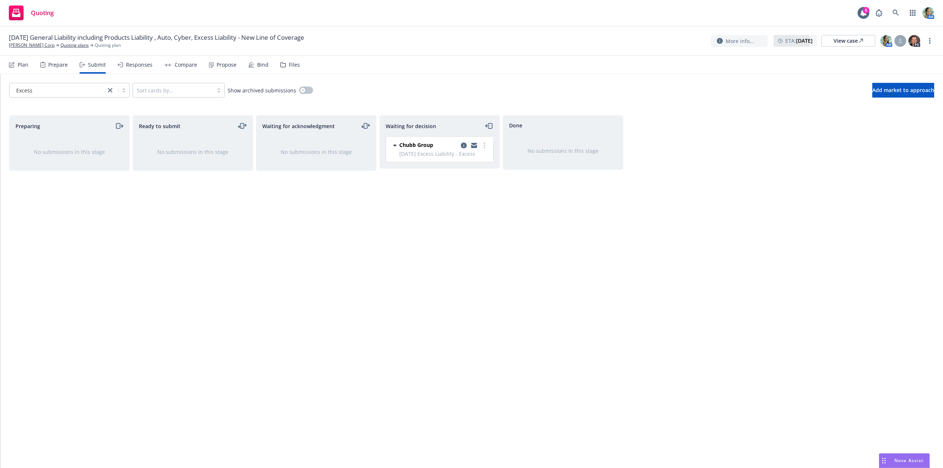
click at [487, 239] on div "Waiting for decision Chubb Group 9/1/25 Excess Liability - Excess Wednesday, Au…" at bounding box center [439, 283] width 120 height 337
click at [320, 245] on div "Waiting for acknowledgment No submissions in this stage" at bounding box center [316, 283] width 120 height 337
click at [72, 45] on link "Quoting plans" at bounding box center [74, 45] width 28 height 7
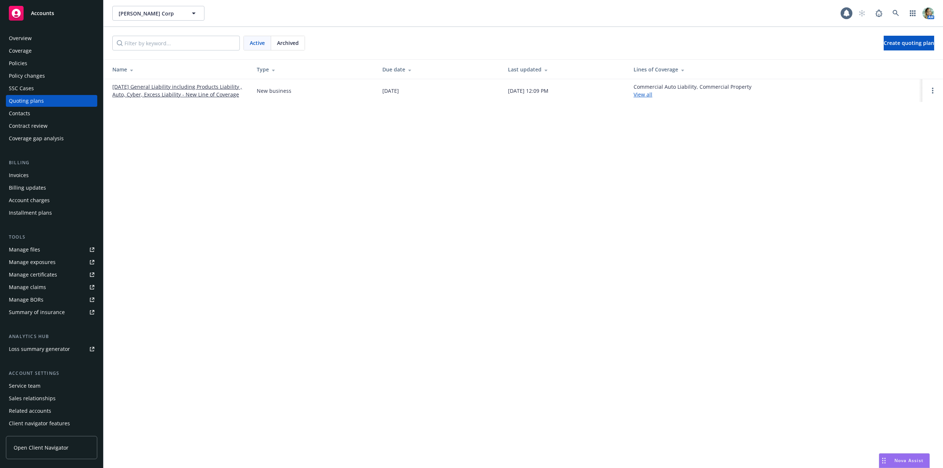
click at [199, 97] on link "[DATE] General Liability including Products Liability , Auto, Cyber, Excess Lia…" at bounding box center [178, 90] width 133 height 15
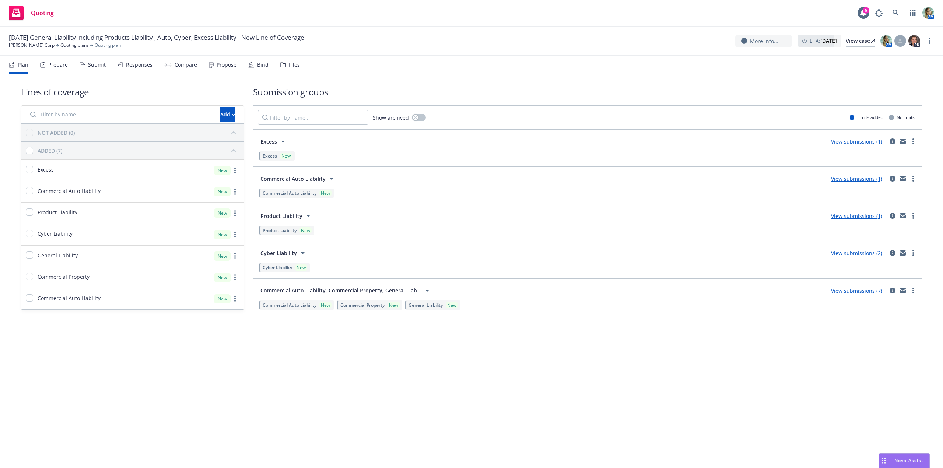
click at [844, 252] on link "View submissions (2)" at bounding box center [856, 253] width 51 height 7
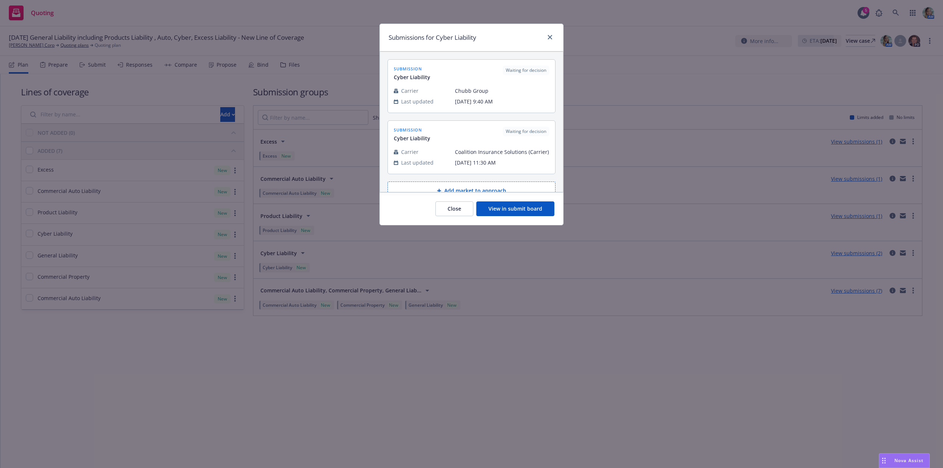
click at [530, 210] on button "View in submit board" at bounding box center [515, 208] width 78 height 15
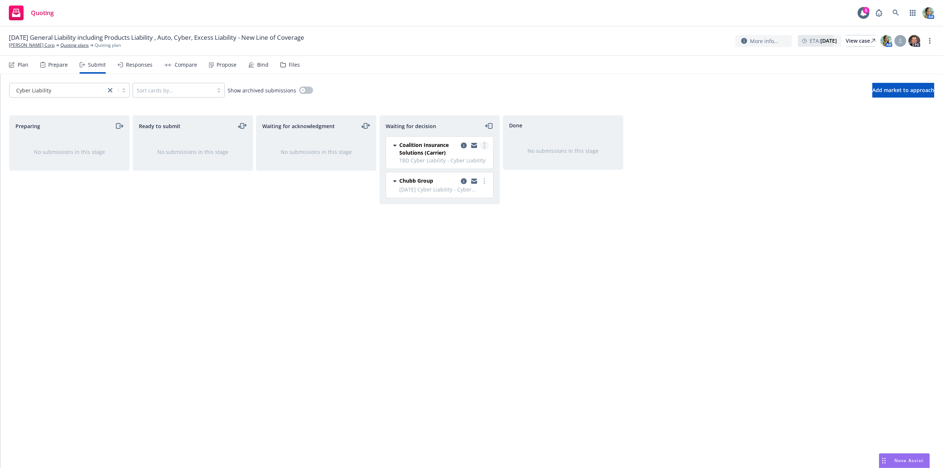
click at [485, 145] on link "more" at bounding box center [484, 145] width 9 height 9
click at [461, 191] on span "Add accepted decision" at bounding box center [452, 189] width 74 height 7
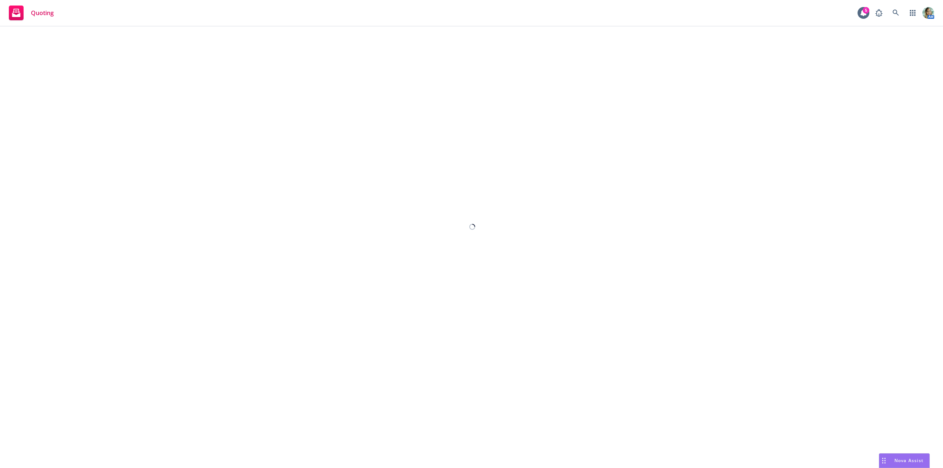
select select "12"
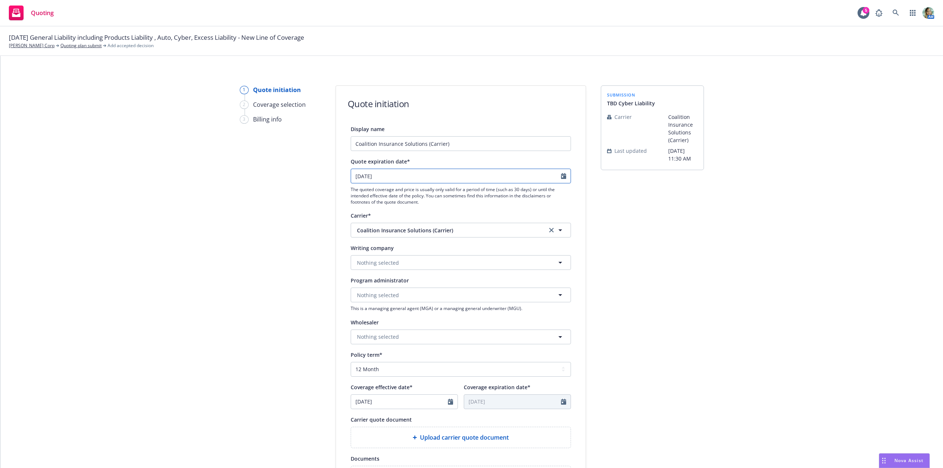
select select "9"
click at [393, 177] on input "09/19/2025" at bounding box center [456, 176] width 210 height 14
drag, startPoint x: 368, startPoint y: 218, endPoint x: 387, endPoint y: 211, distance: 20.4
click at [368, 218] on span "1" at bounding box center [369, 219] width 11 height 9
type input "09/01/2025"
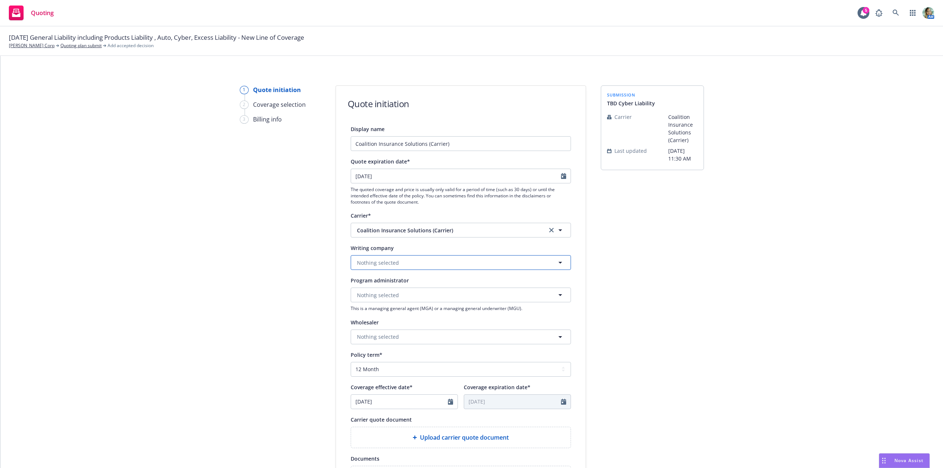
click at [383, 261] on span "Nothing selected" at bounding box center [378, 263] width 42 height 8
paste input "Coalition In"
type input "Coalition In"
click at [381, 289] on span "Domestic - 29530" at bounding box center [396, 291] width 74 height 8
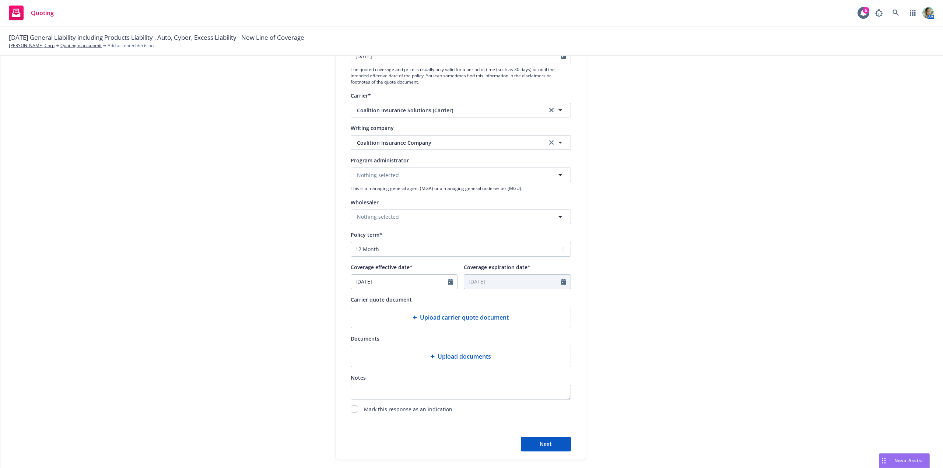
scroll to position [147, 0]
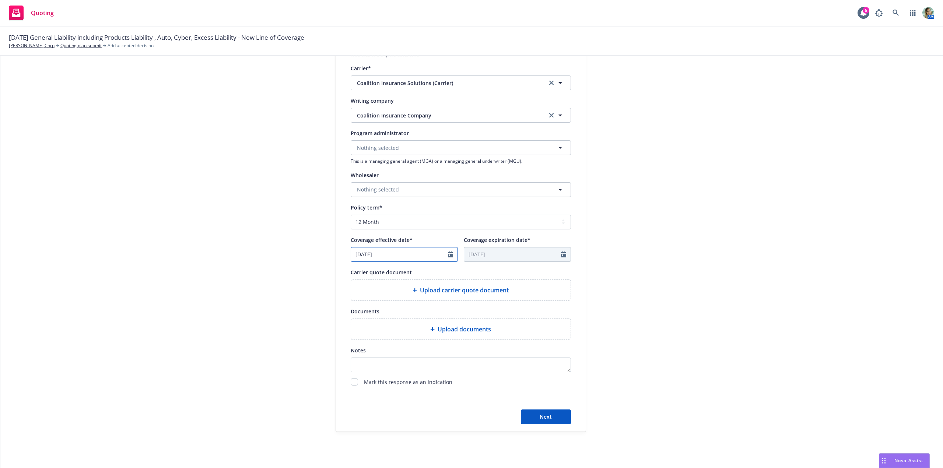
select select "8"
click at [382, 257] on input "08/13/2025" at bounding box center [399, 254] width 97 height 14
click at [368, 354] on span "1" at bounding box center [371, 352] width 11 height 9
type input "09/01/2025"
type input "09/01/2026"
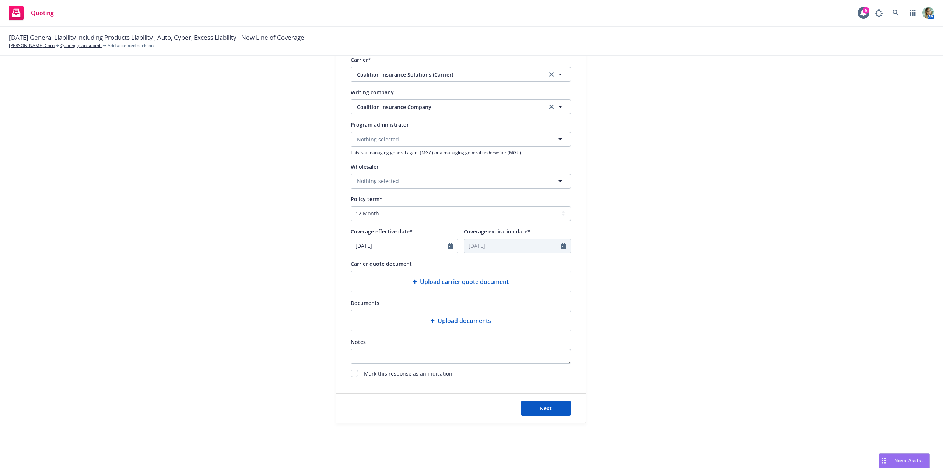
scroll to position [158, 0]
click at [385, 274] on div "Upload carrier quote document" at bounding box center [461, 279] width 220 height 21
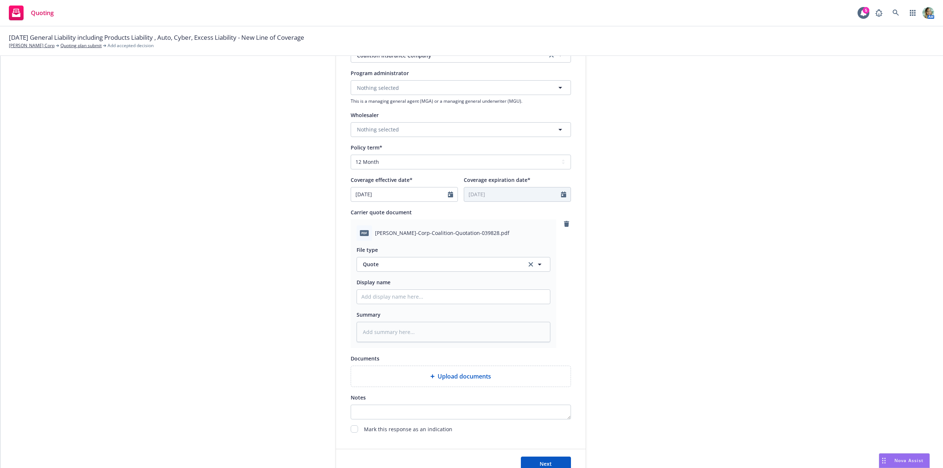
scroll to position [266, 0]
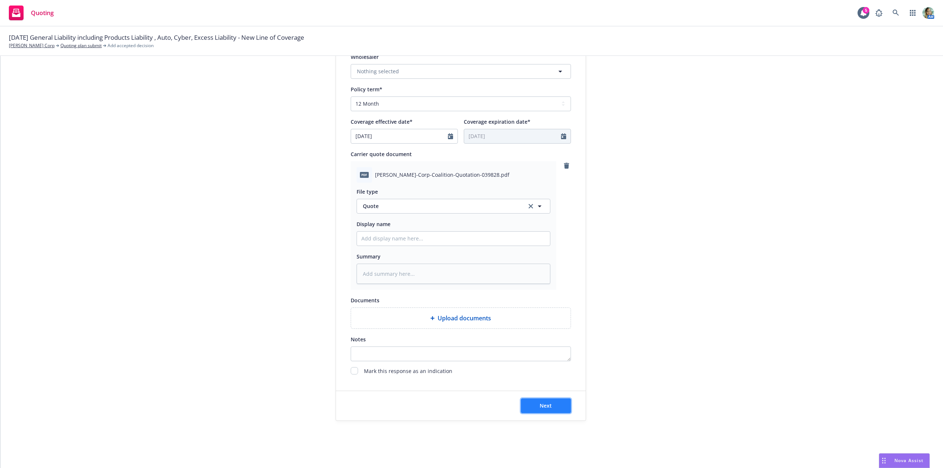
click at [533, 404] on button "Next" at bounding box center [546, 405] width 50 height 15
type textarea "x"
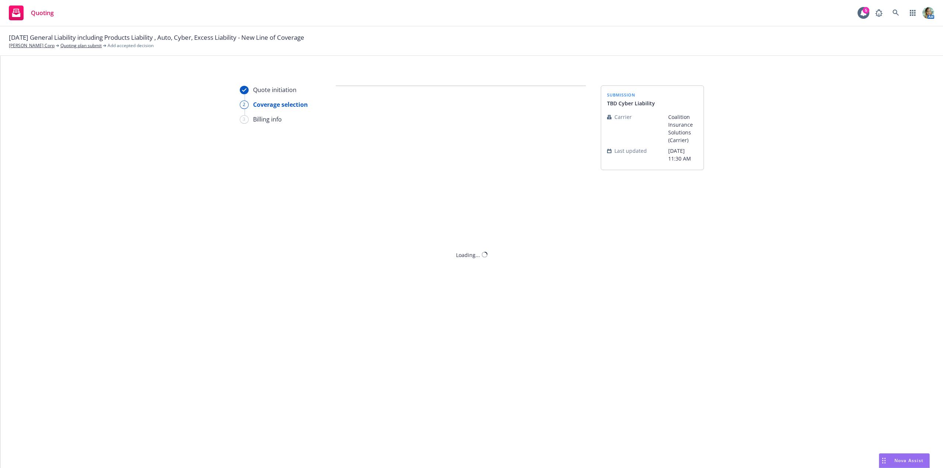
scroll to position [0, 0]
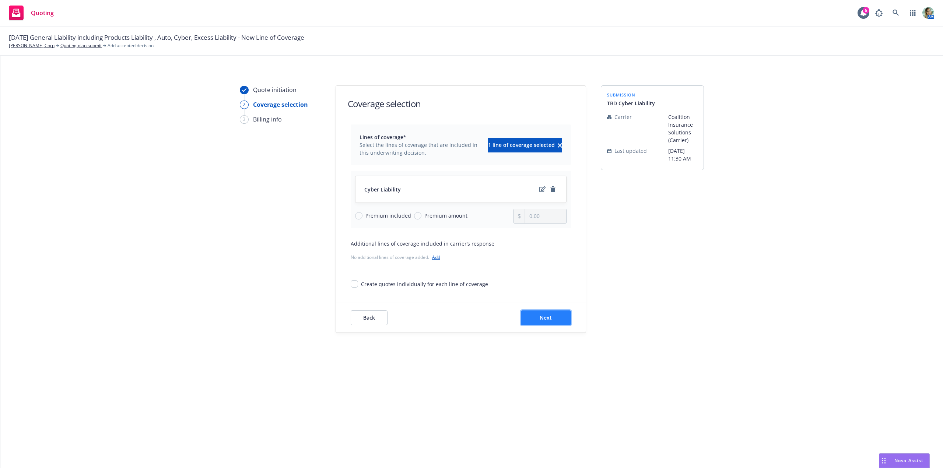
click at [548, 316] on span "Next" at bounding box center [546, 317] width 12 height 7
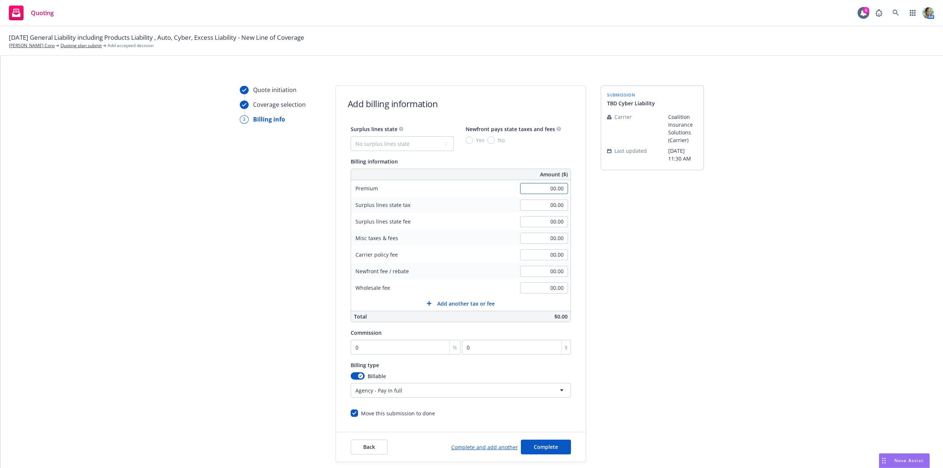
click at [538, 192] on input "00.00" at bounding box center [544, 188] width 48 height 11
type input "2,050.00"
click at [730, 257] on div "Quote initiation Coverage selection 3 Billing info Add billing information Surp…" at bounding box center [471, 273] width 925 height 377
click at [378, 346] on input "0" at bounding box center [406, 347] width 110 height 15
type input "1"
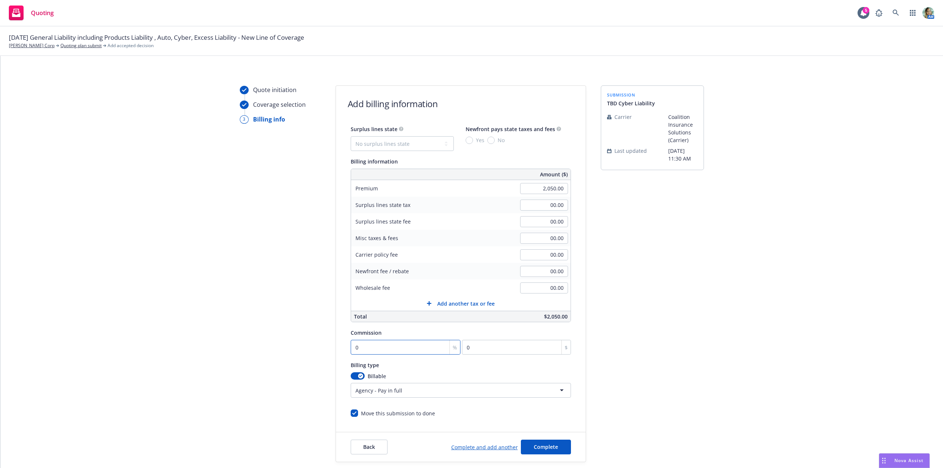
type input "20.5"
type input "15"
type input "307.5"
type input "15"
click at [534, 445] on span "Complete" at bounding box center [546, 446] width 24 height 7
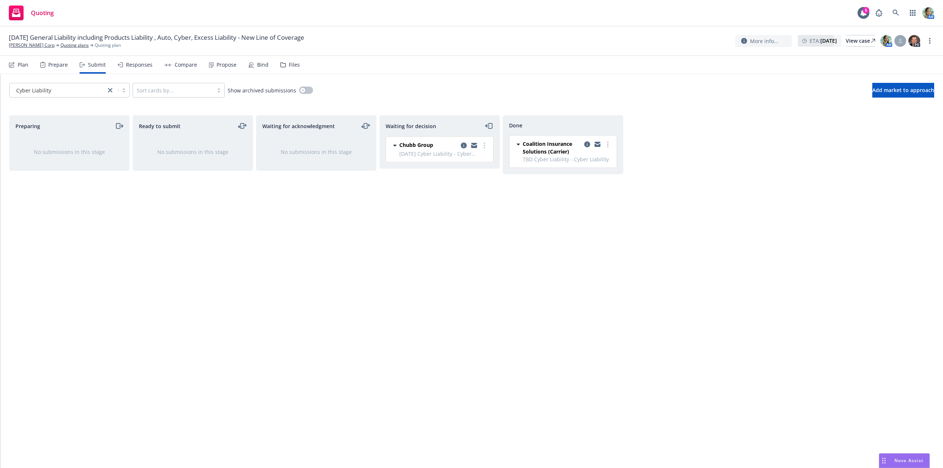
click at [418, 267] on div "Waiting for decision Chubb Group 9/1/25 Cyber Liability - Cyber Liability Tuesd…" at bounding box center [439, 283] width 120 height 337
click at [378, 247] on div "Preparing No submissions in this stage Ready to submit No submissions in this s…" at bounding box center [471, 283] width 925 height 337
click at [32, 46] on link "Nicole Hollis Corp" at bounding box center [32, 45] width 46 height 7
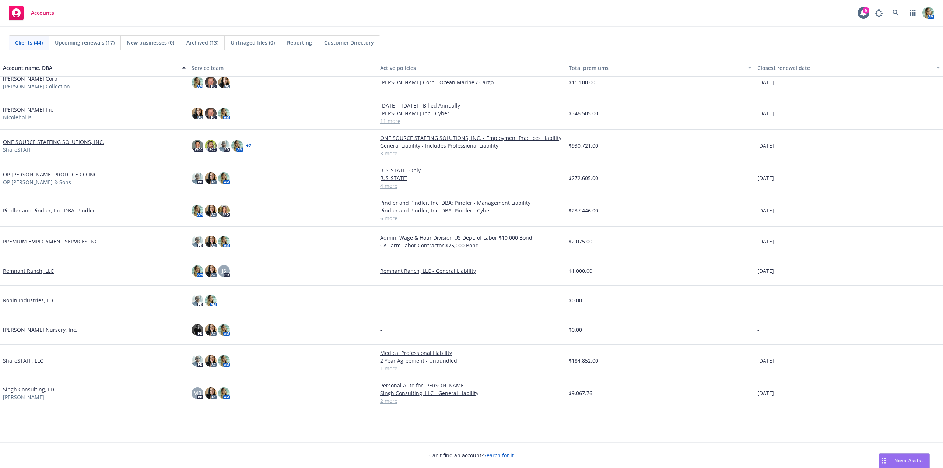
scroll to position [479, 0]
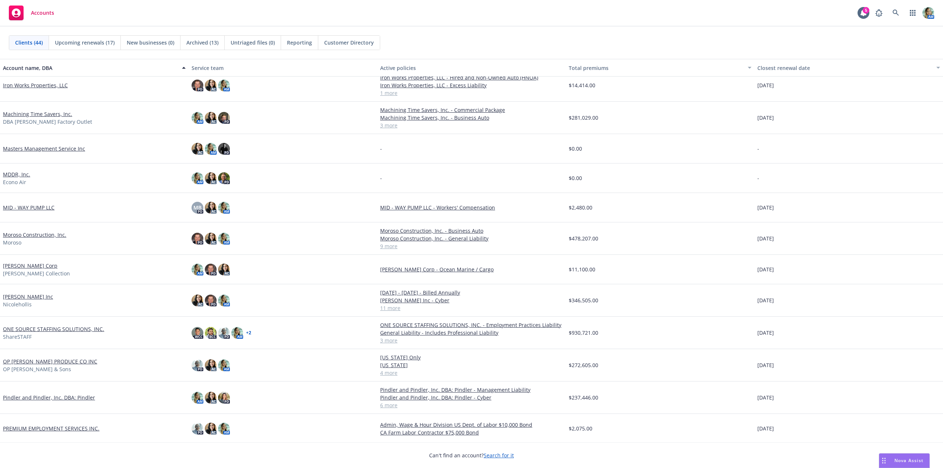
click at [34, 298] on link "[PERSON_NAME] Inc" at bounding box center [28, 297] width 50 height 8
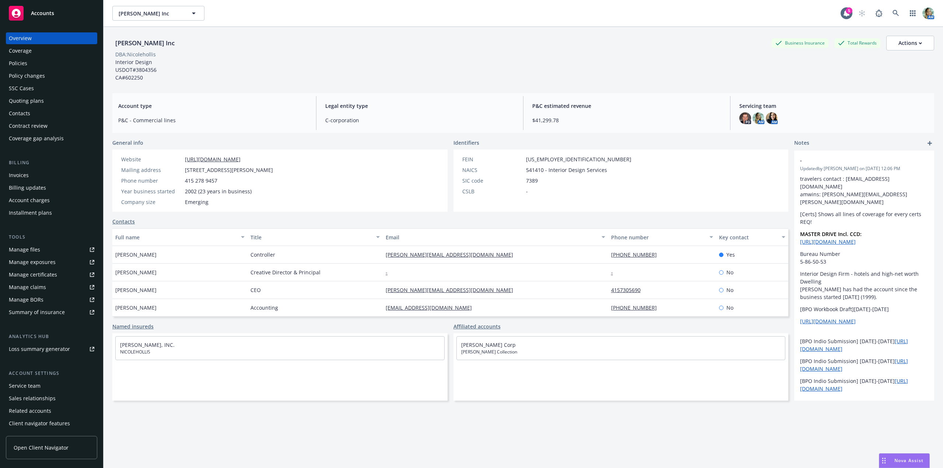
click at [16, 65] on div "Policies" at bounding box center [18, 63] width 18 height 12
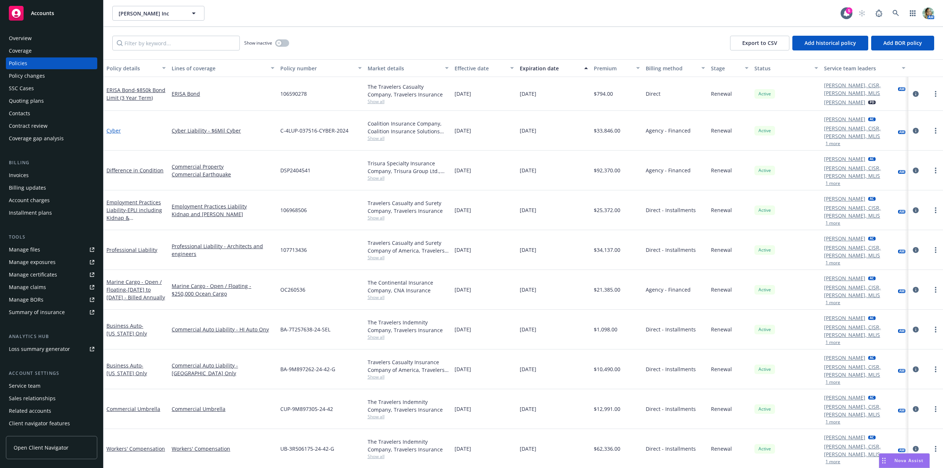
click at [115, 127] on link "Cyber" at bounding box center [113, 130] width 14 height 7
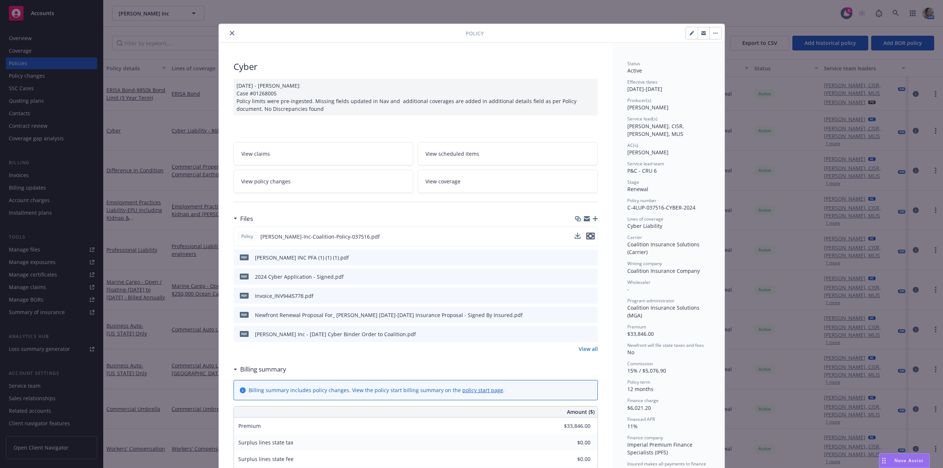
click at [589, 237] on icon "preview file" at bounding box center [590, 235] width 7 height 5
drag, startPoint x: 229, startPoint y: 30, endPoint x: 226, endPoint y: 15, distance: 15.0
click at [230, 31] on button "close" at bounding box center [232, 33] width 9 height 9
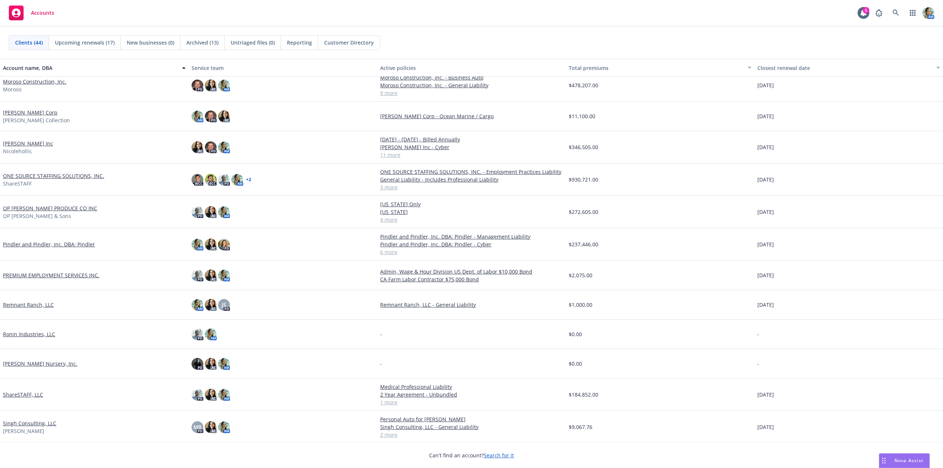
scroll to position [516, 0]
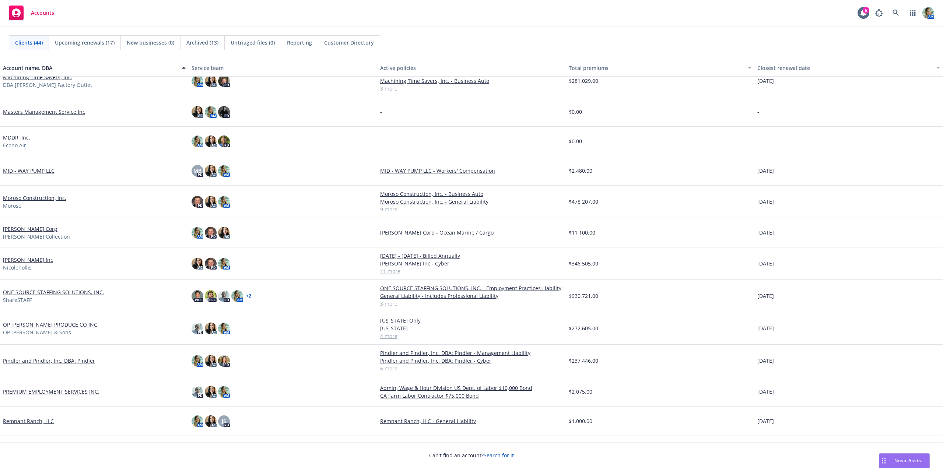
click at [38, 225] on link "[PERSON_NAME] Corp" at bounding box center [30, 229] width 55 height 8
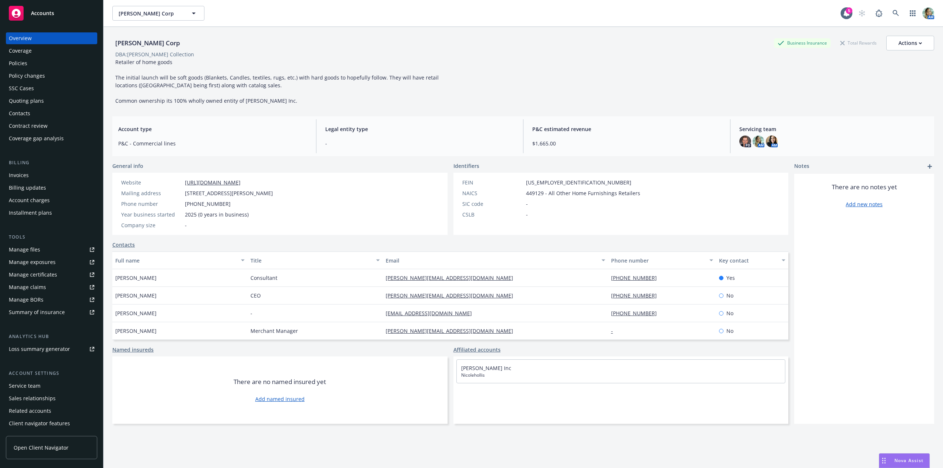
click at [28, 97] on div "Quoting plans" at bounding box center [26, 101] width 35 height 12
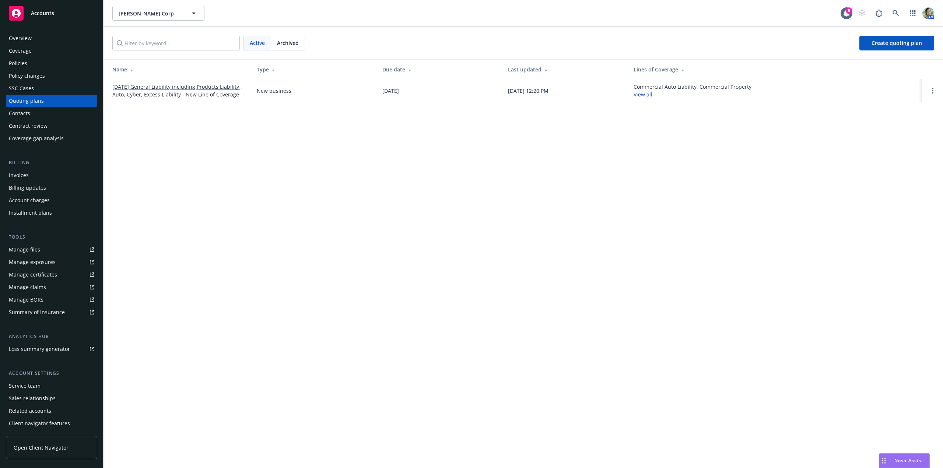
click at [125, 91] on link "9/1/25 General Liability including Products Liability , Auto, Cyber, Excess Lia…" at bounding box center [178, 90] width 133 height 15
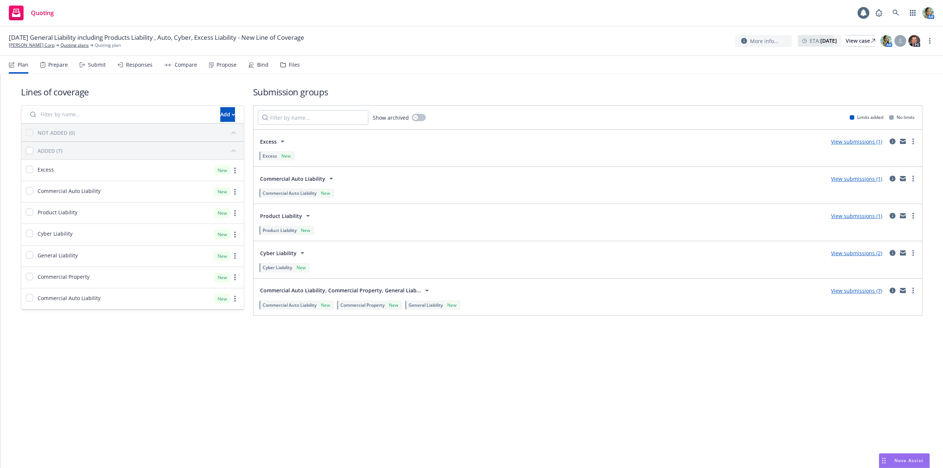
click at [571, 212] on div "Product Liability View submissions (1)" at bounding box center [588, 215] width 660 height 15
click at [844, 252] on link "View submissions (2)" at bounding box center [856, 253] width 51 height 7
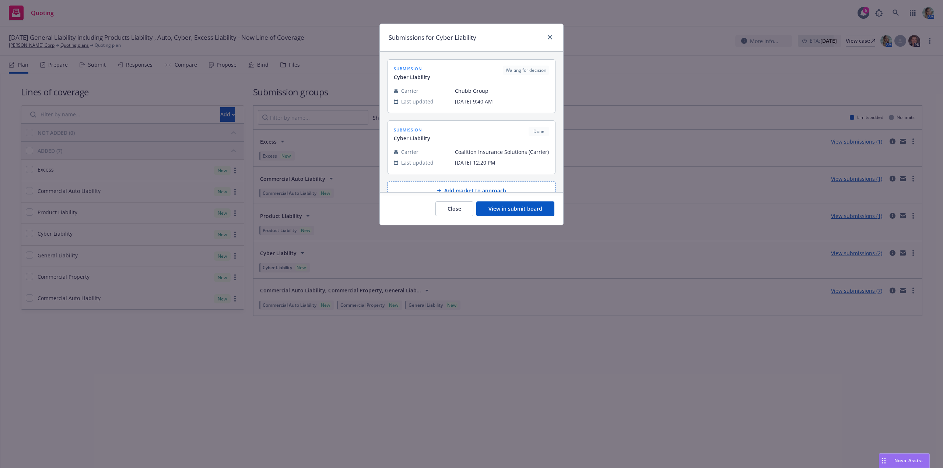
click at [484, 215] on button "View in submit board" at bounding box center [515, 208] width 78 height 15
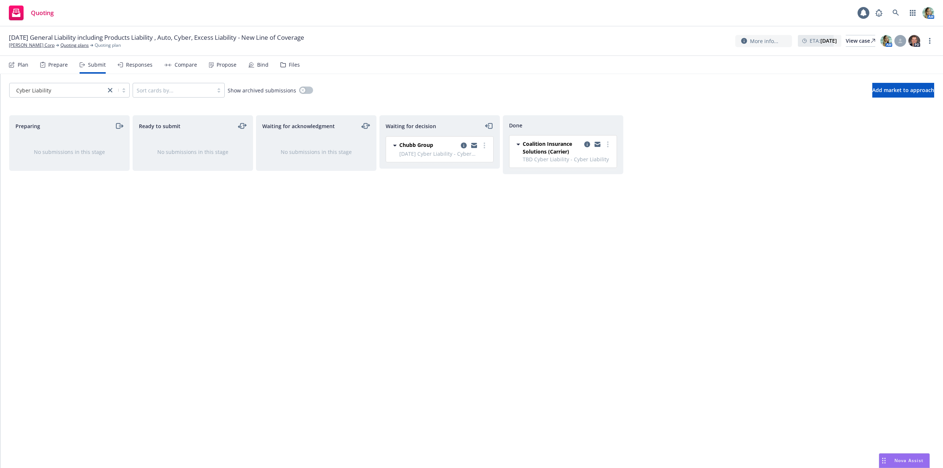
drag, startPoint x: 484, startPoint y: 220, endPoint x: 404, endPoint y: 161, distance: 99.2
click at [481, 220] on div "Waiting for decision Chubb Group [DATE] Cyber Liability - Cyber Liability [DATE…" at bounding box center [439, 283] width 120 height 337
click at [24, 66] on div "Plan" at bounding box center [23, 65] width 11 height 6
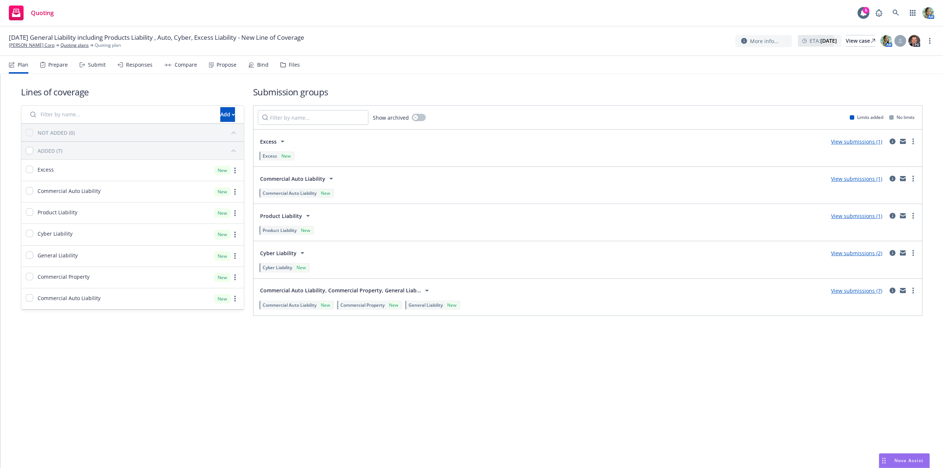
click at [843, 290] on link "View submissions (7)" at bounding box center [856, 290] width 51 height 7
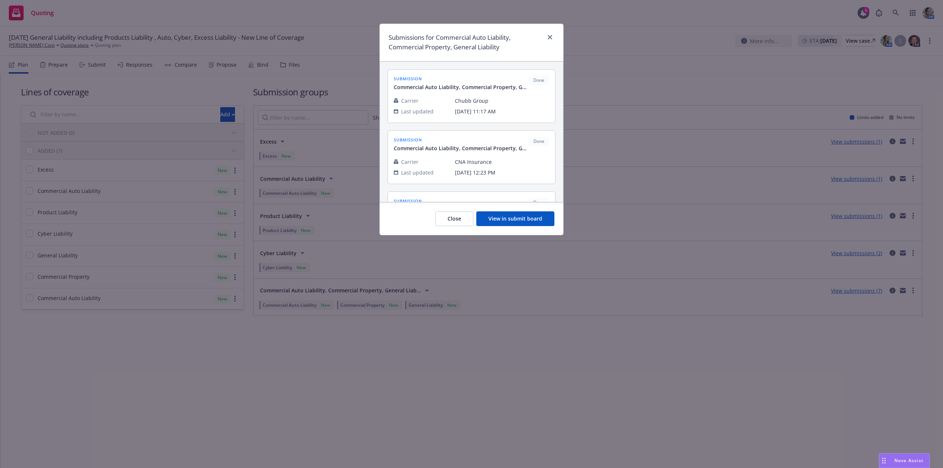
click at [513, 211] on button "View in submit board" at bounding box center [515, 218] width 78 height 15
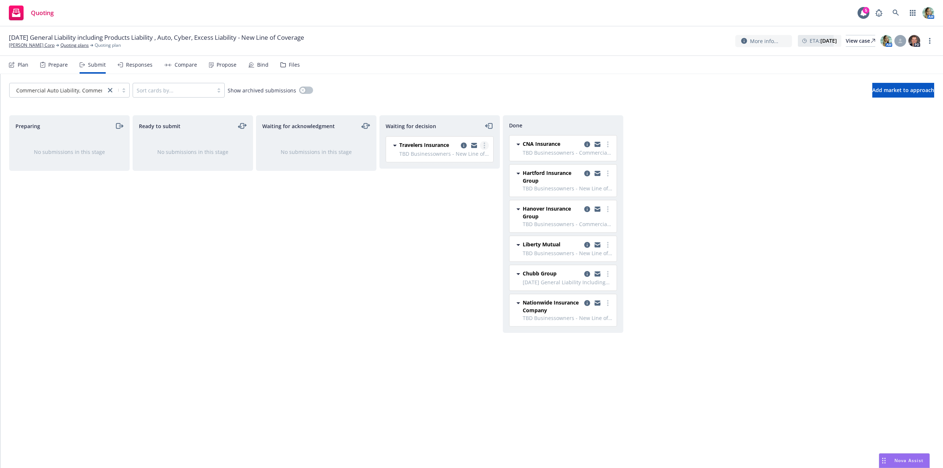
click at [485, 147] on link "more" at bounding box center [484, 145] width 9 height 9
click at [454, 202] on span "Add declined decision" at bounding box center [451, 204] width 73 height 7
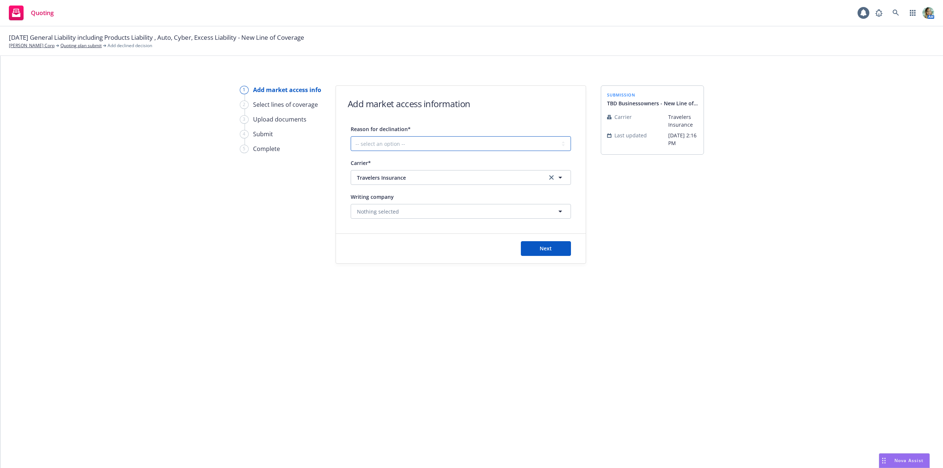
click at [425, 146] on select "-- select an option -- Cannot compete with other markets Carrier non-renewed Ca…" at bounding box center [461, 143] width 220 height 15
select select "INCOMPLETE_SUBMISSION"
click at [351, 136] on select "-- select an option -- Cannot compete with other markets Carrier non-renewed Ca…" at bounding box center [461, 143] width 220 height 15
click at [543, 252] on button "Next" at bounding box center [546, 248] width 50 height 15
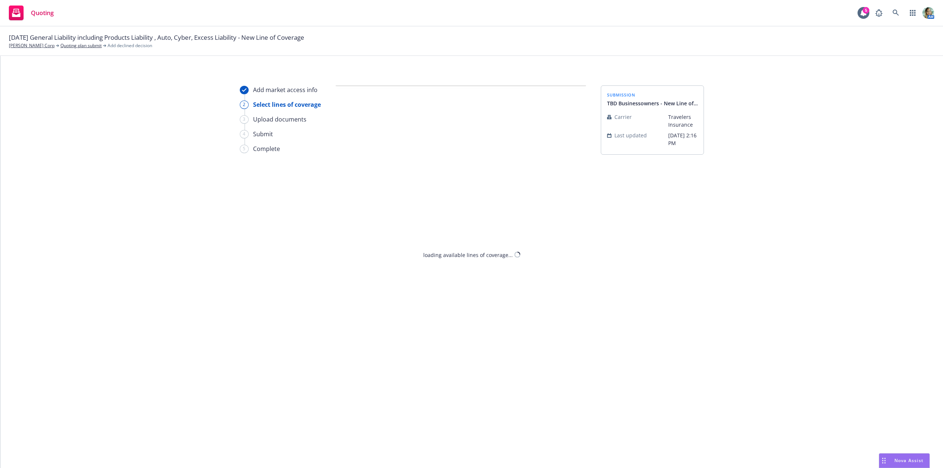
select select "INCOMPLETE_SUBMISSION"
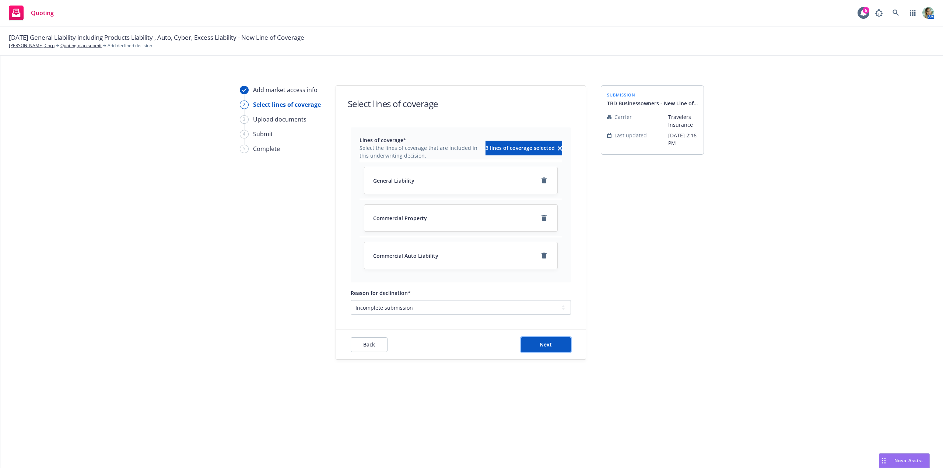
click at [552, 345] on button "Next" at bounding box center [546, 344] width 50 height 15
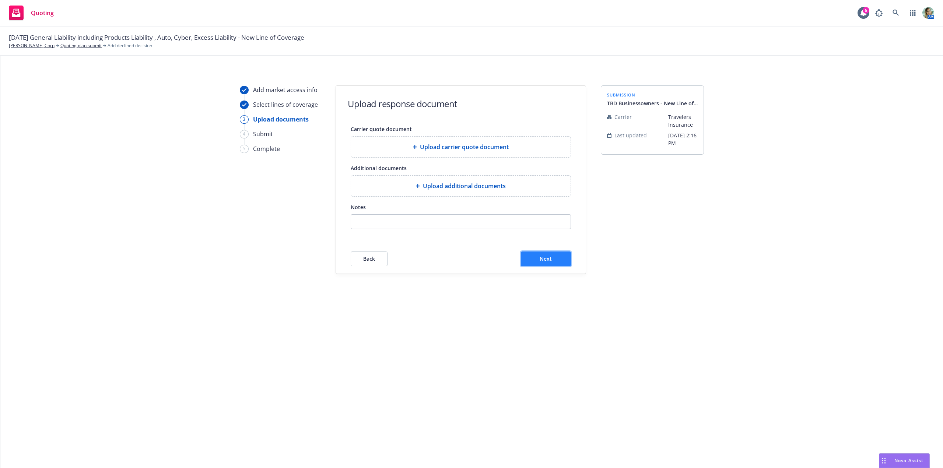
click at [557, 264] on button "Next" at bounding box center [546, 259] width 50 height 15
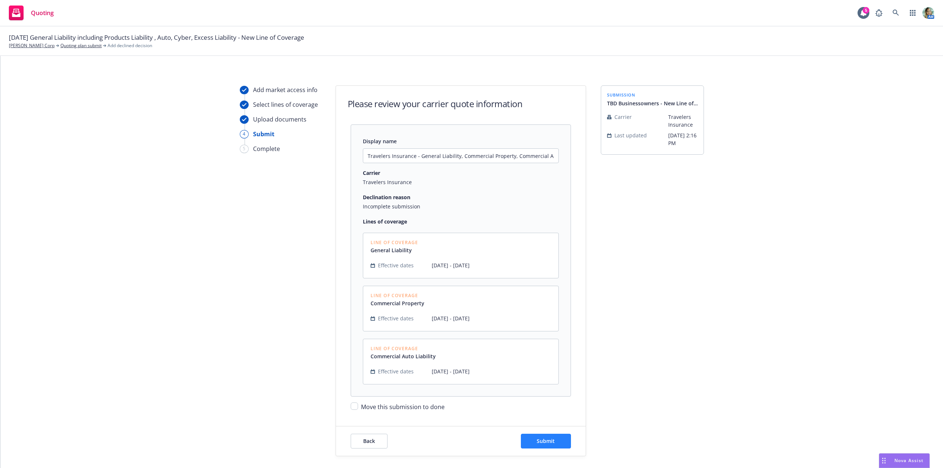
click at [542, 448] on div "Back Submit" at bounding box center [461, 440] width 250 height 29
click at [546, 438] on span "Submit" at bounding box center [546, 441] width 18 height 7
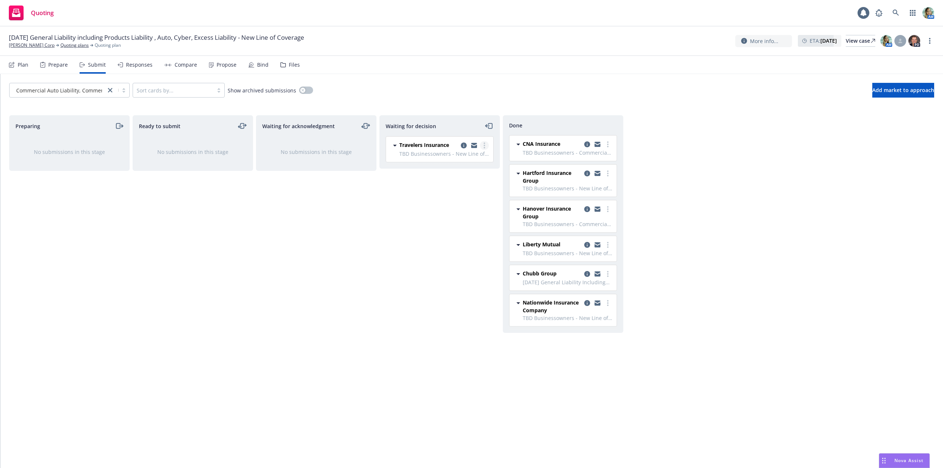
click at [484, 146] on icon "more" at bounding box center [484, 146] width 1 height 6
click at [457, 173] on span "Move to done" at bounding box center [440, 175] width 51 height 7
click at [378, 241] on div "Preparing No submissions in this stage Ready to submit No submissions in this s…" at bounding box center [471, 283] width 925 height 337
click at [30, 46] on link "[PERSON_NAME] Corp" at bounding box center [32, 45] width 46 height 7
